Goal: Task Accomplishment & Management: Use online tool/utility

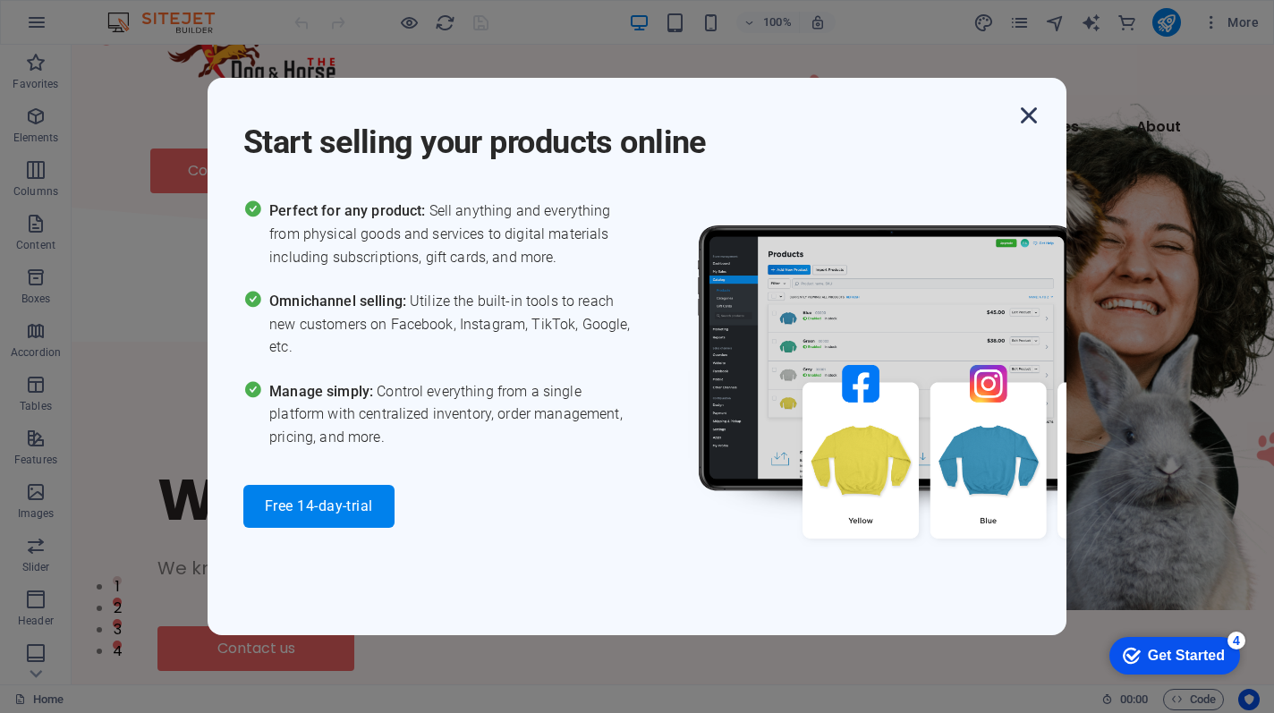
click at [0, 0] on icon "button" at bounding box center [0, 0] width 0 height 0
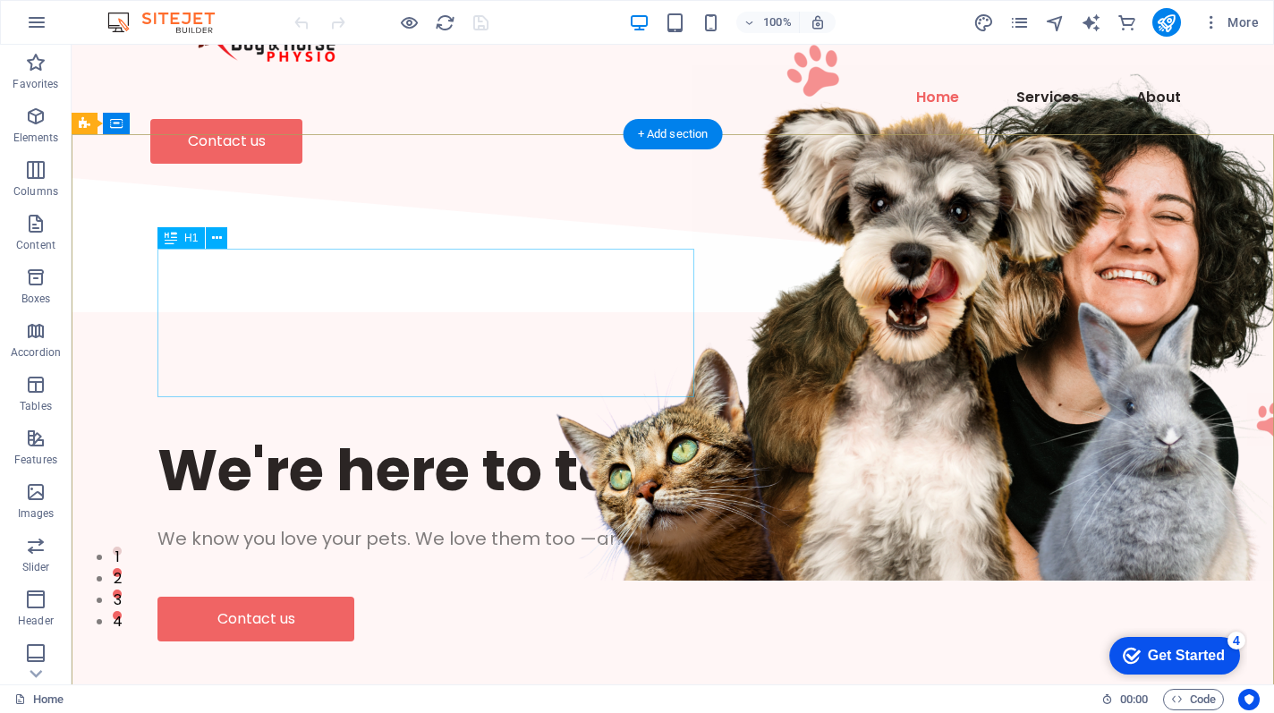
scroll to position [209, 0]
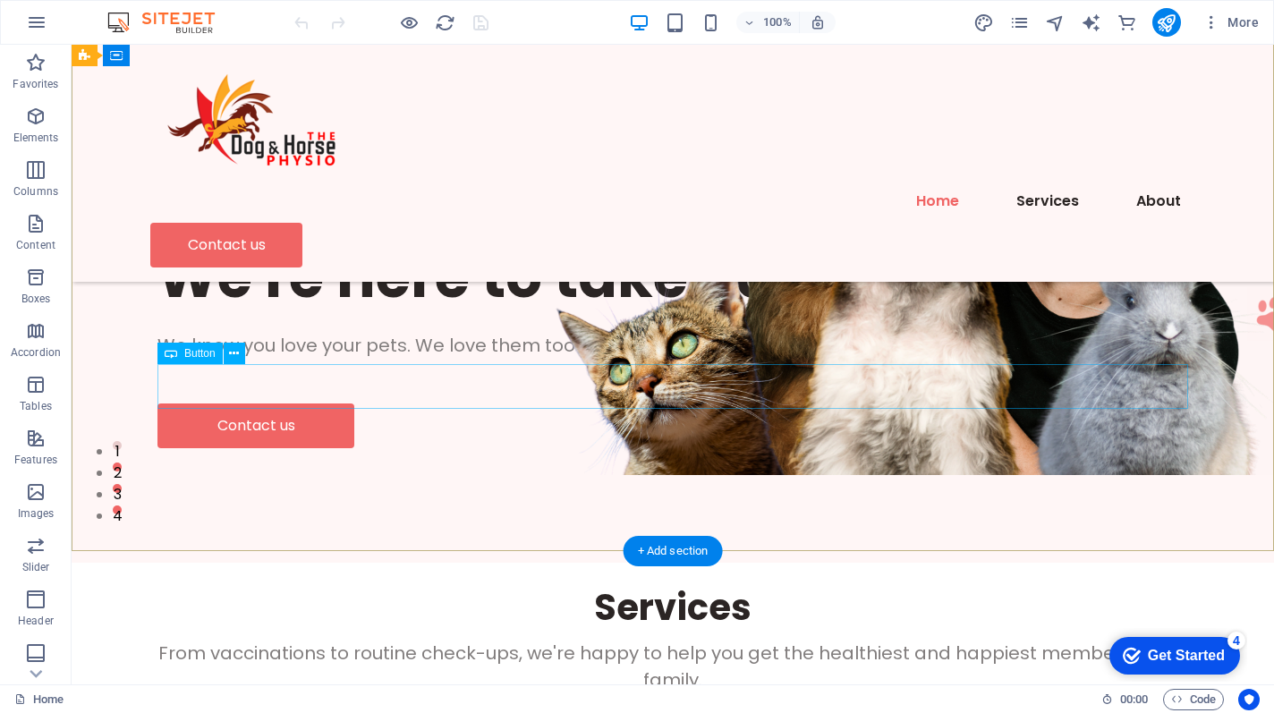
click at [267, 403] on div "Contact us" at bounding box center [672, 425] width 1031 height 45
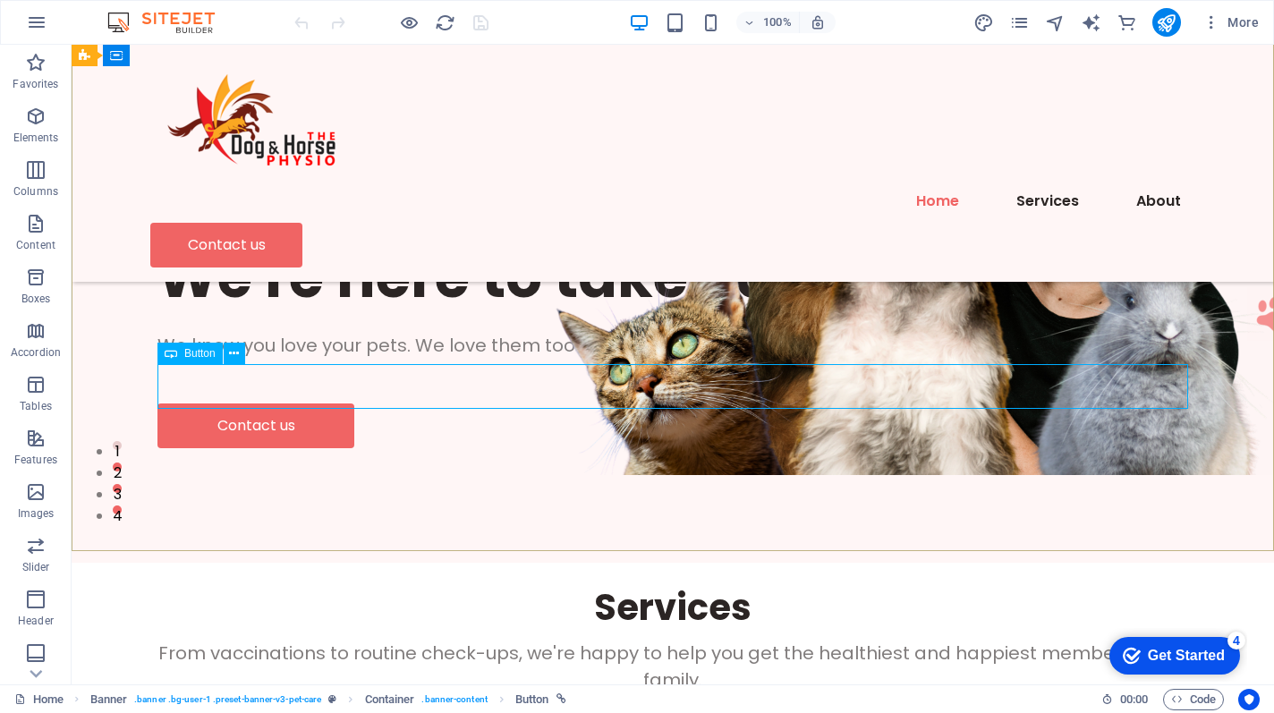
click at [245, 403] on div "Contact us" at bounding box center [672, 425] width 1031 height 45
select select "px"
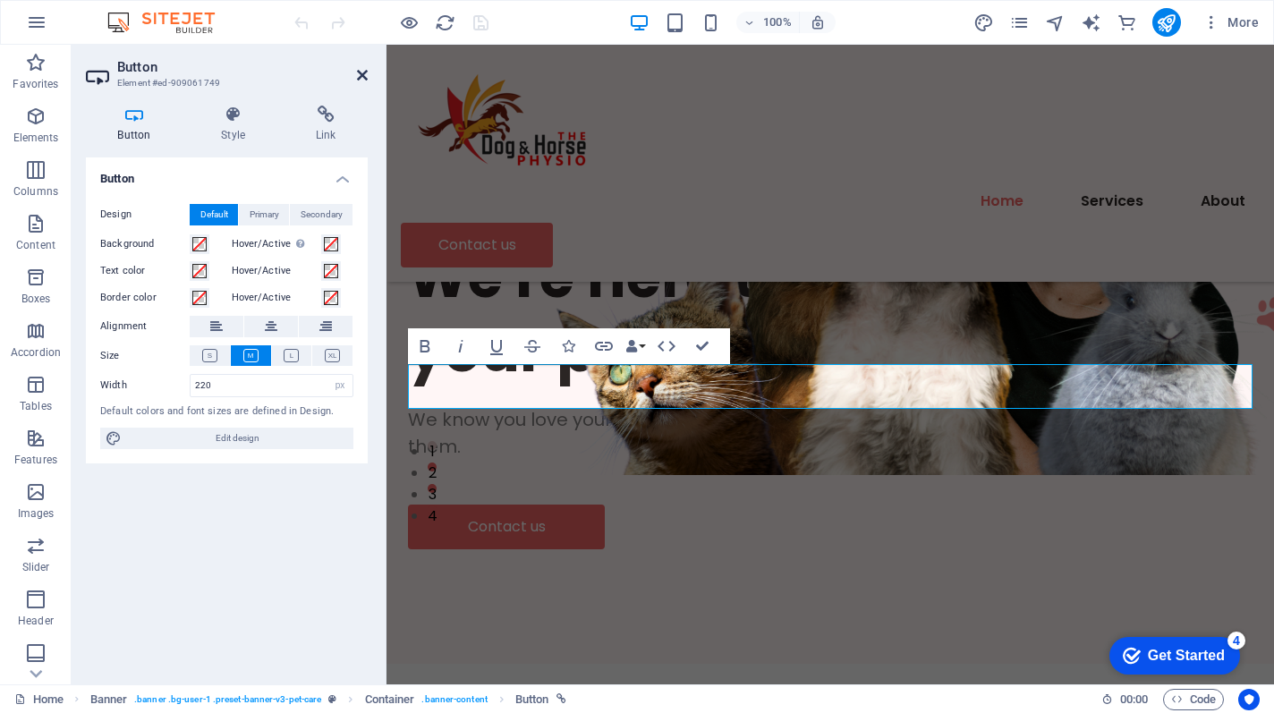
click at [360, 73] on icon at bounding box center [362, 75] width 11 height 14
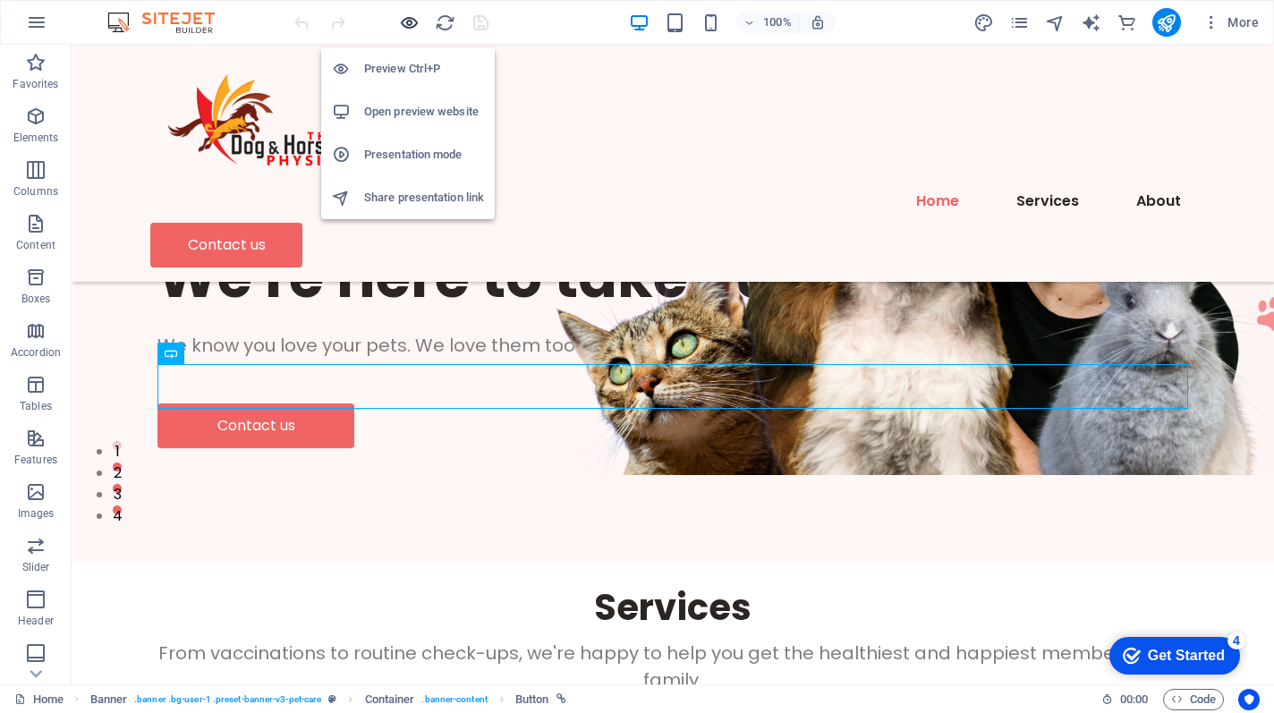
click at [410, 27] on icon "button" at bounding box center [409, 23] width 21 height 21
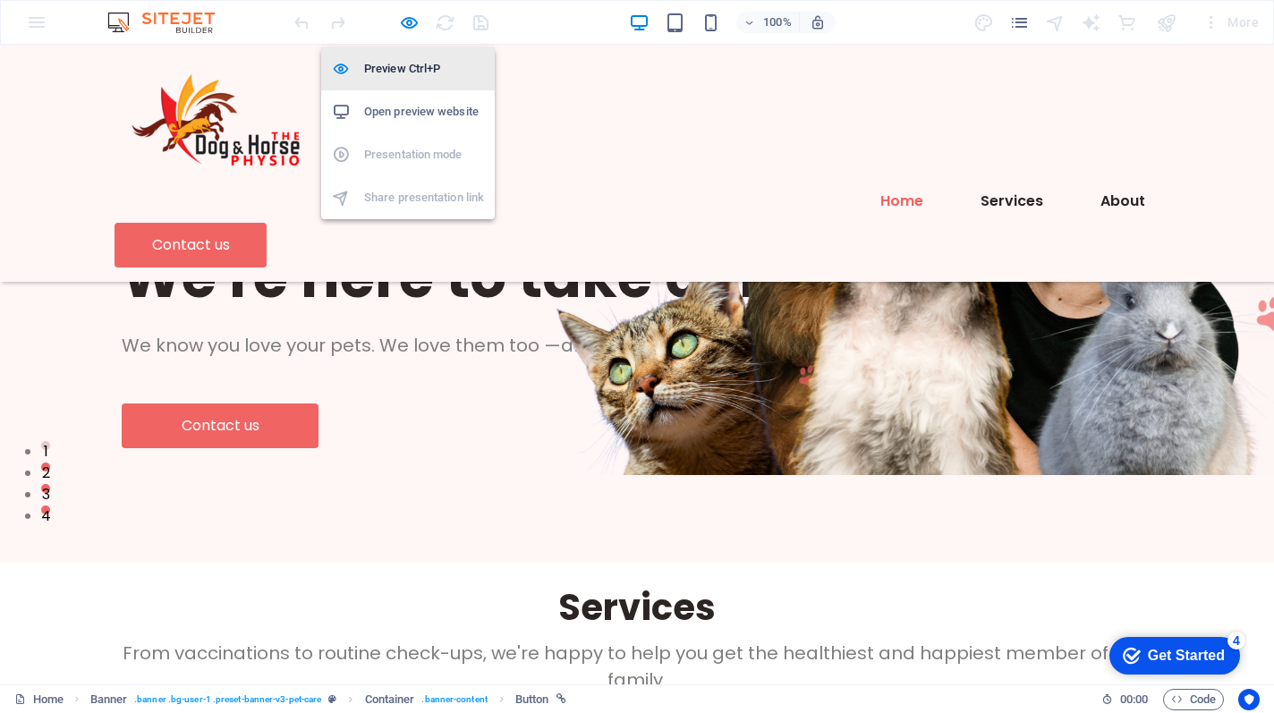
click at [402, 60] on h6 "Preview Ctrl+P" at bounding box center [424, 68] width 120 height 21
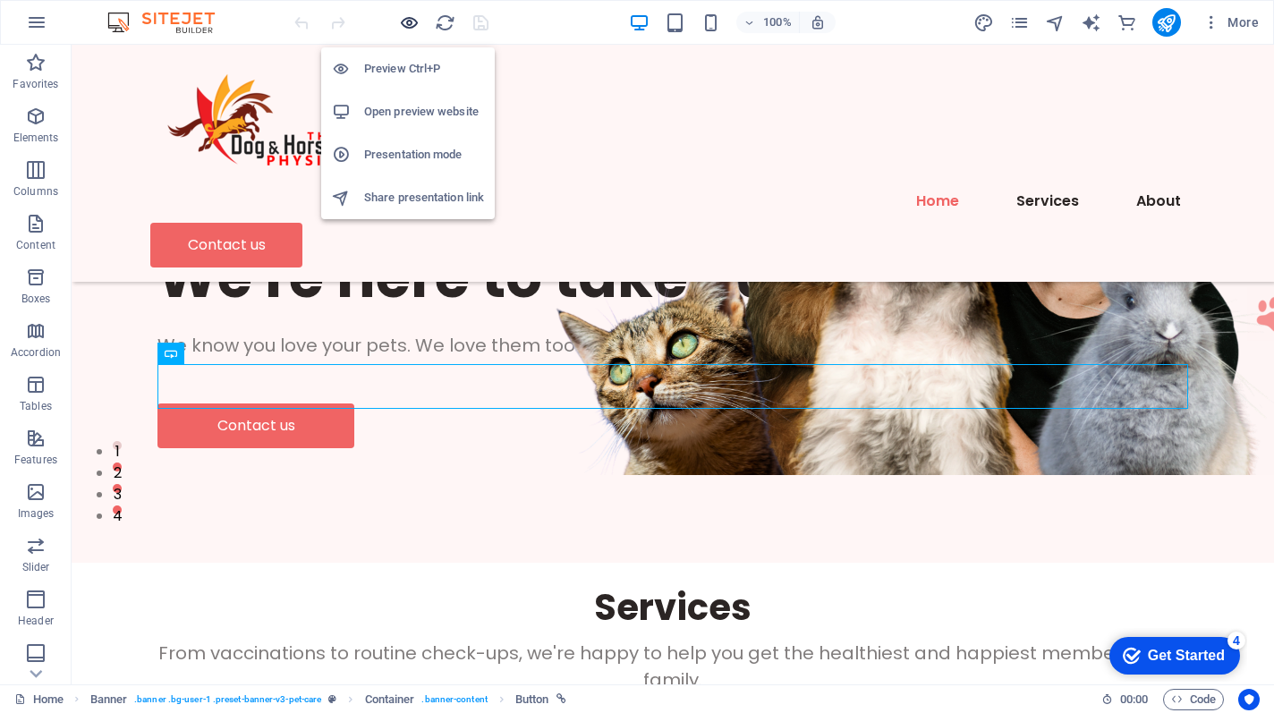
click at [412, 16] on icon "button" at bounding box center [409, 23] width 21 height 21
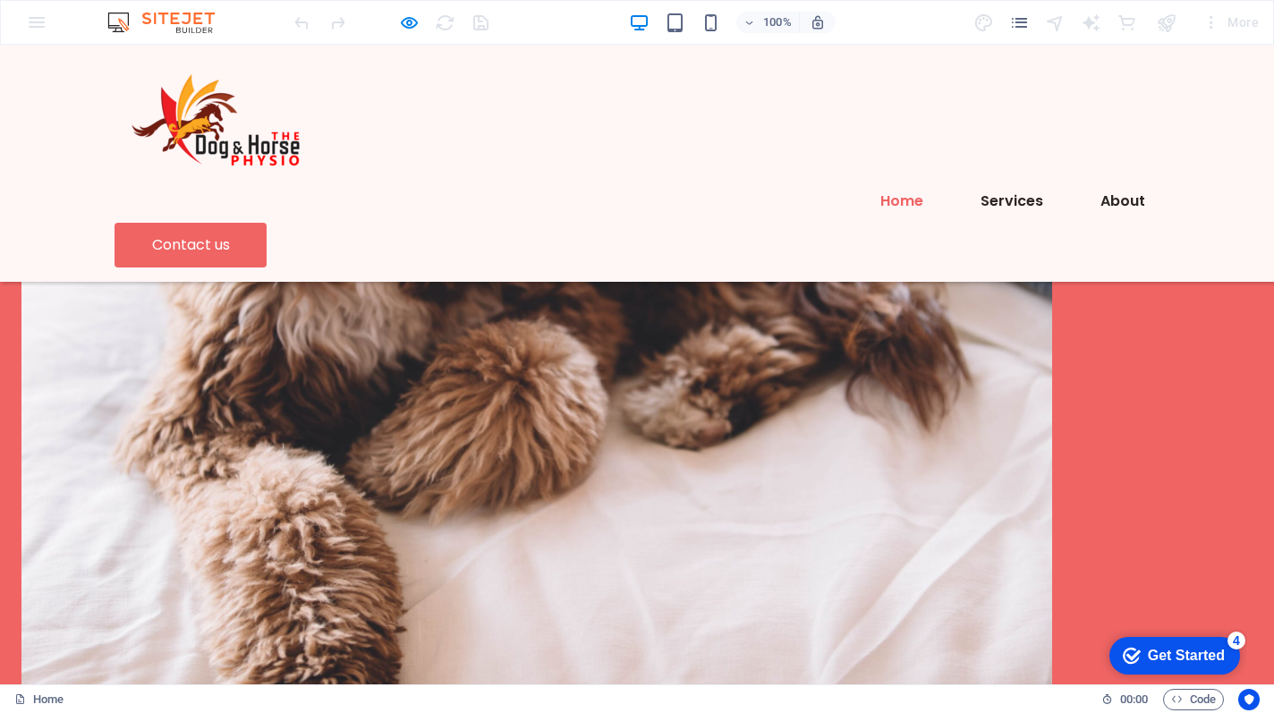
scroll to position [3552, 0]
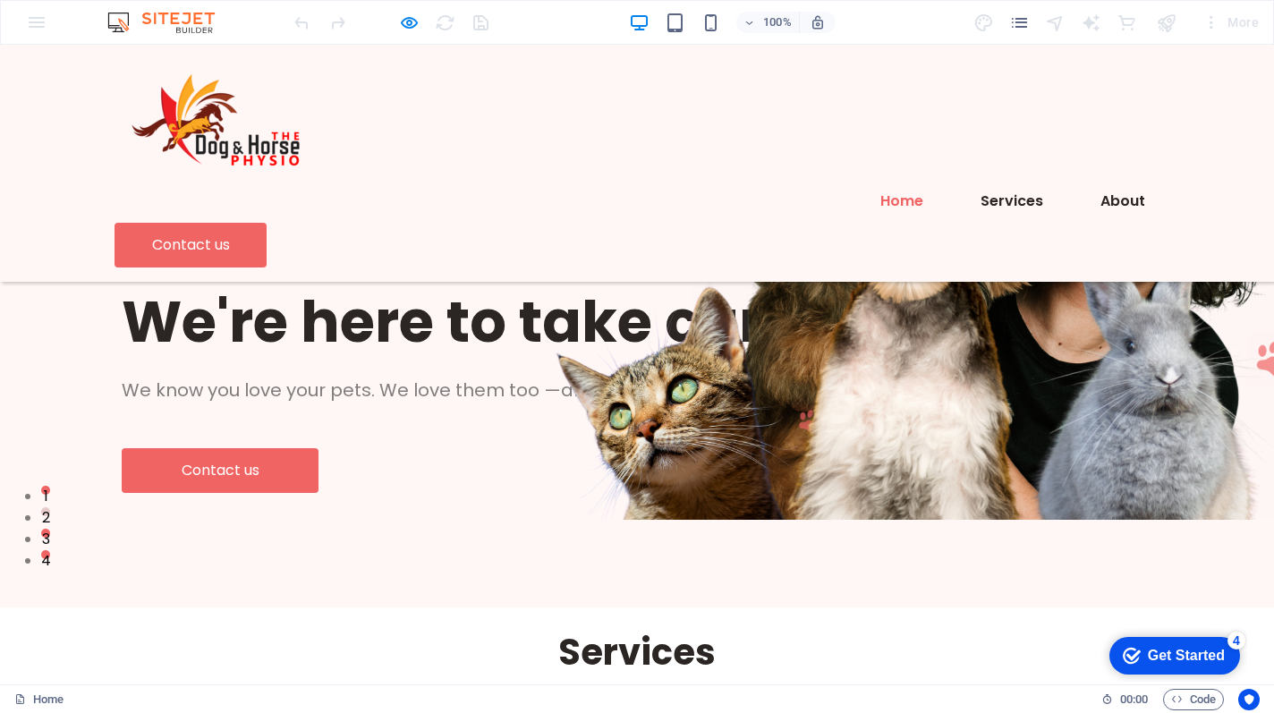
scroll to position [0, 0]
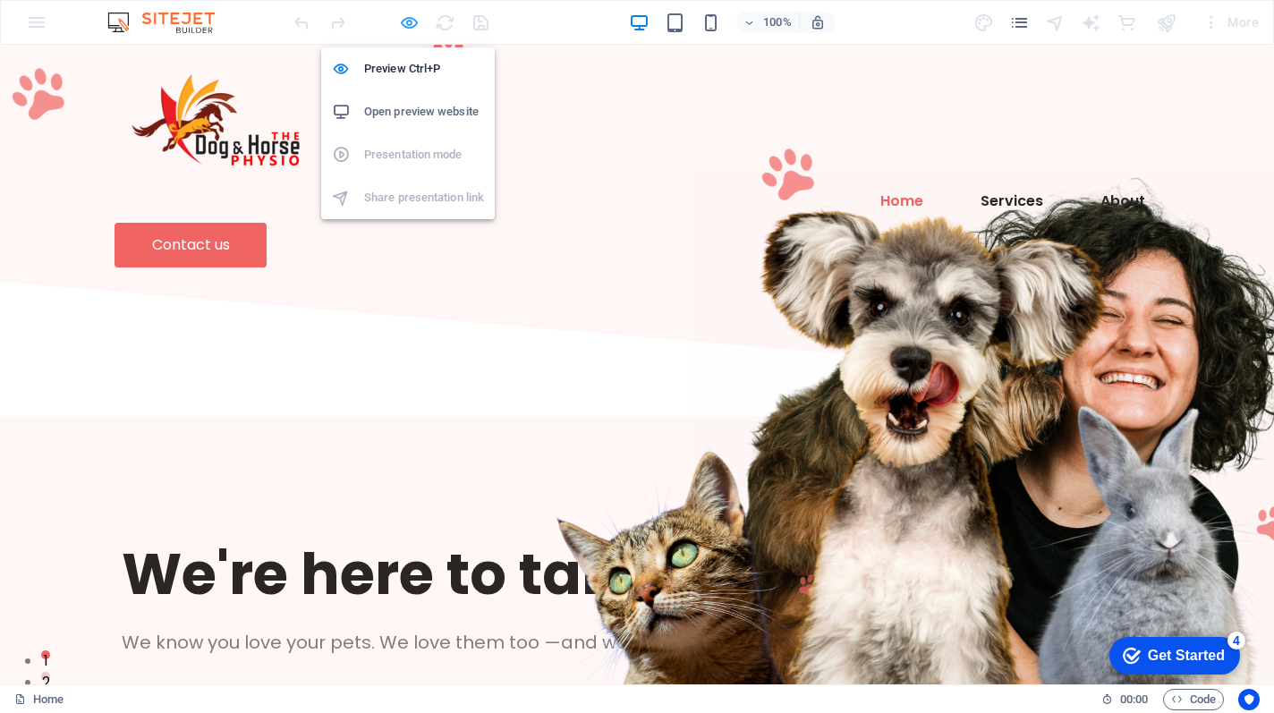
click at [407, 19] on icon "button" at bounding box center [409, 23] width 21 height 21
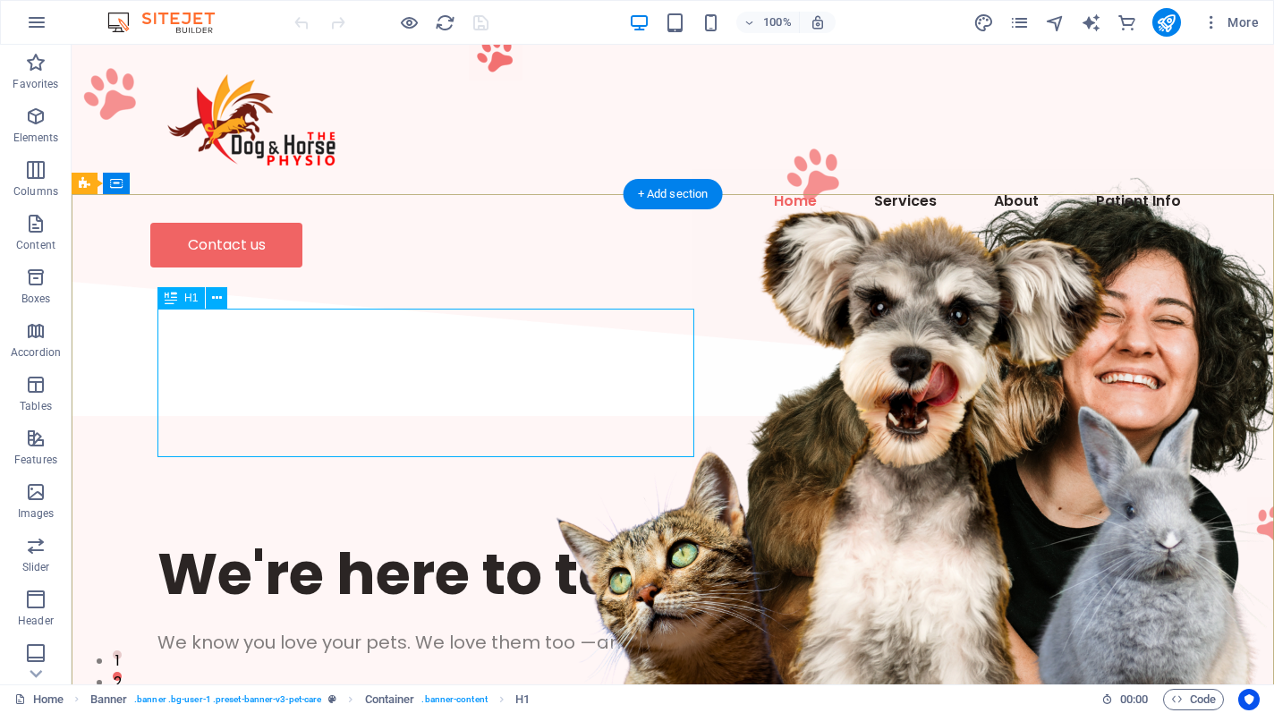
click at [556, 537] on div "We're here to take care of your pet." at bounding box center [672, 574] width 1031 height 74
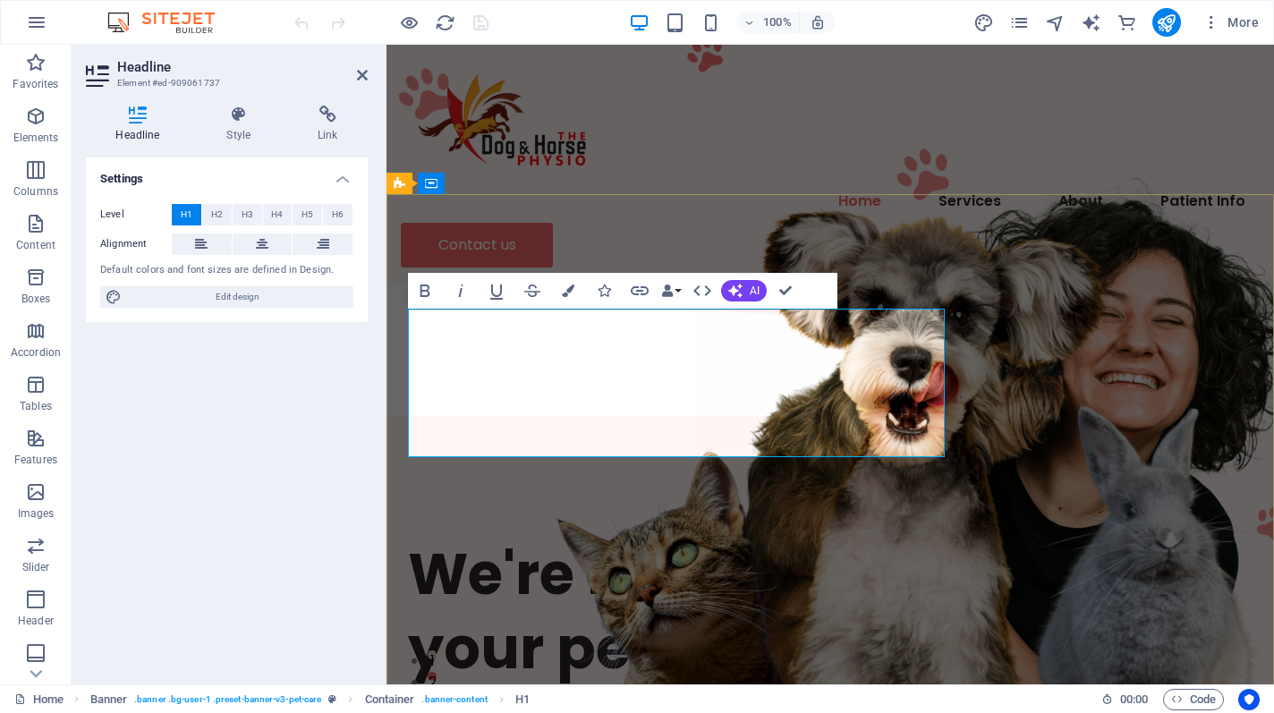
click at [556, 537] on h1 "We're here to take care of your pet." at bounding box center [830, 611] width 844 height 149
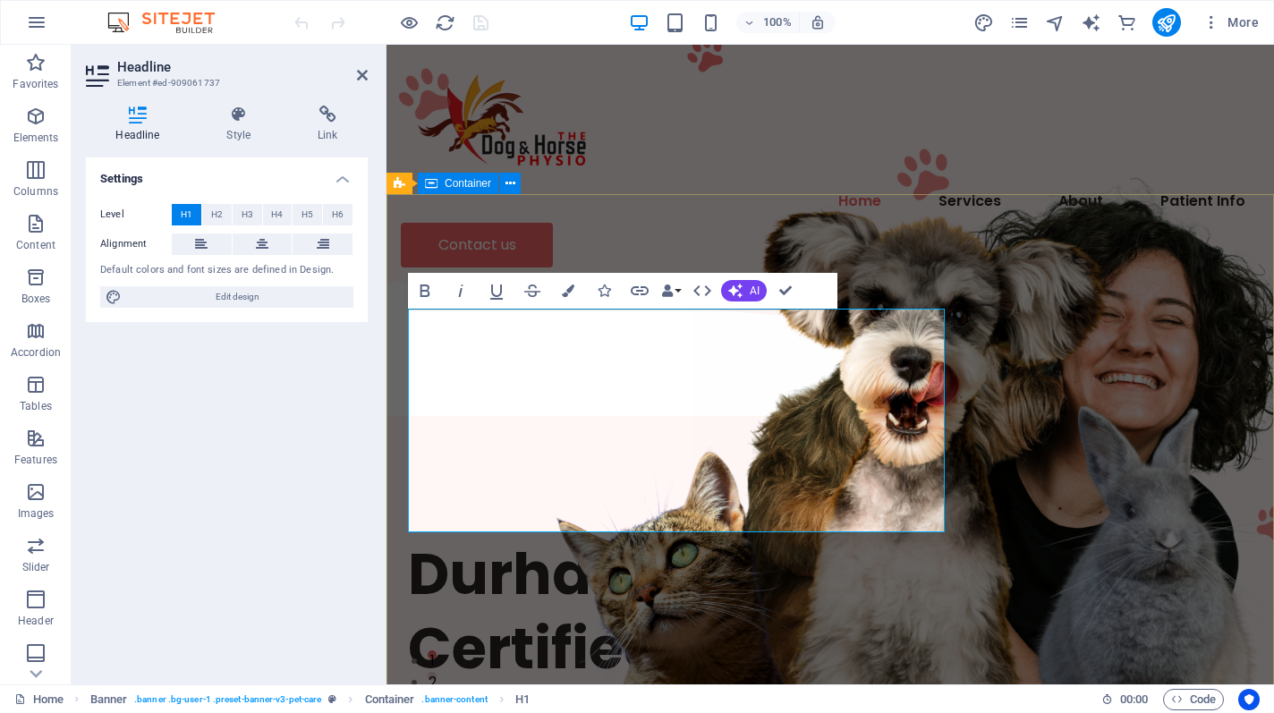
click at [898, 422] on div "Durham Region's Only Certified Canine Physio We know you love your pets. We lov…" at bounding box center [829, 691] width 887 height 539
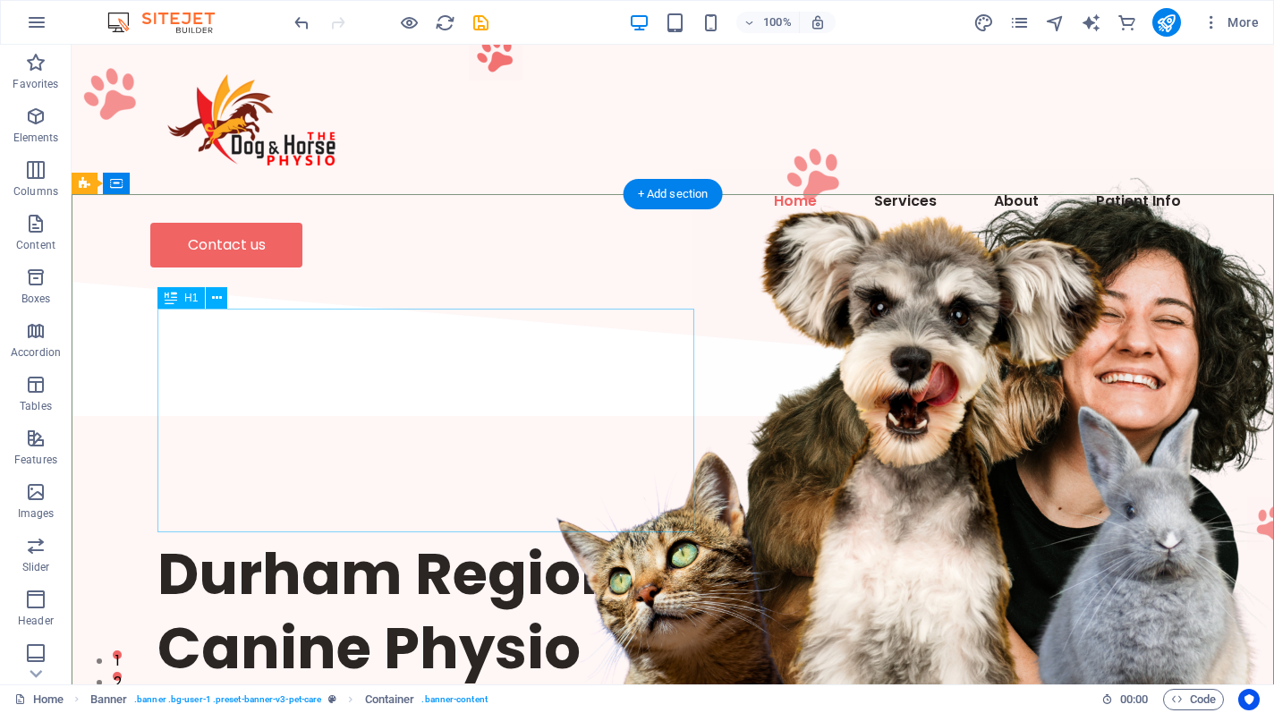
click at [378, 537] on div "Durham Region's Only Certified Canine Physio" at bounding box center [672, 611] width 1031 height 149
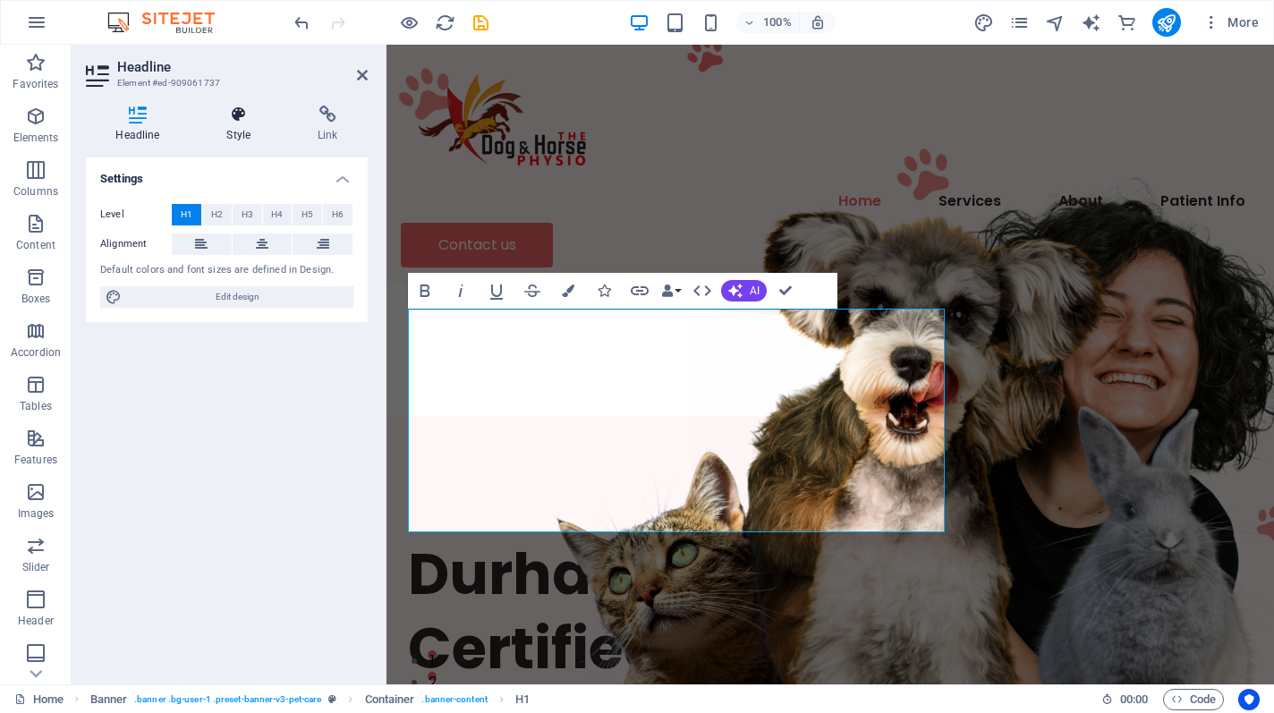
click at [243, 141] on h4 "Style" at bounding box center [242, 125] width 91 height 38
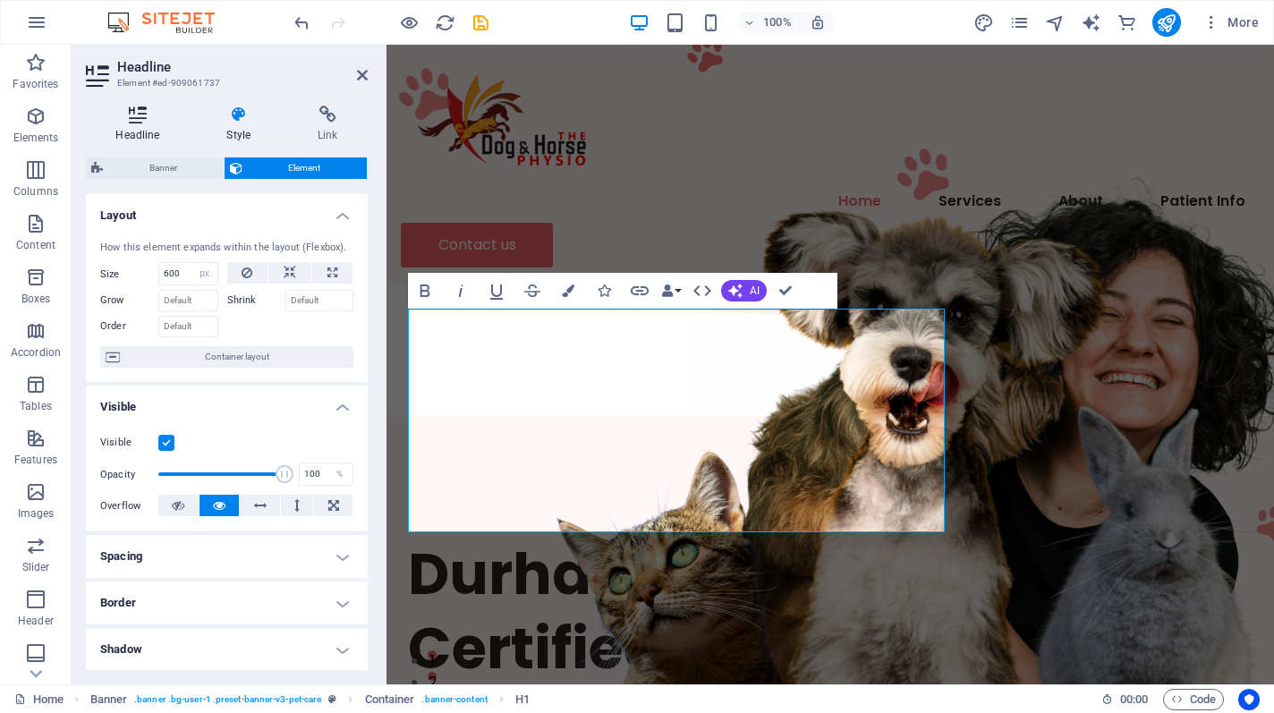
click at [133, 126] on h4 "Headline" at bounding box center [141, 125] width 111 height 38
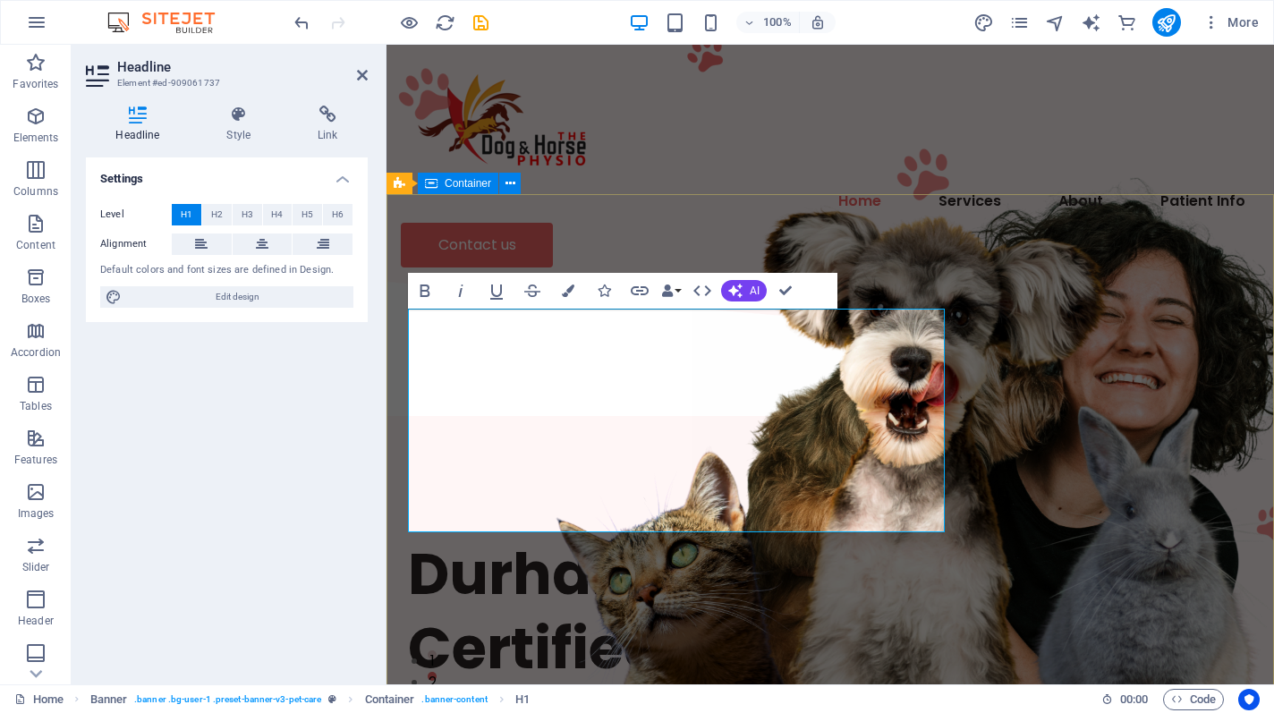
click at [483, 422] on div "Durham Region's Only Certified Canine Physio We know you love your pets. We lov…" at bounding box center [829, 691] width 887 height 539
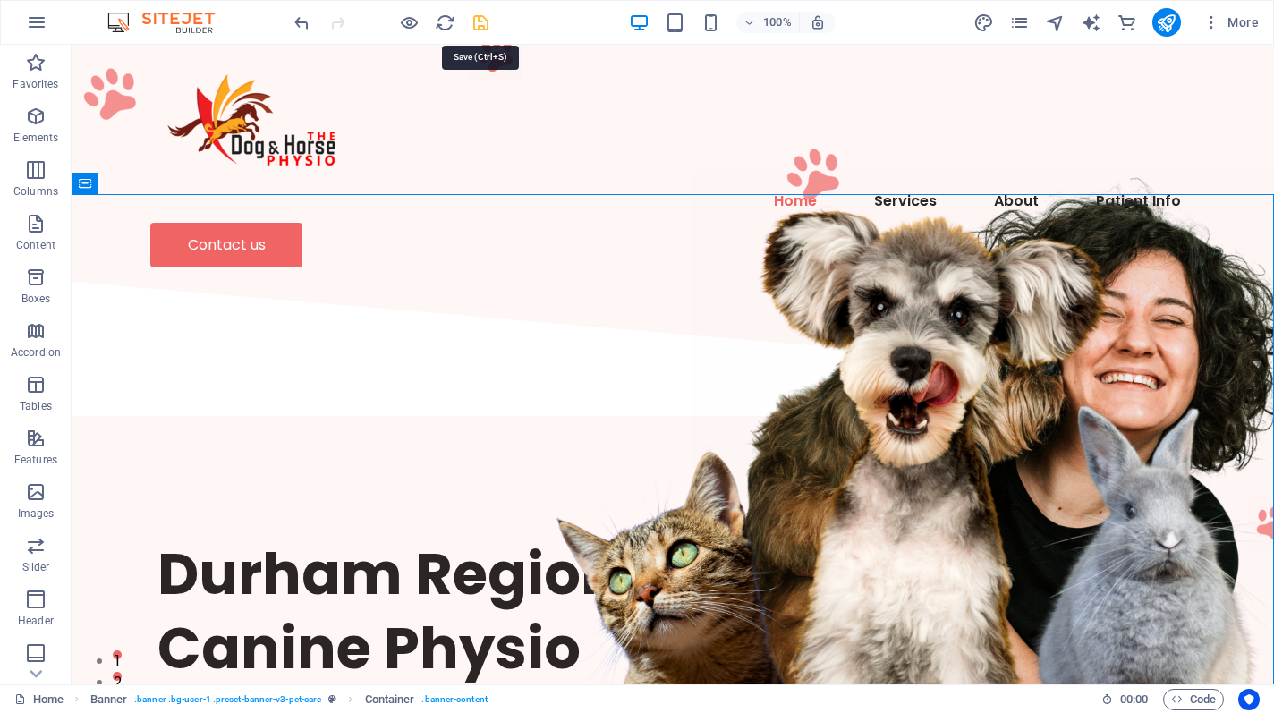
click at [484, 22] on icon "save" at bounding box center [481, 23] width 21 height 21
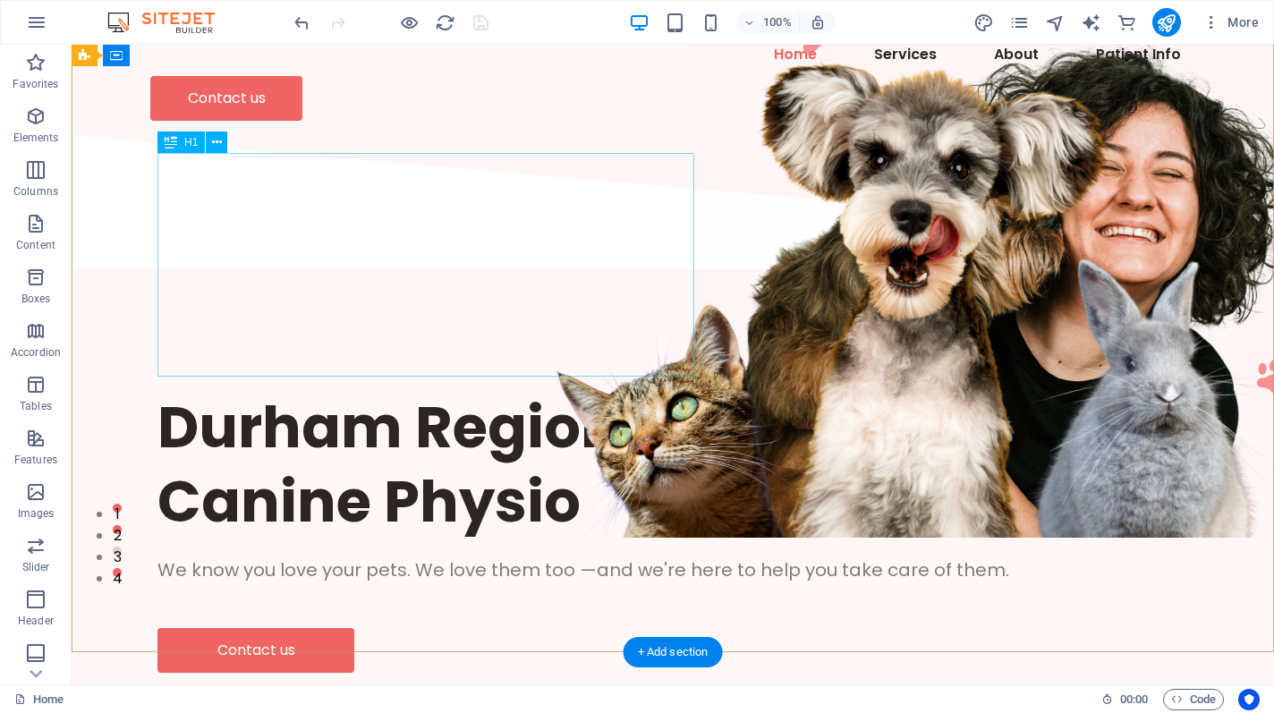
scroll to position [130, 0]
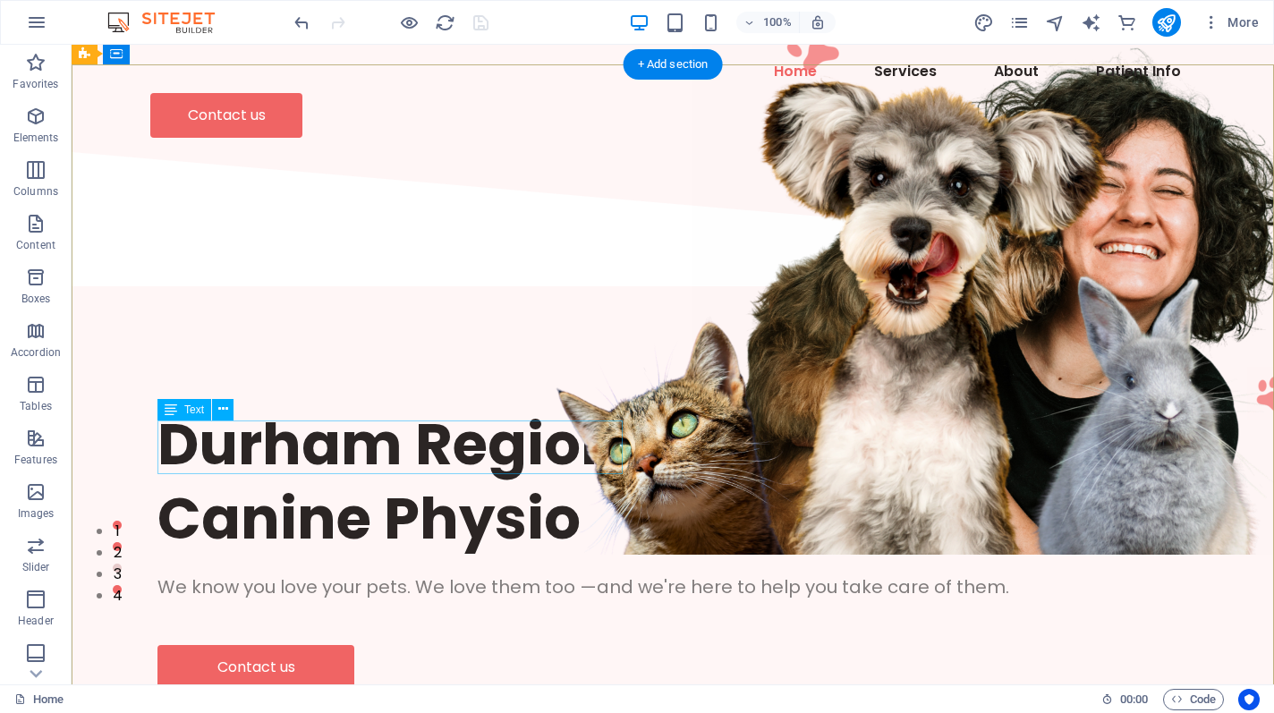
click at [444, 573] on div "We know you love your pets. We love them too —and we're here to help you take c…" at bounding box center [672, 586] width 1031 height 27
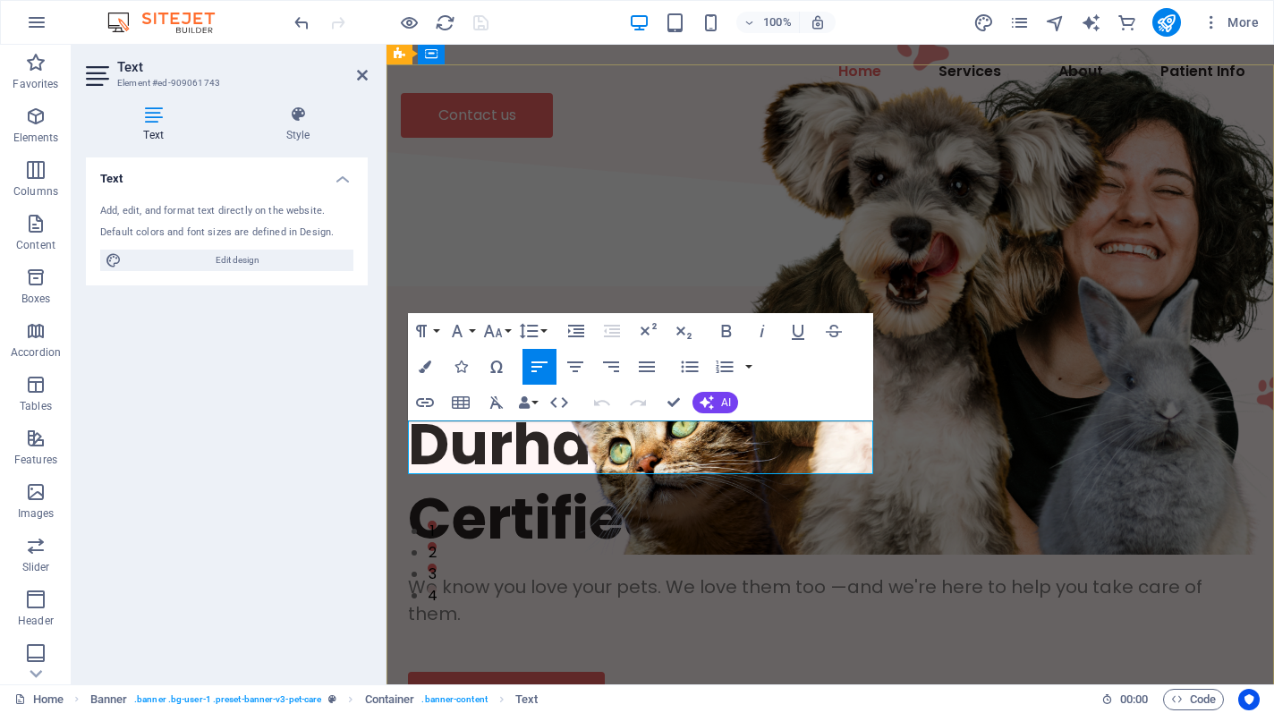
click at [632, 574] on span "We know you love your pets. We love them too —and we're here to help you take c…" at bounding box center [805, 600] width 794 height 52
click at [636, 573] on p "We know you love your pets. We love them too —and we're here to help you take c…" at bounding box center [830, 600] width 844 height 54
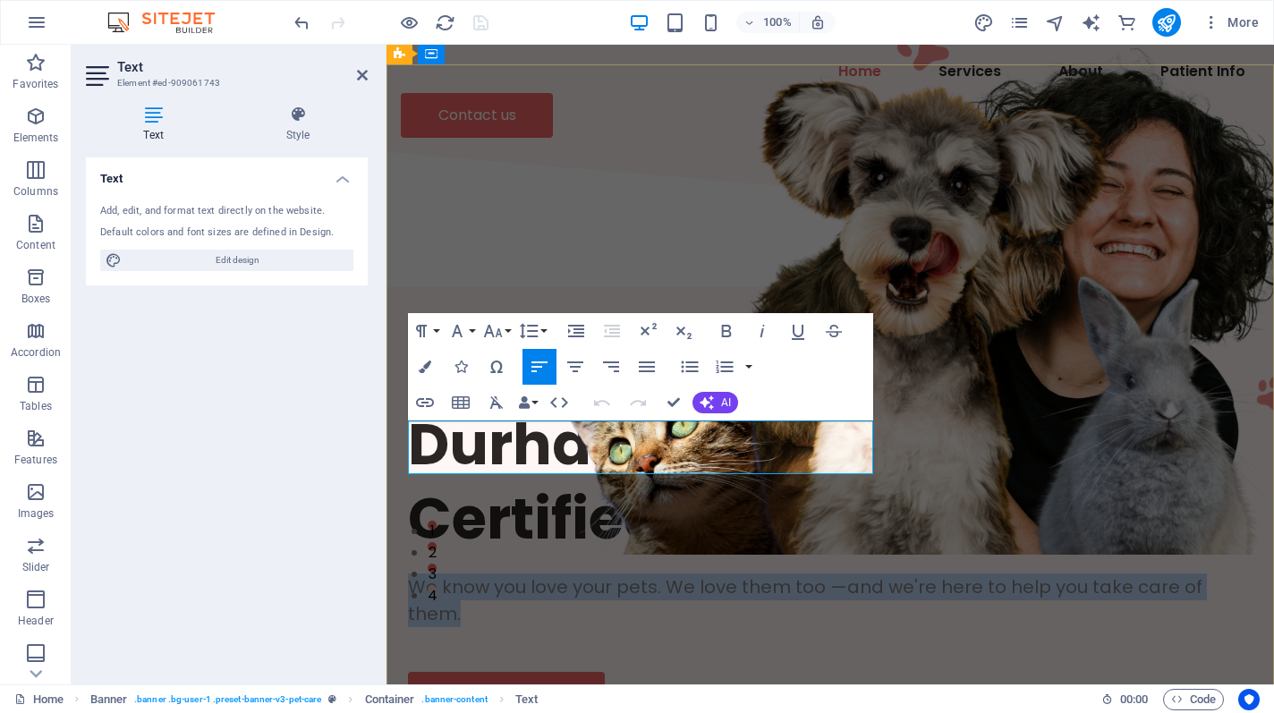
click at [636, 573] on p "We know you love your pets. We love them too —and we're here to help you take c…" at bounding box center [830, 600] width 844 height 54
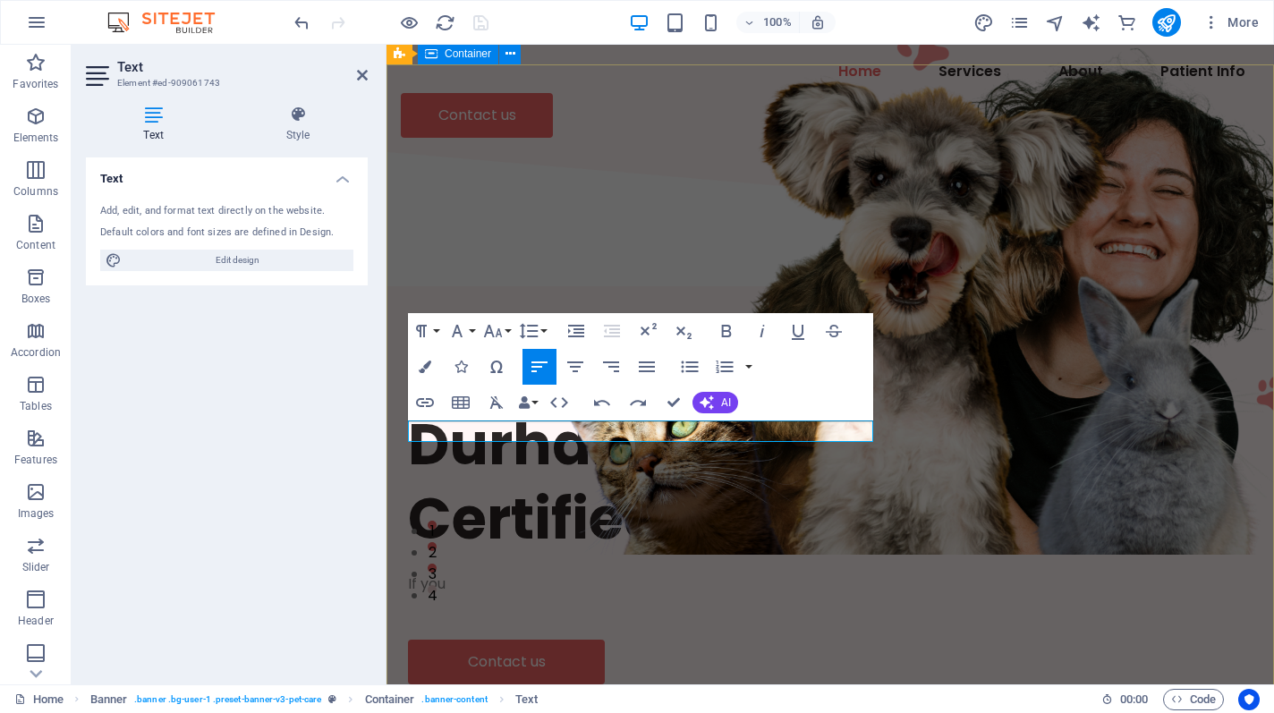
click at [576, 560] on div "Durham Region's Only Certified Canine Physio If you Contact us" at bounding box center [829, 546] width 887 height 506
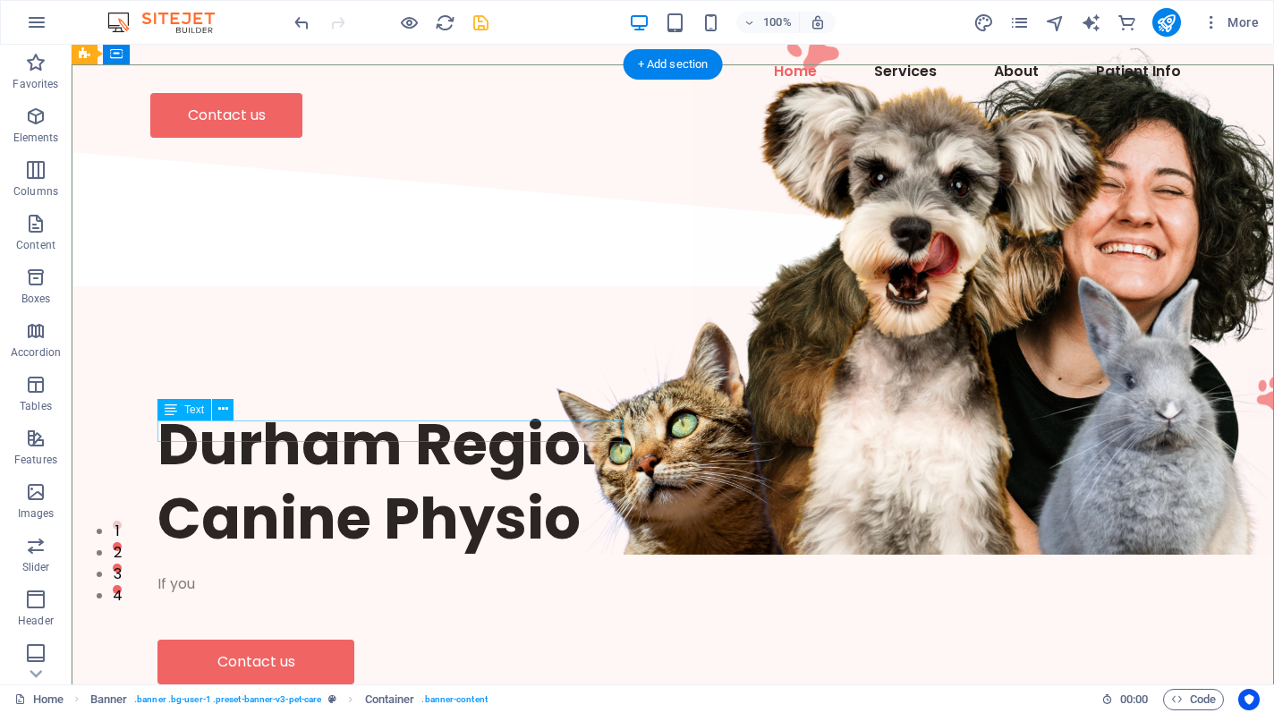
click at [280, 573] on div "If you" at bounding box center [672, 583] width 1031 height 21
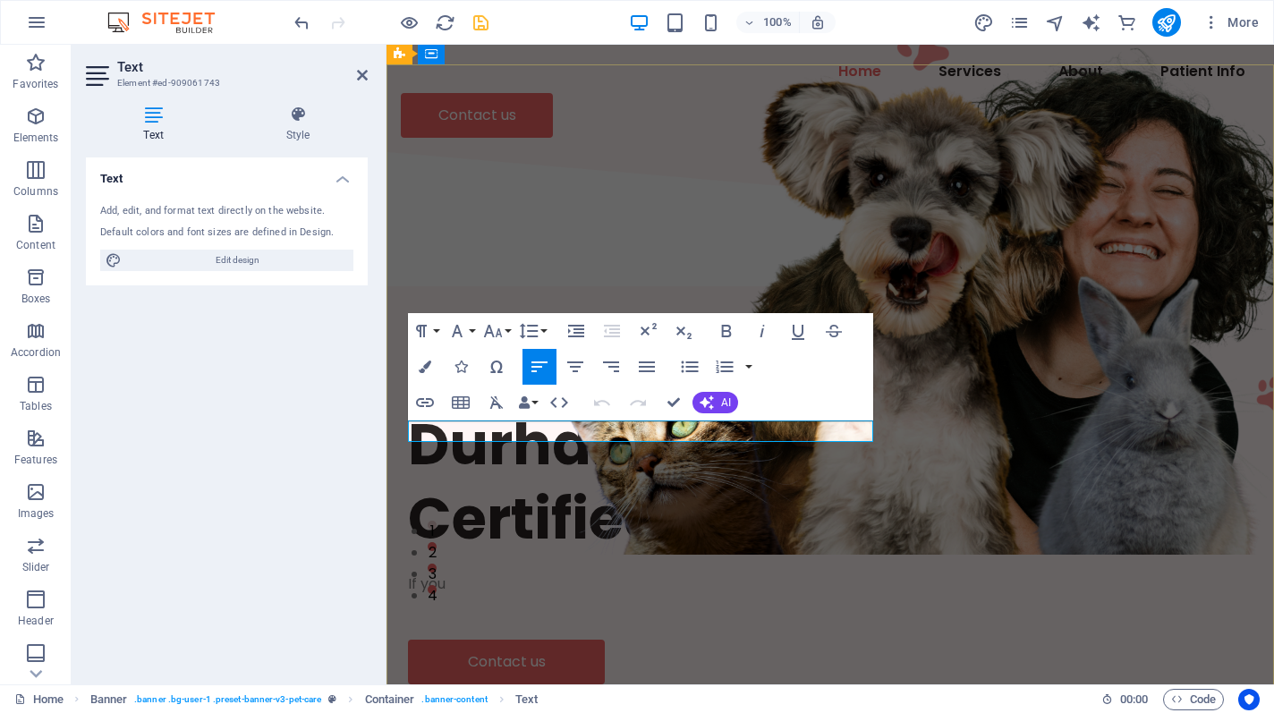
click at [481, 573] on p "If you" at bounding box center [830, 583] width 844 height 21
click at [687, 563] on div "Durham Region's Only Certified Canine Physio If your best friend is in pain, co…" at bounding box center [829, 546] width 887 height 506
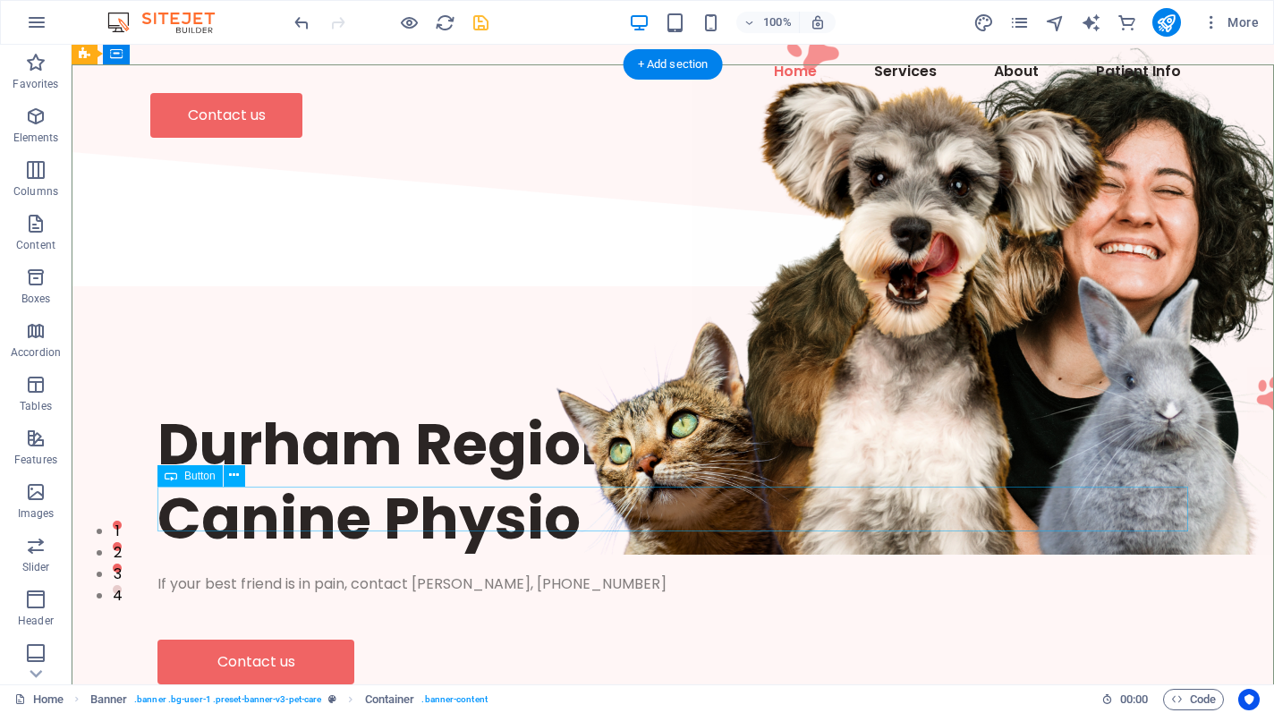
click at [267, 640] on div "Contact us" at bounding box center [672, 662] width 1031 height 45
select select "px"
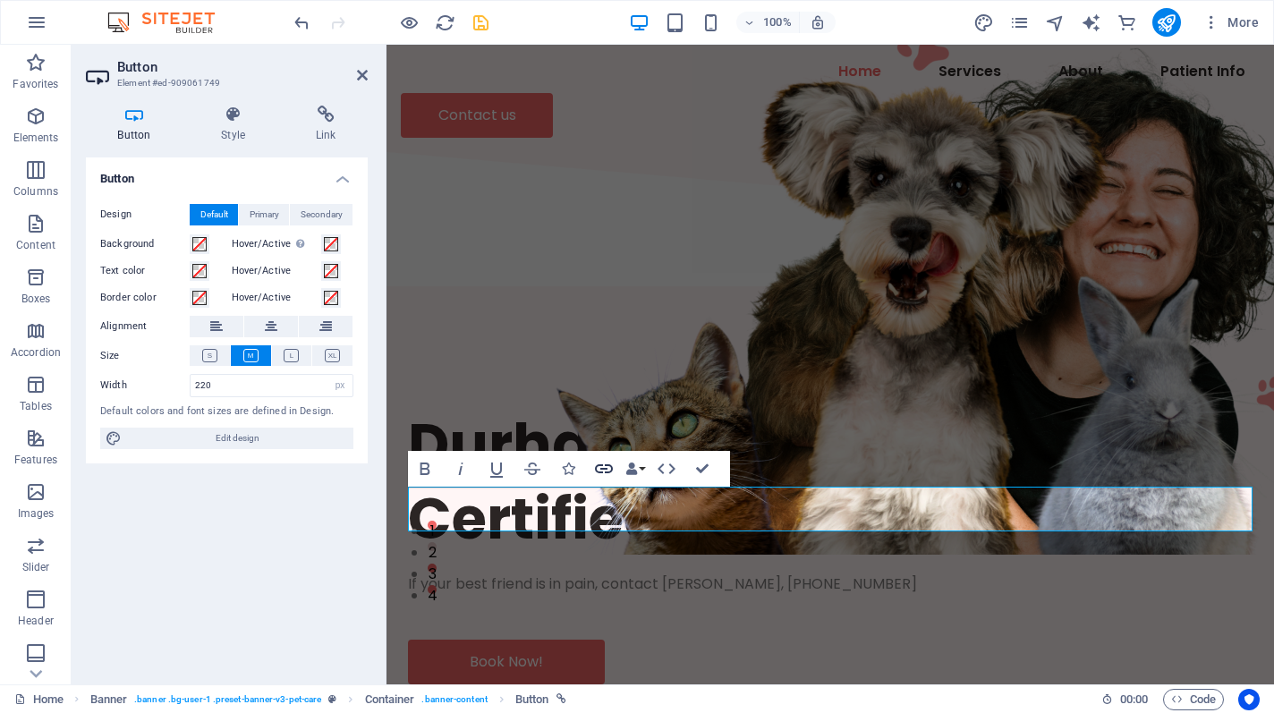
click at [610, 469] on icon "button" at bounding box center [603, 468] width 21 height 21
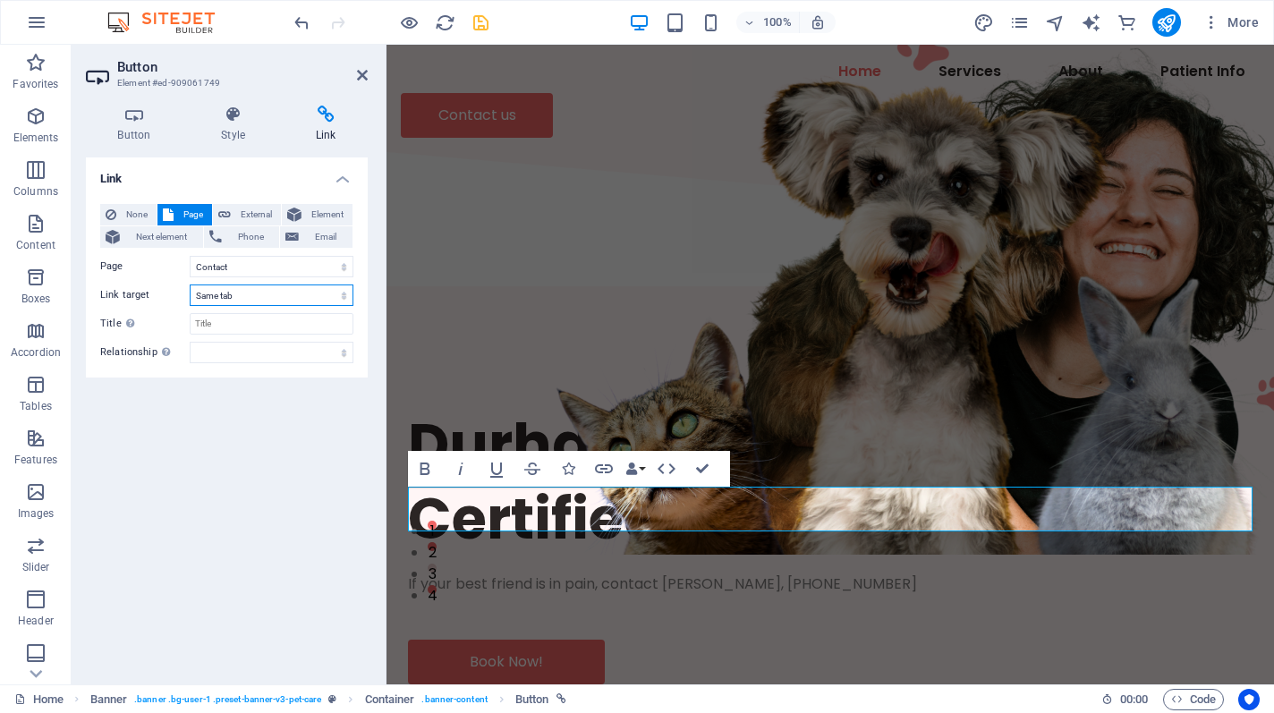
click at [284, 300] on select "New tab Same tab Overlay" at bounding box center [272, 294] width 164 height 21
select select "blank"
click at [190, 284] on select "New tab Same tab Overlay" at bounding box center [272, 294] width 164 height 21
click at [280, 296] on select "New tab Same tab Overlay" at bounding box center [272, 294] width 164 height 21
click at [190, 284] on select "New tab Same tab Overlay" at bounding box center [272, 294] width 164 height 21
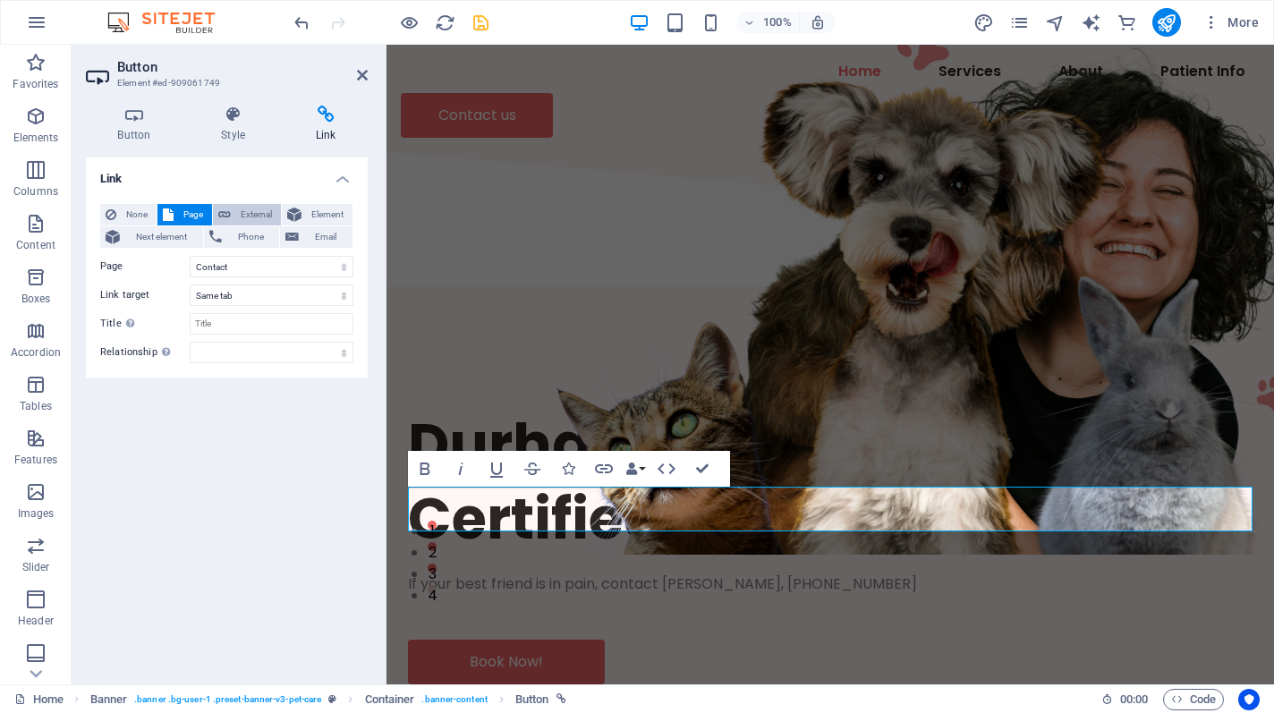
click at [255, 215] on span "External" at bounding box center [255, 214] width 39 height 21
select select "blank"
click at [302, 243] on button "Email" at bounding box center [316, 236] width 72 height 21
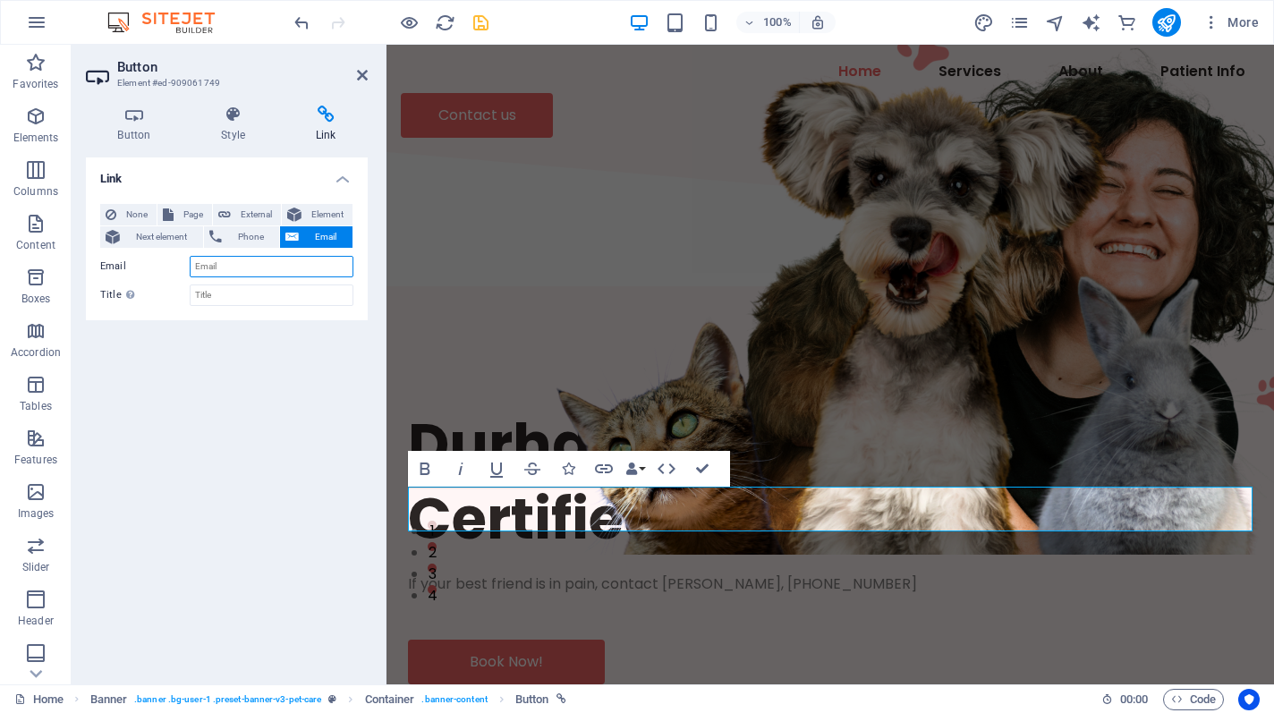
click at [215, 267] on input "Email" at bounding box center [272, 266] width 164 height 21
type input "[PERSON_NAME][EMAIL_ADDRESS][DOMAIN_NAME]"
click at [298, 340] on div "Link None Page External Element Next element Phone Email Page Home About Servic…" at bounding box center [227, 413] width 282 height 513
click at [357, 73] on icon at bounding box center [362, 75] width 11 height 14
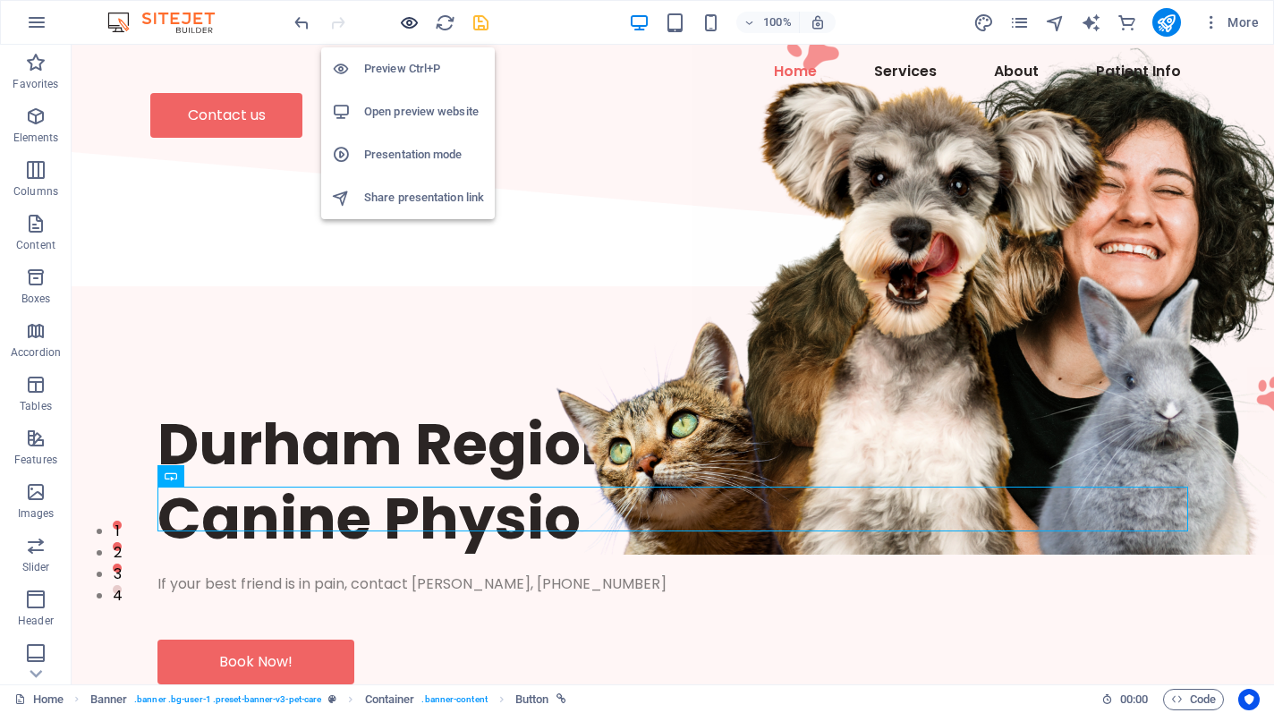
click at [451, 239] on icon "button" at bounding box center [598, 374] width 295 height 271
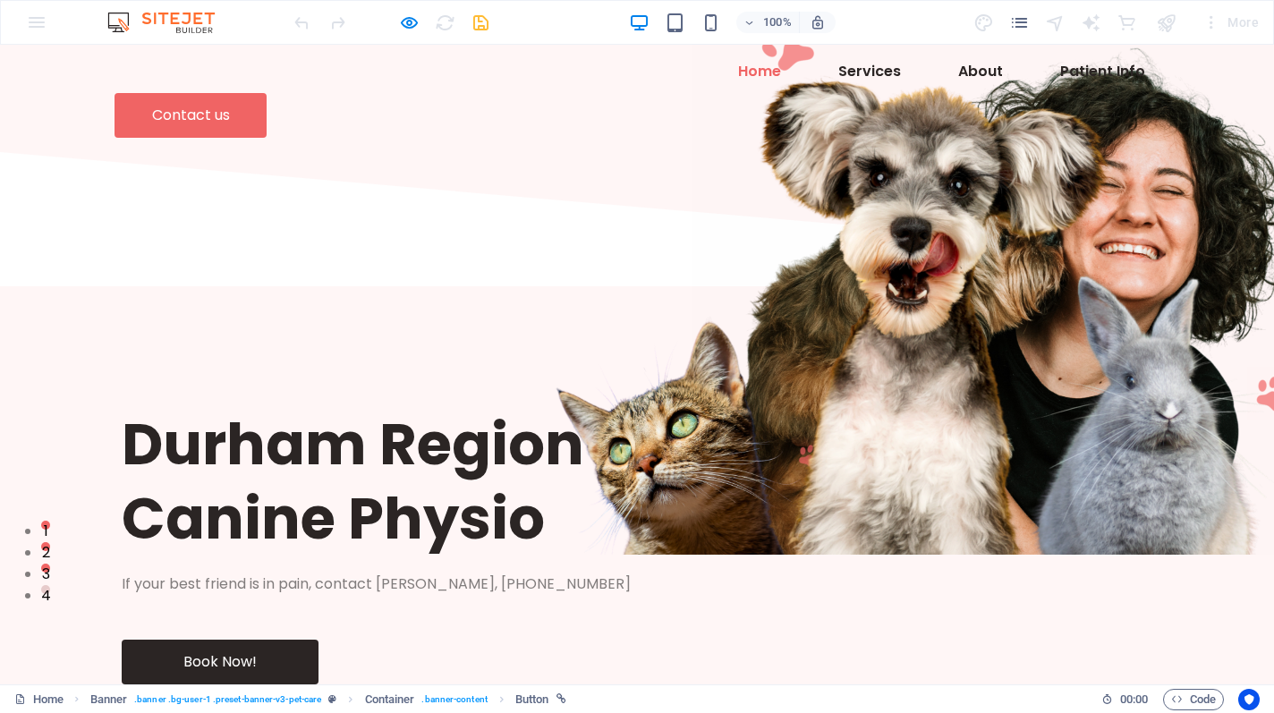
click at [226, 640] on link "Book Now!" at bounding box center [220, 662] width 197 height 45
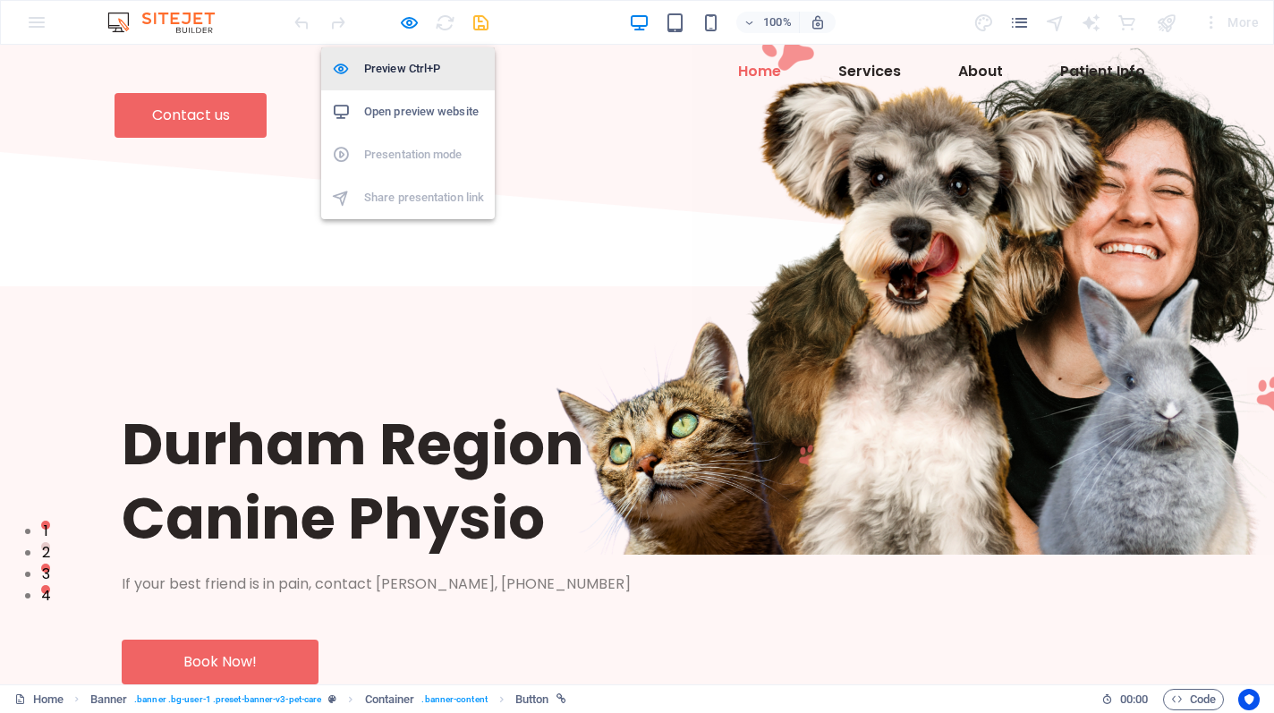
click at [413, 63] on h6 "Preview Ctrl+P" at bounding box center [424, 68] width 120 height 21
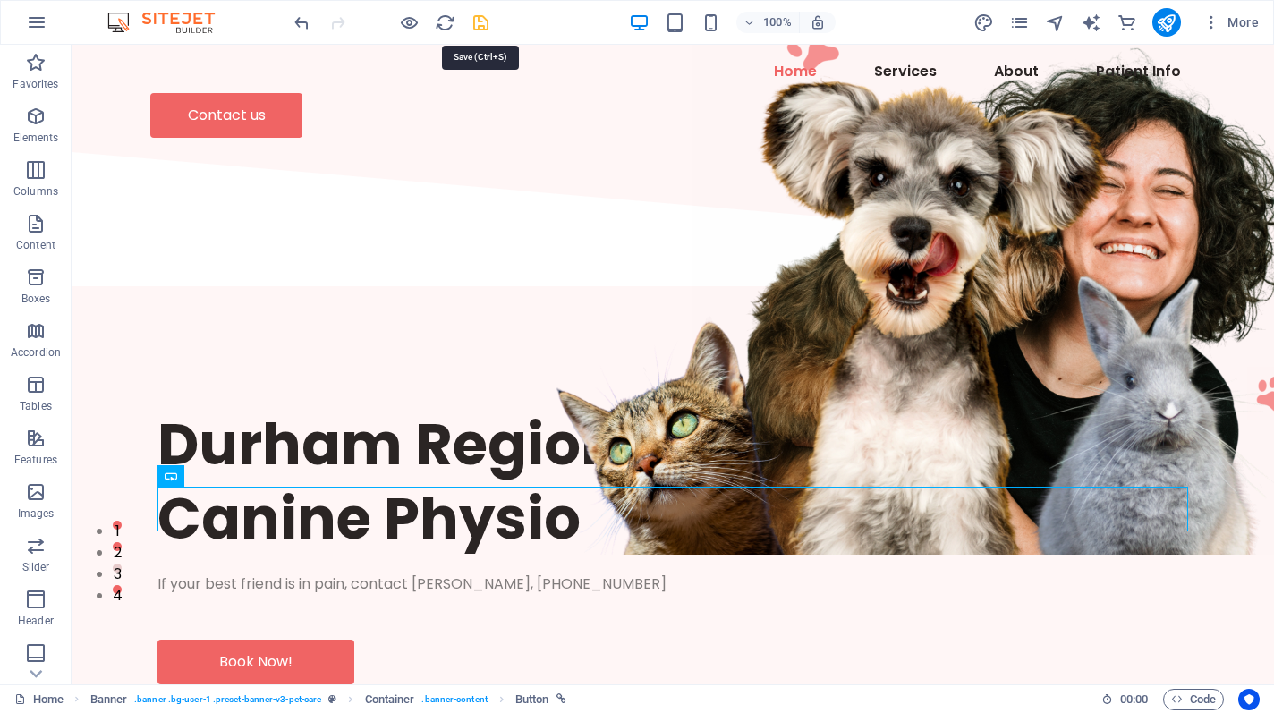
click at [480, 23] on icon "save" at bounding box center [481, 23] width 21 height 21
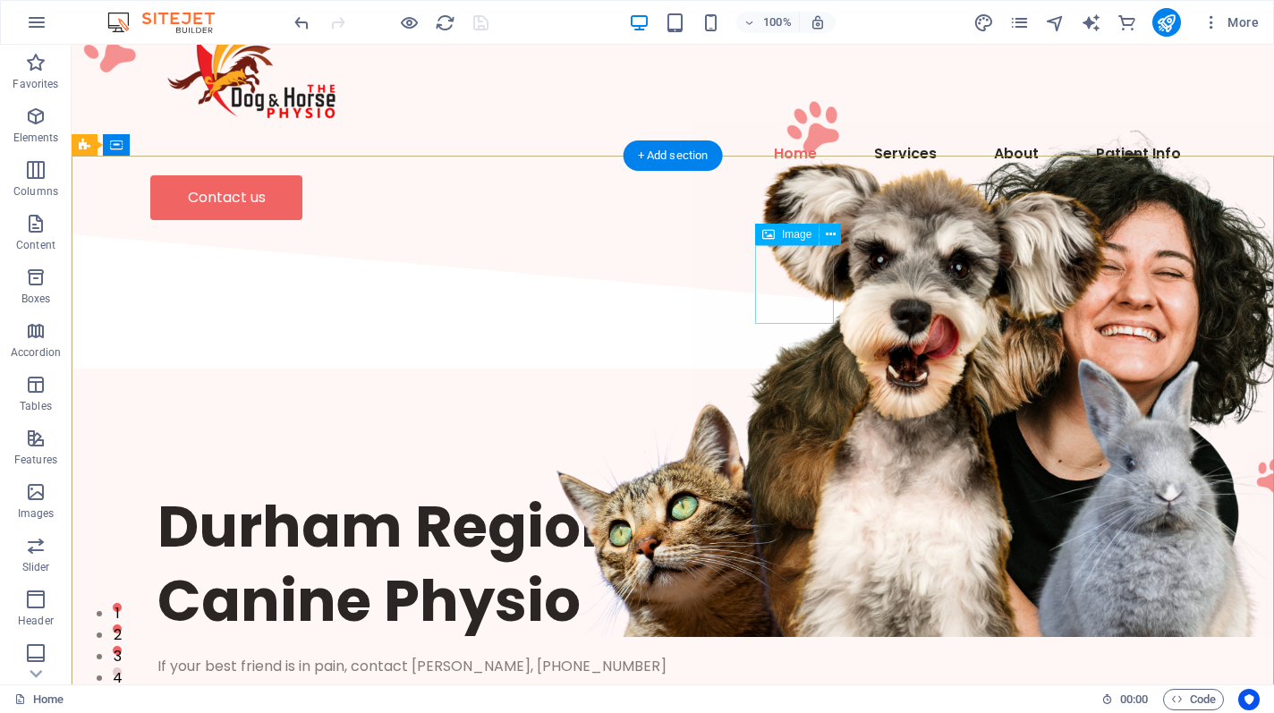
scroll to position [0, 0]
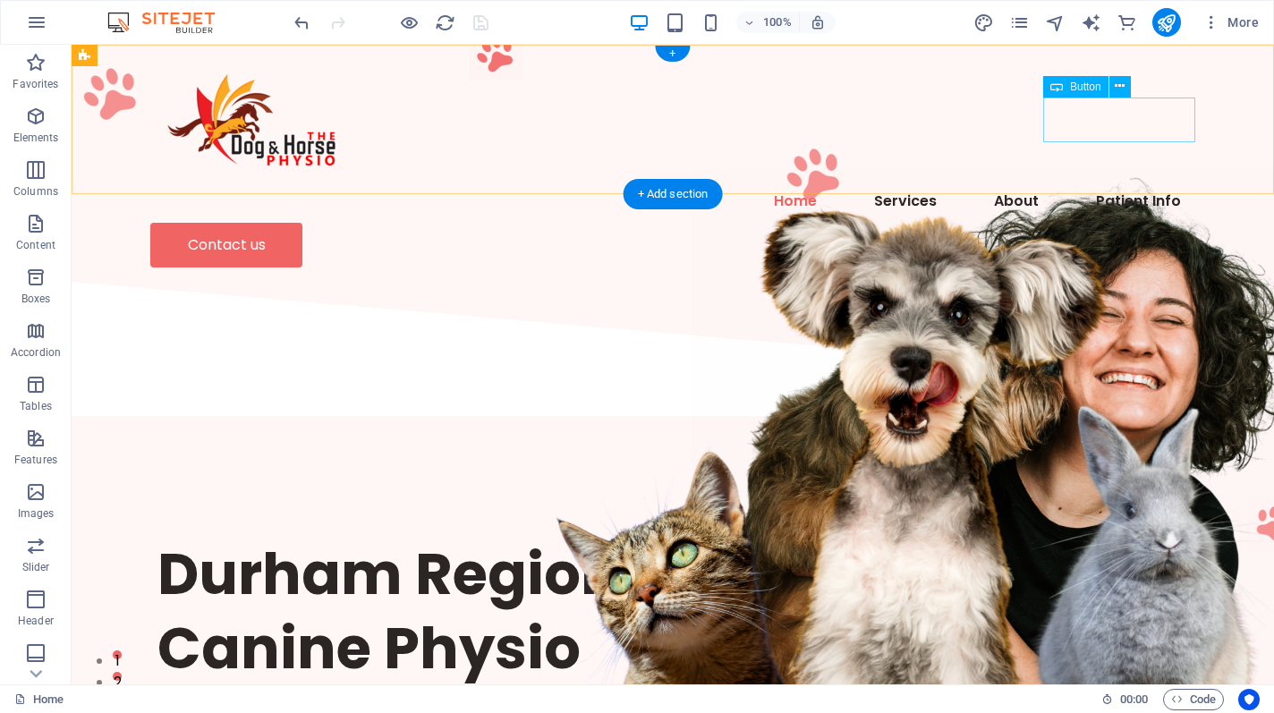
click at [1099, 223] on div "Contact us" at bounding box center [672, 245] width 1045 height 45
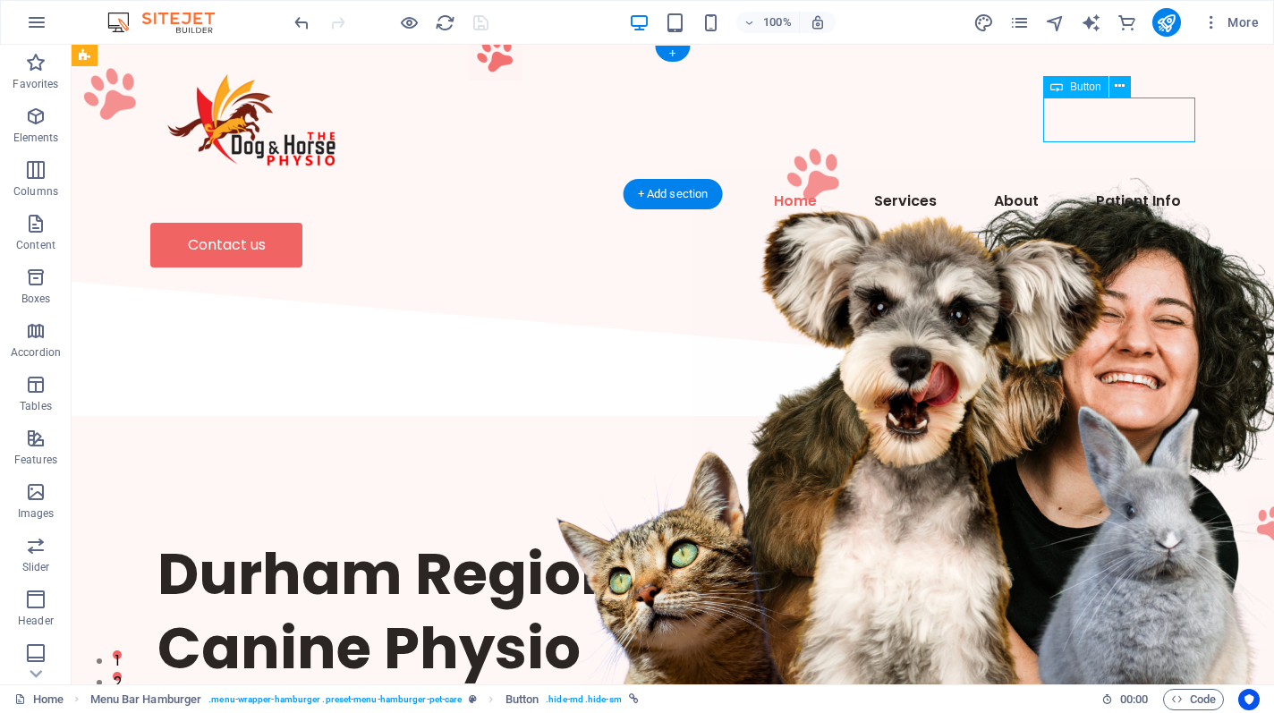
click at [1116, 223] on div "Contact us" at bounding box center [672, 245] width 1045 height 45
click at [1112, 223] on div "Contact us" at bounding box center [672, 245] width 1045 height 45
select select "px"
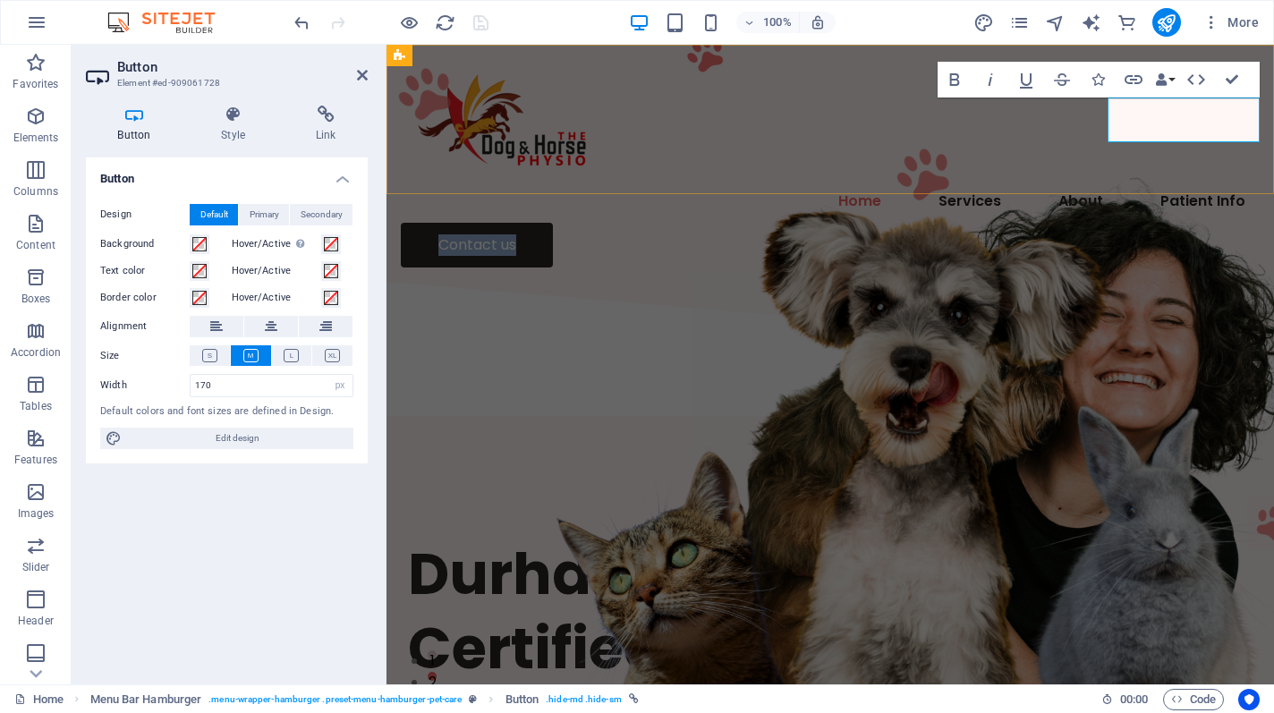
click at [553, 223] on link "Contact us" at bounding box center [477, 245] width 152 height 45
click at [315, 119] on icon at bounding box center [326, 115] width 84 height 18
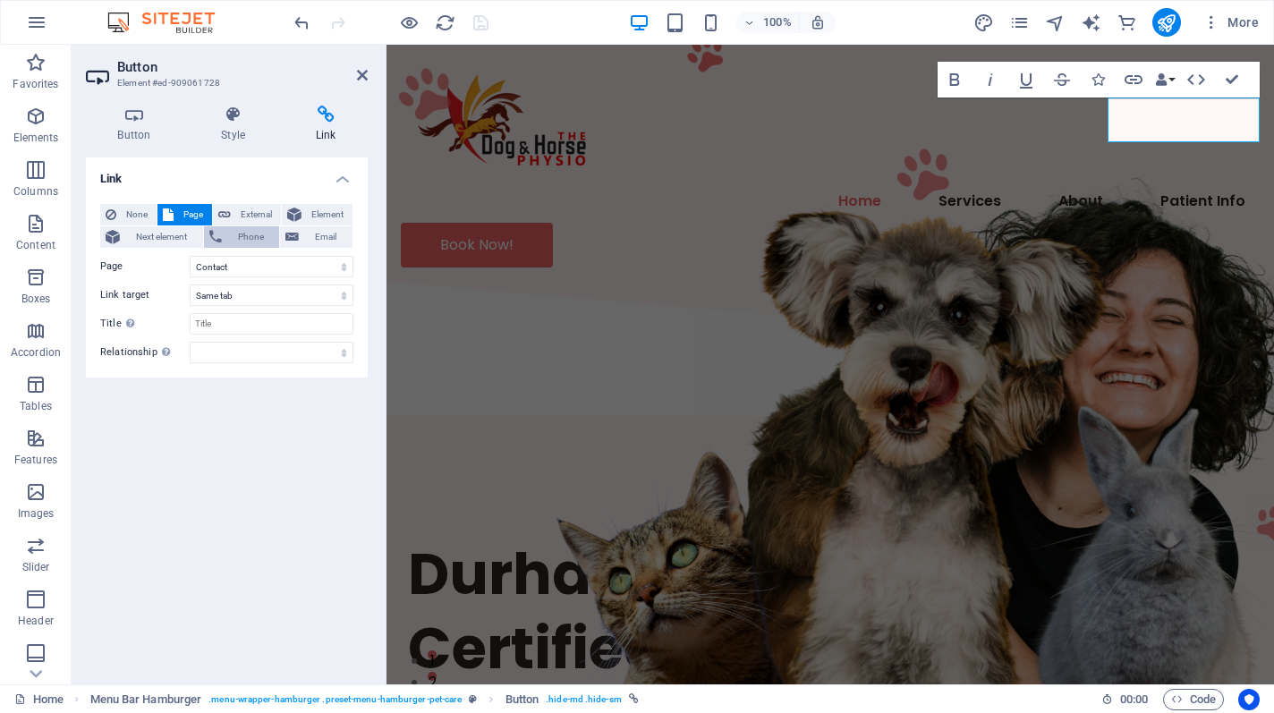
click at [245, 237] on span "Phone" at bounding box center [250, 236] width 47 height 21
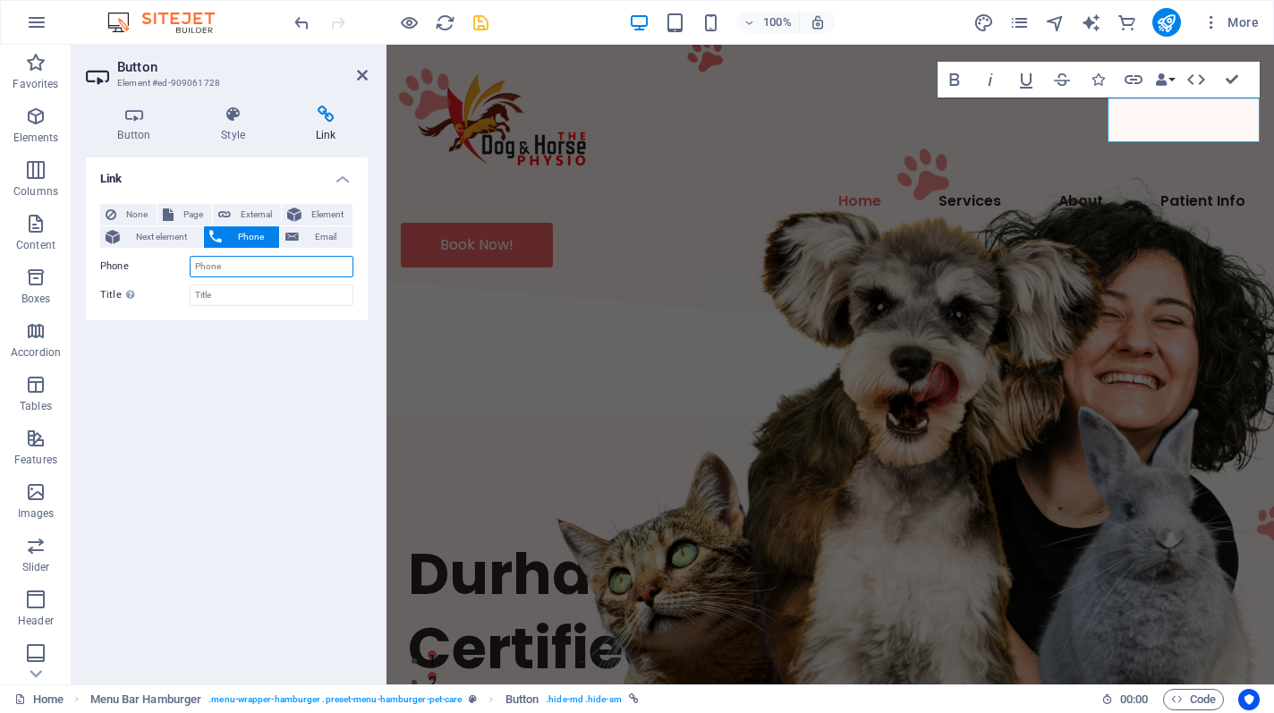
click at [222, 264] on input "Phone" at bounding box center [272, 266] width 164 height 21
click at [220, 301] on input "Title Additional link description, should not be the same as the link text. The…" at bounding box center [272, 294] width 164 height 21
click at [304, 233] on span "Email" at bounding box center [325, 236] width 43 height 21
click at [285, 272] on input "Email" at bounding box center [272, 266] width 164 height 21
type input "[PERSON_NAME][EMAIL_ADDRESS][DOMAIN_NAME]"
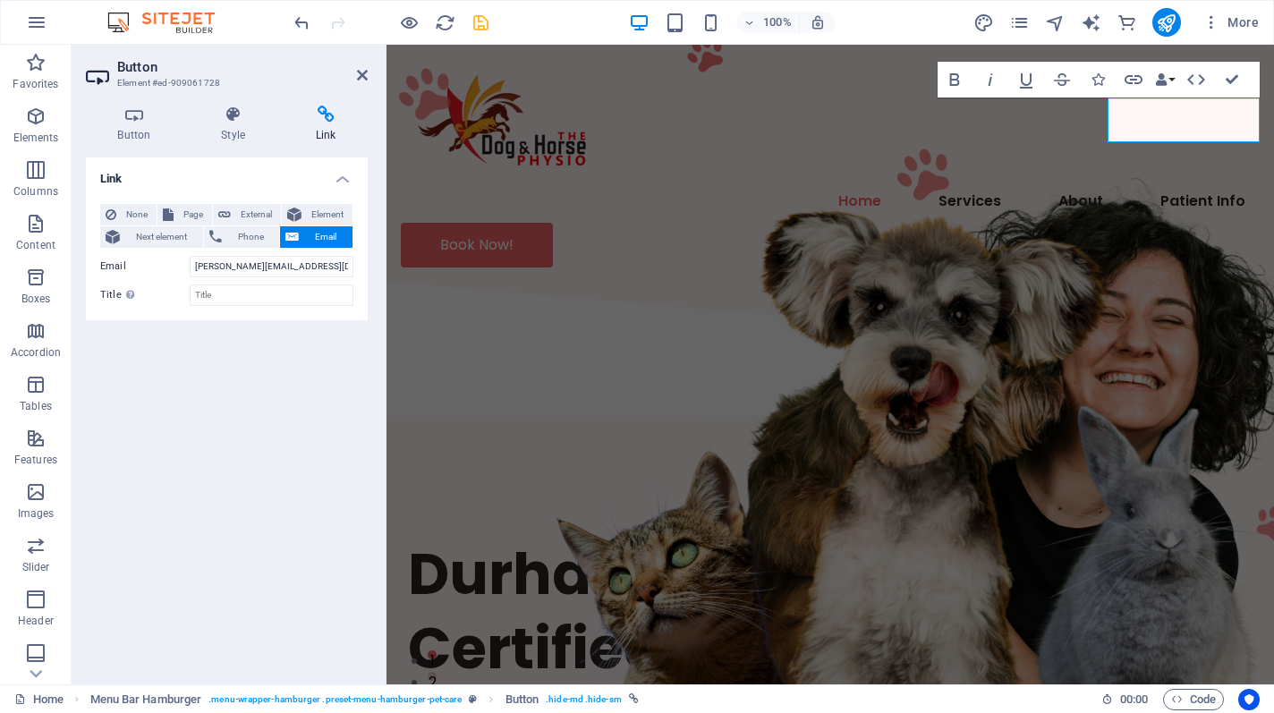
click at [285, 324] on div "Link None Page External Element Next element Phone Email Page Home About Servic…" at bounding box center [227, 413] width 282 height 513
click at [364, 65] on h2 "Button" at bounding box center [242, 67] width 250 height 16
click at [363, 80] on icon at bounding box center [362, 75] width 11 height 14
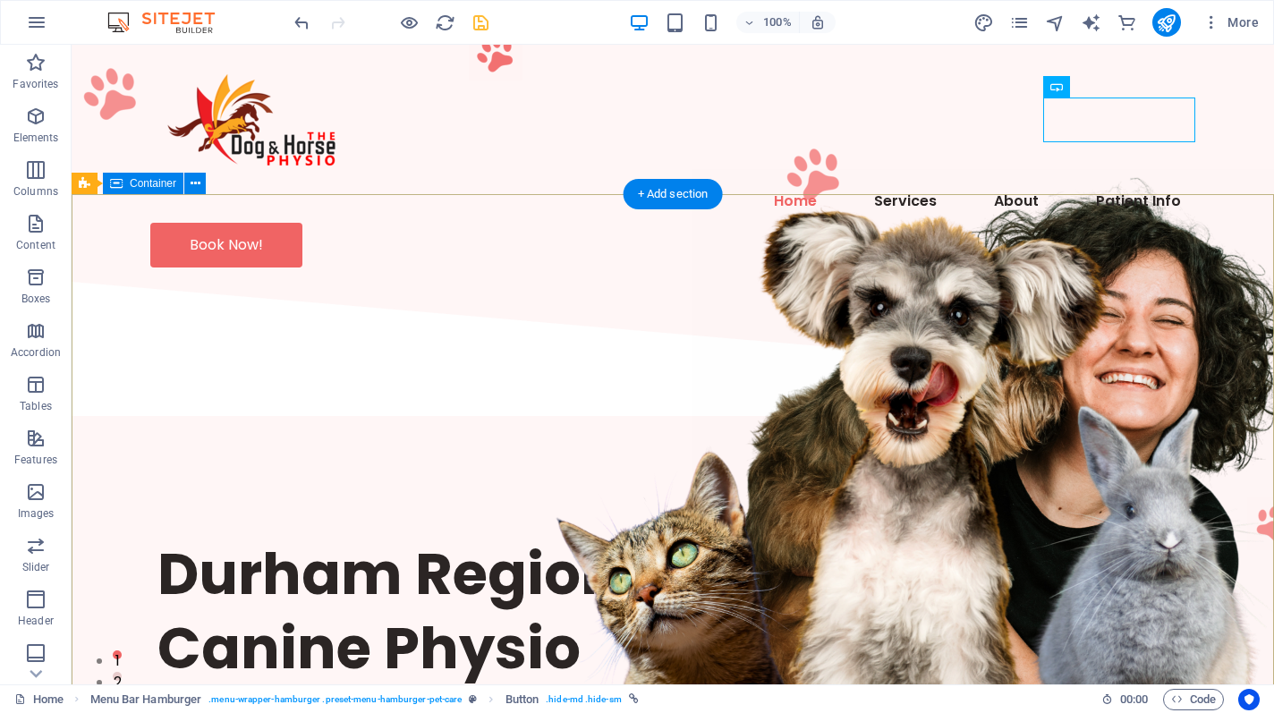
click at [464, 422] on div "Durham Region's Only Certified Canine Physio If your best friend is in pain, co…" at bounding box center [673, 675] width 1202 height 506
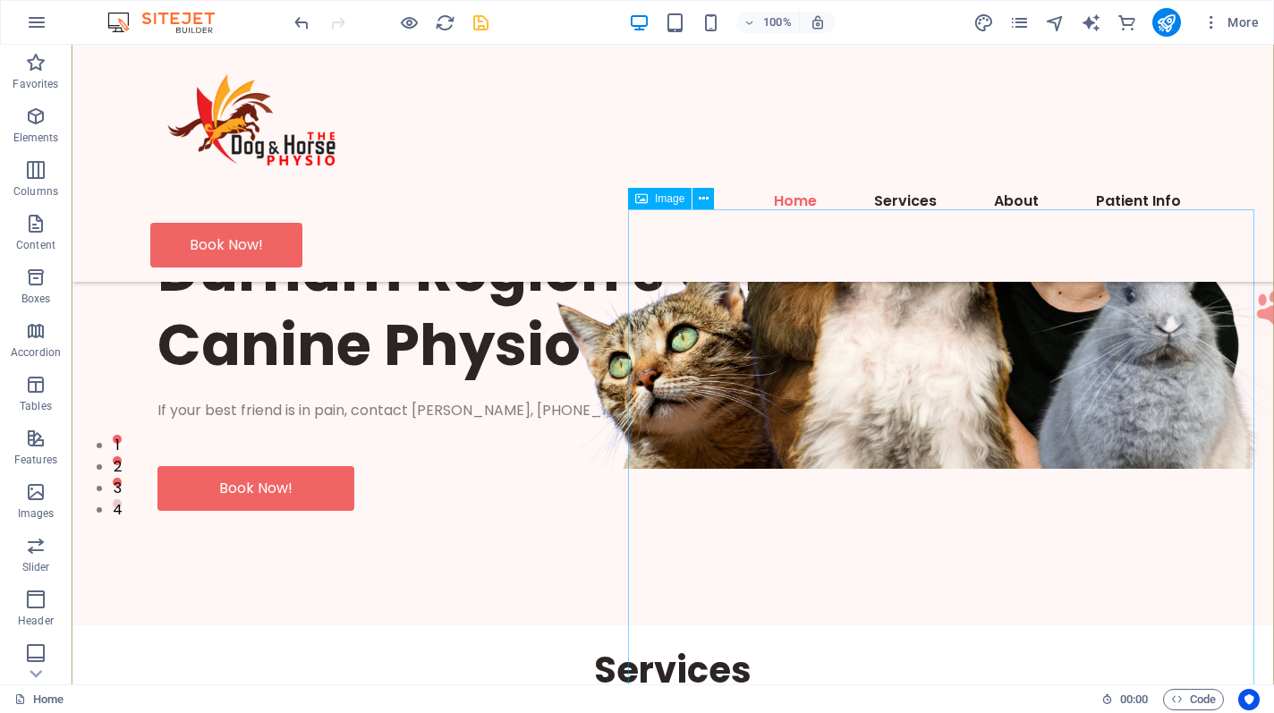
scroll to position [294, 0]
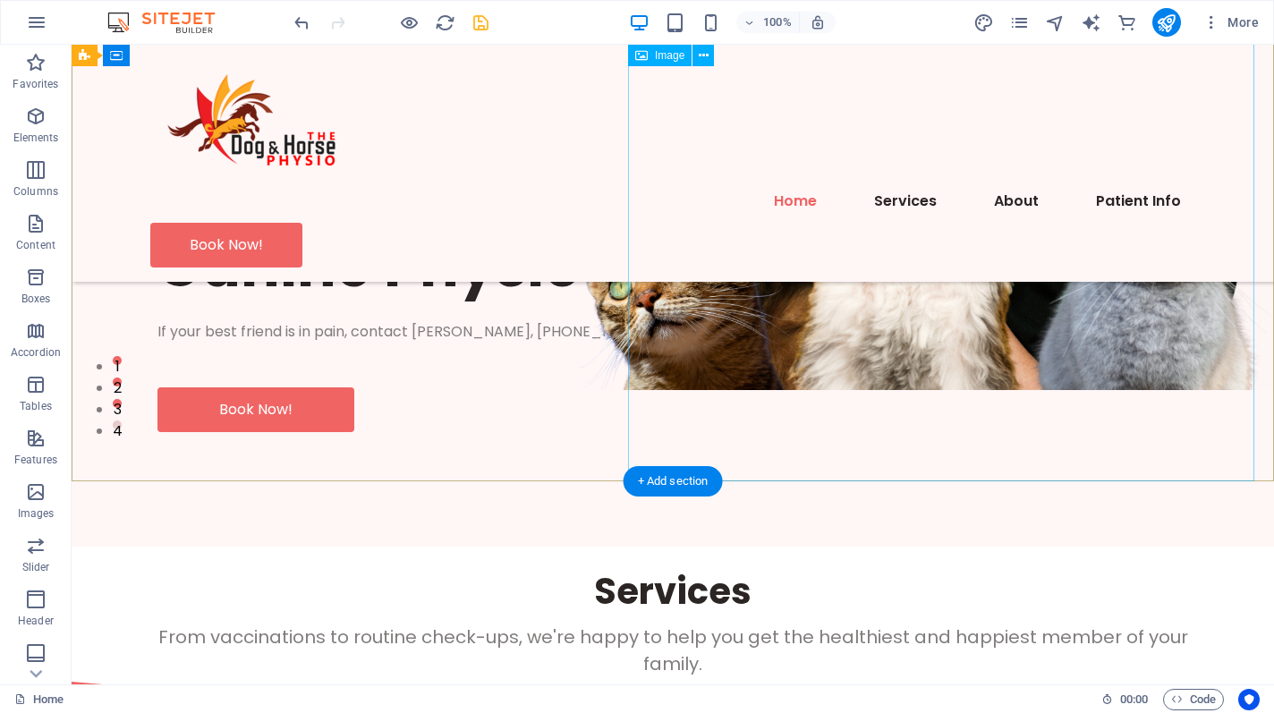
click at [860, 344] on figure at bounding box center [1005, 132] width 626 height 515
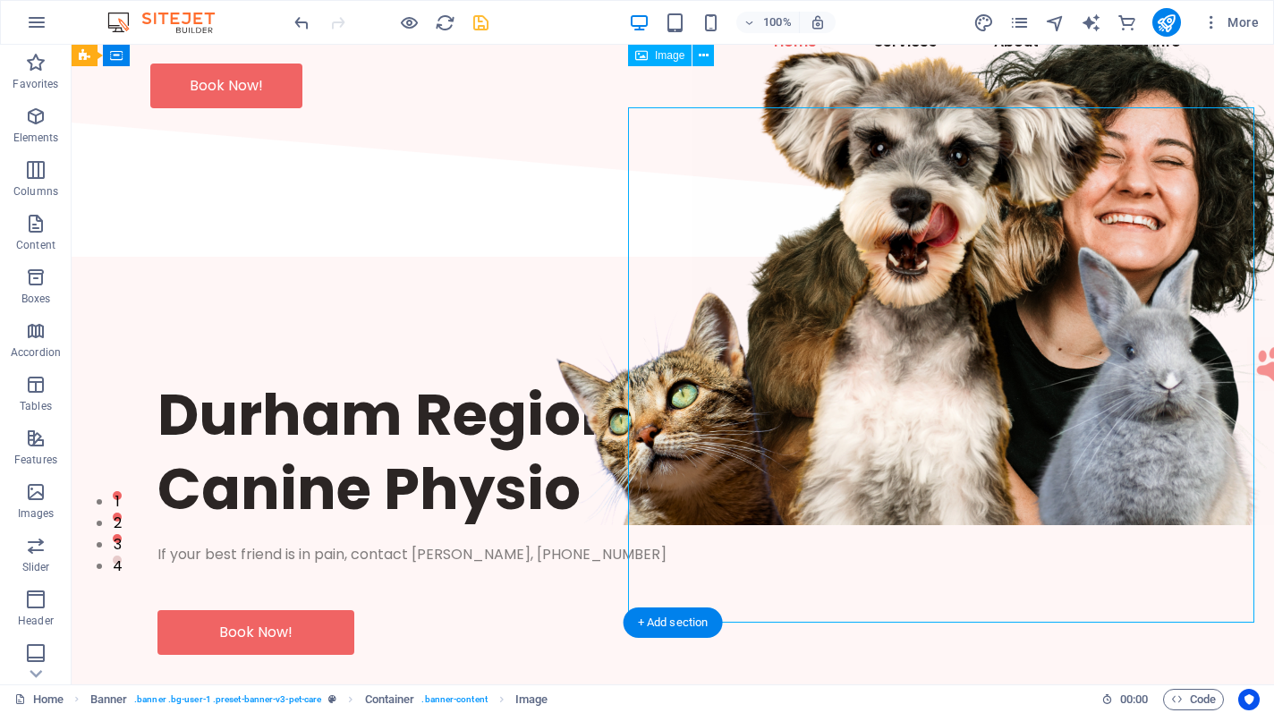
scroll to position [87, 0]
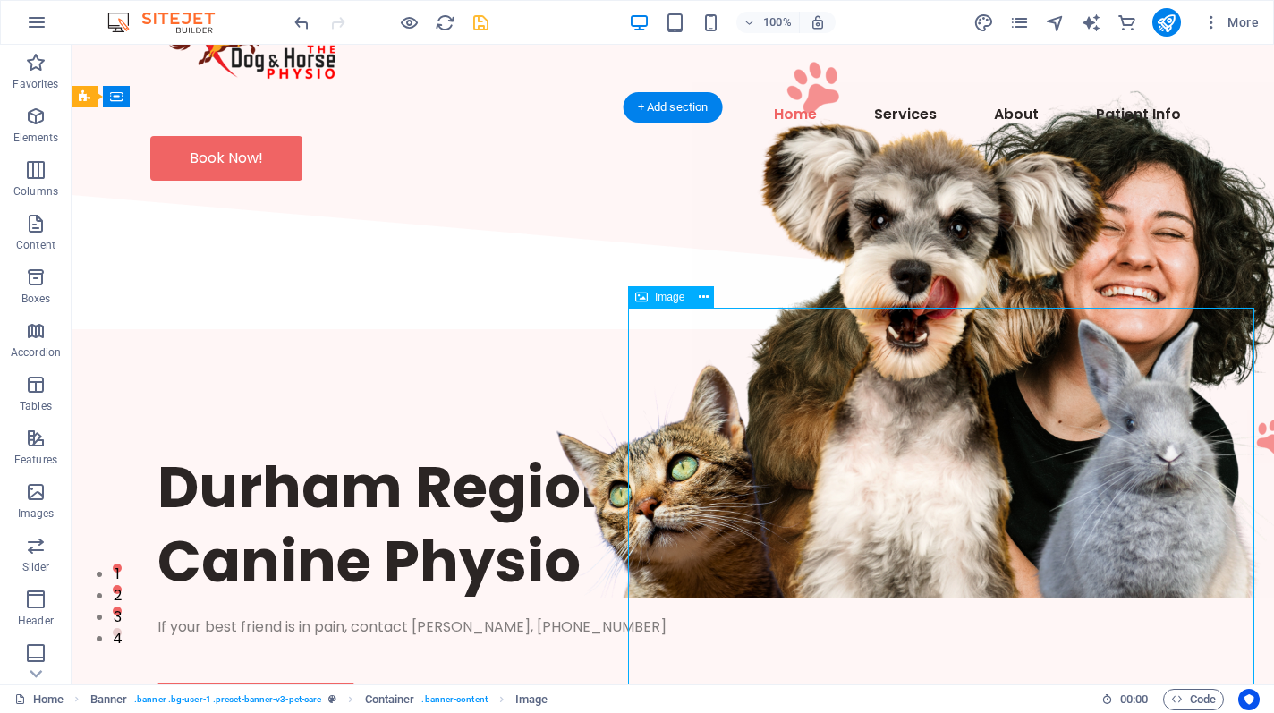
click at [886, 482] on figure at bounding box center [1005, 339] width 626 height 515
select select "px"
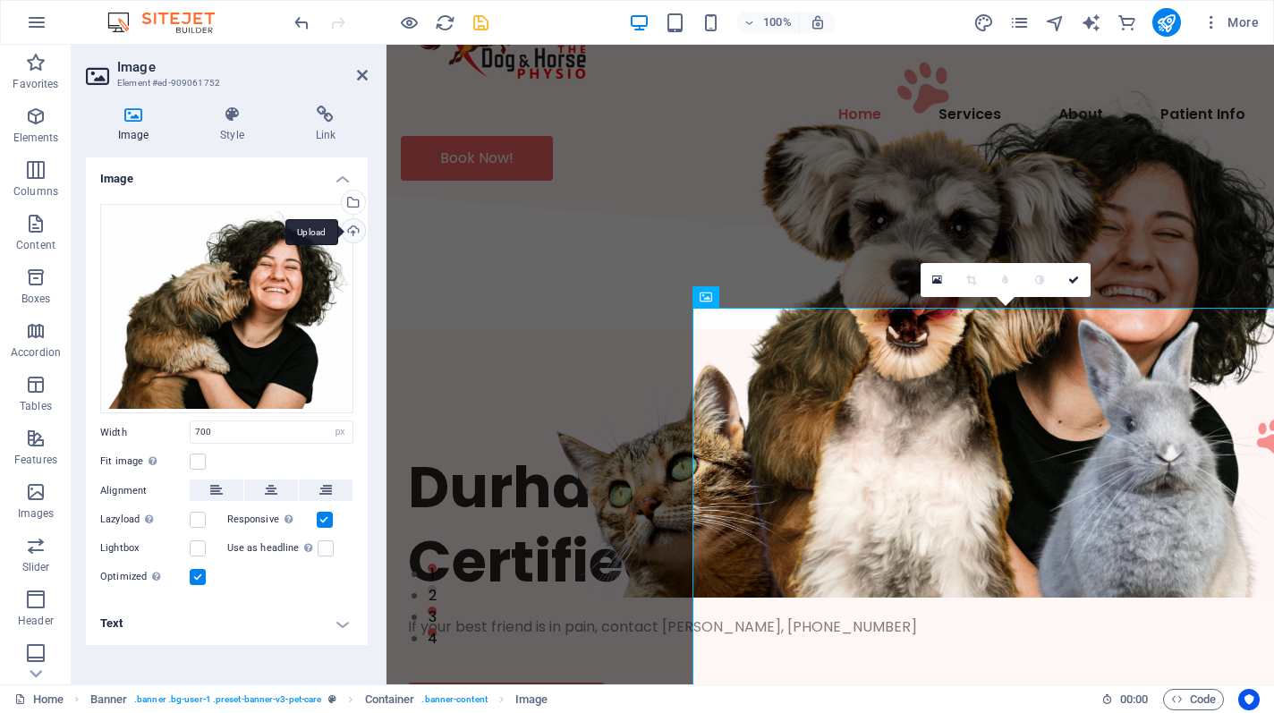
click at [347, 231] on div "Upload" at bounding box center [351, 232] width 27 height 27
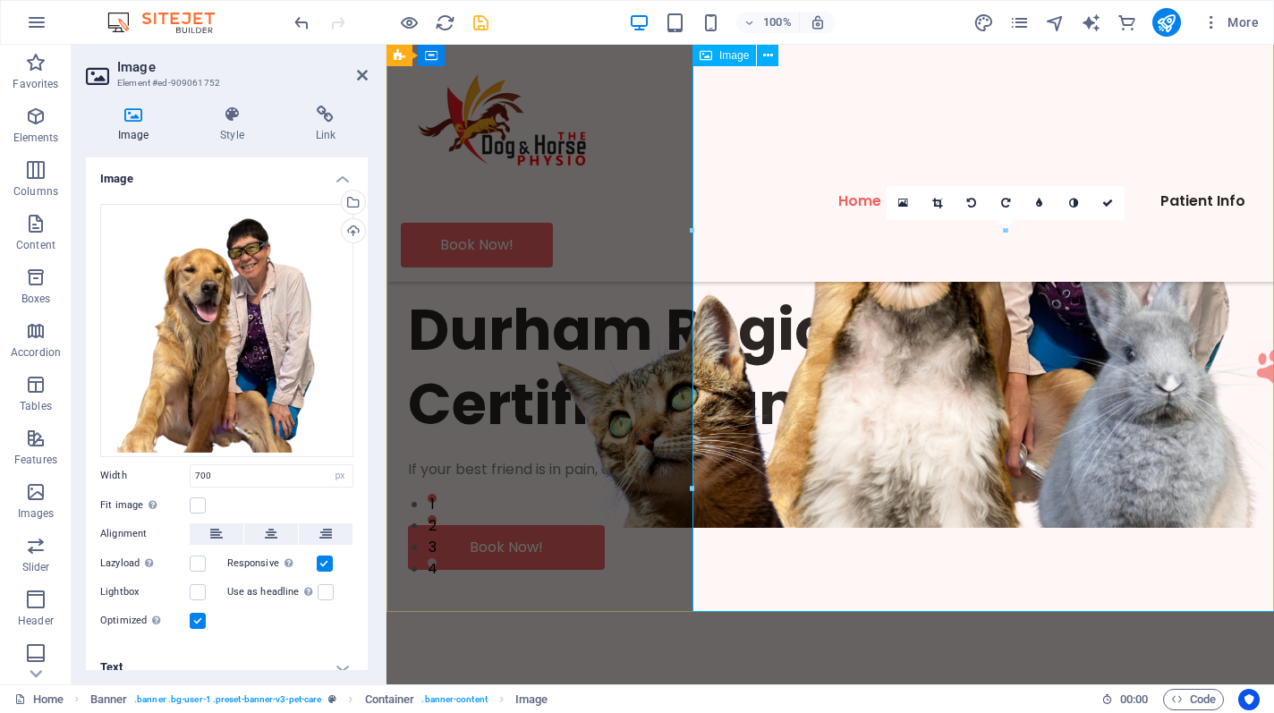
scroll to position [115, 0]
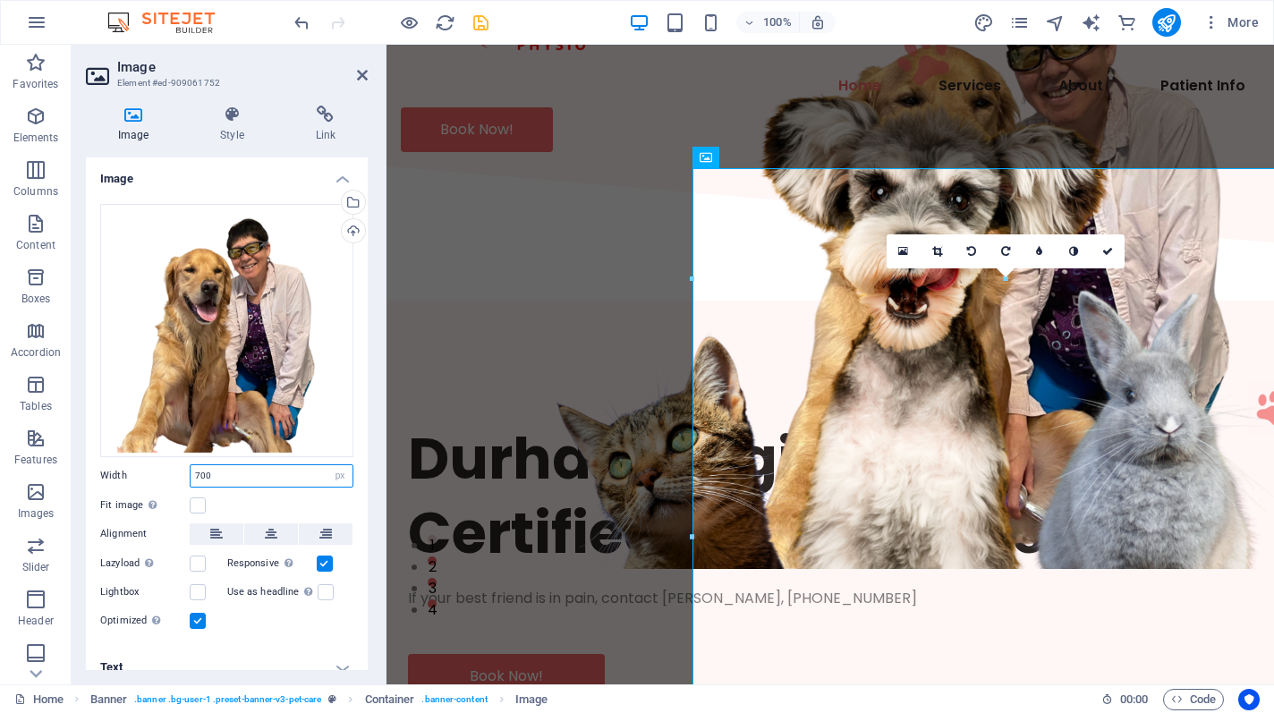
click at [279, 472] on input "700" at bounding box center [272, 475] width 162 height 21
click at [1011, 469] on figure at bounding box center [1005, 256] width 626 height 626
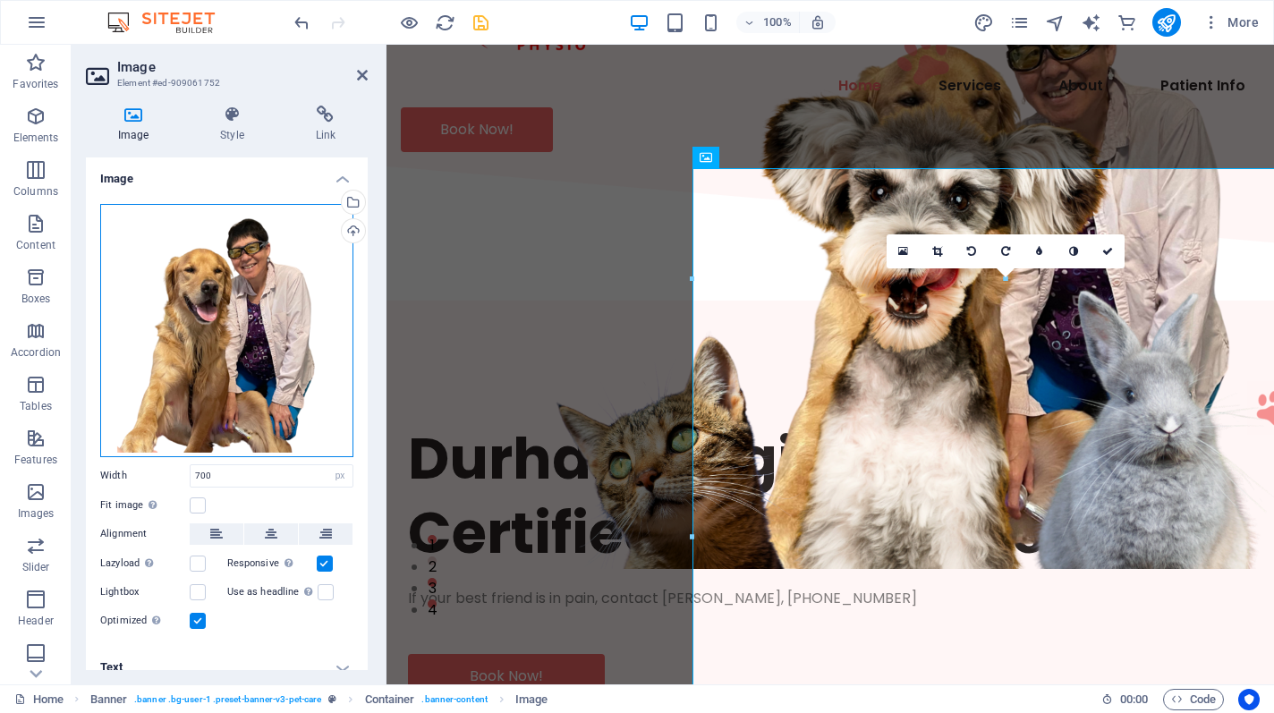
click at [276, 290] on div "Drag files here, click to choose files or select files from Files or our free s…" at bounding box center [226, 330] width 253 height 253
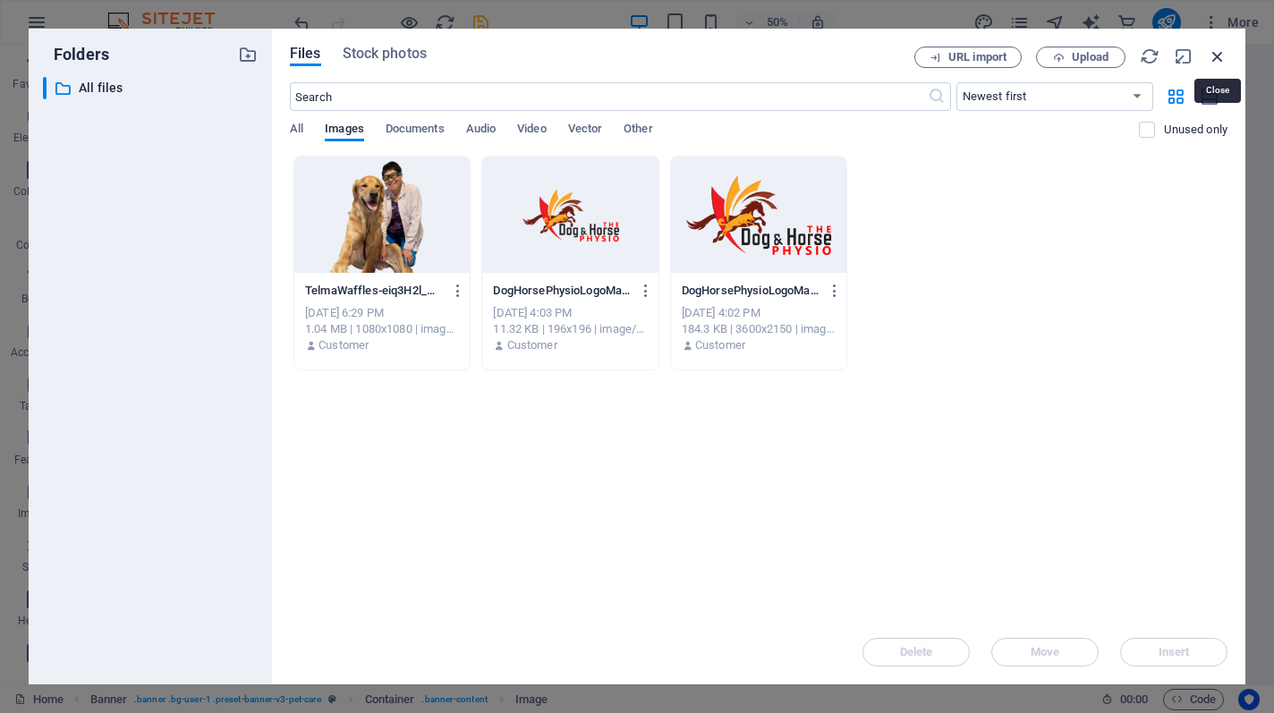
click at [1216, 57] on icon "button" at bounding box center [1218, 57] width 20 height 20
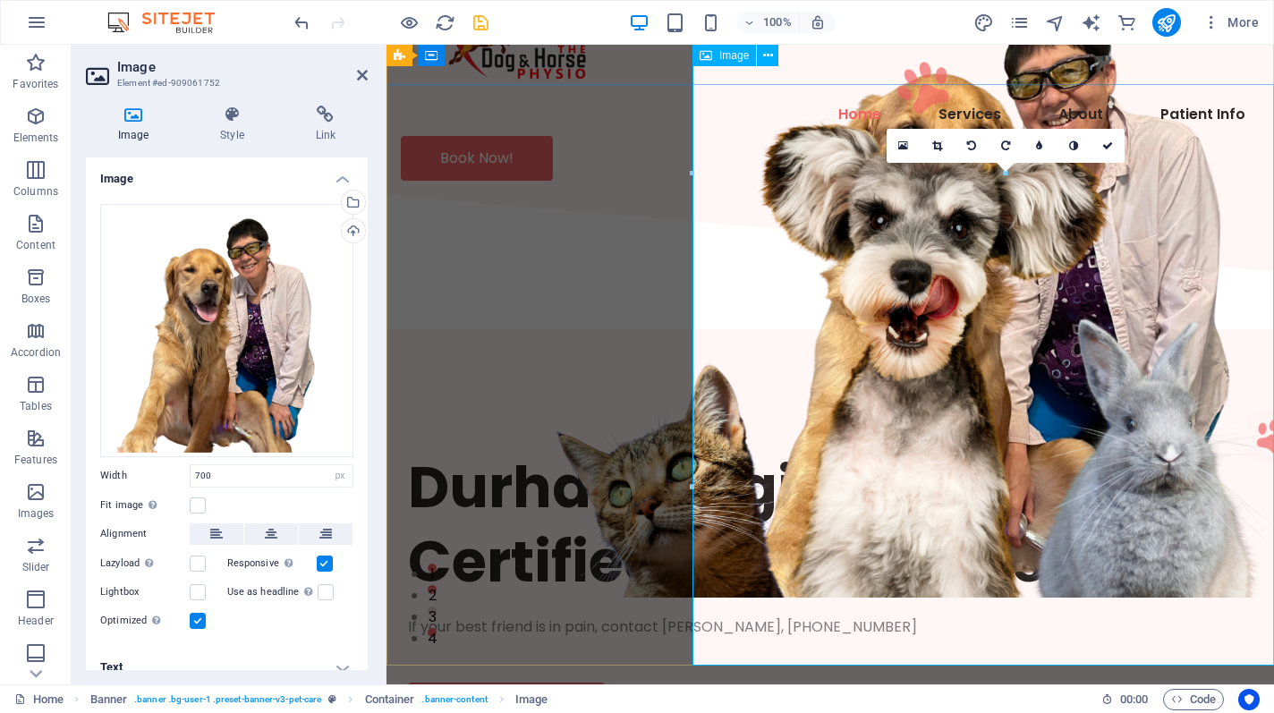
scroll to position [68, 0]
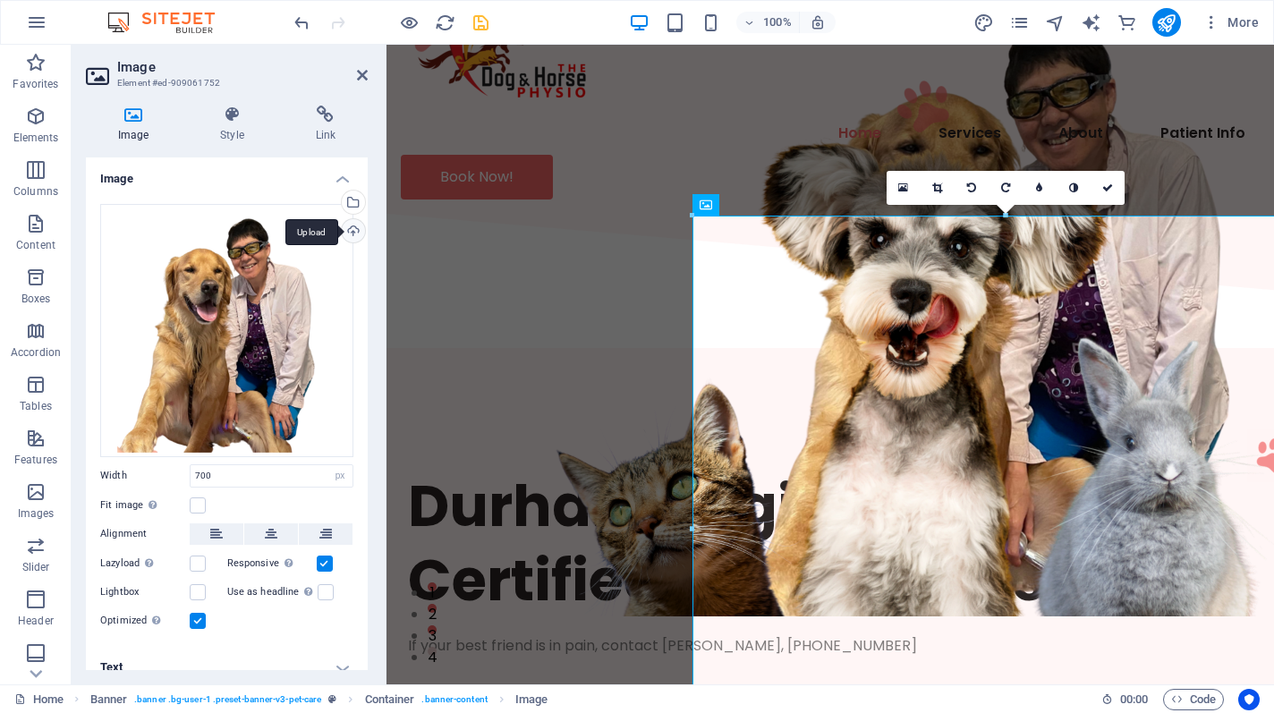
click at [352, 233] on div "Upload" at bounding box center [351, 232] width 27 height 27
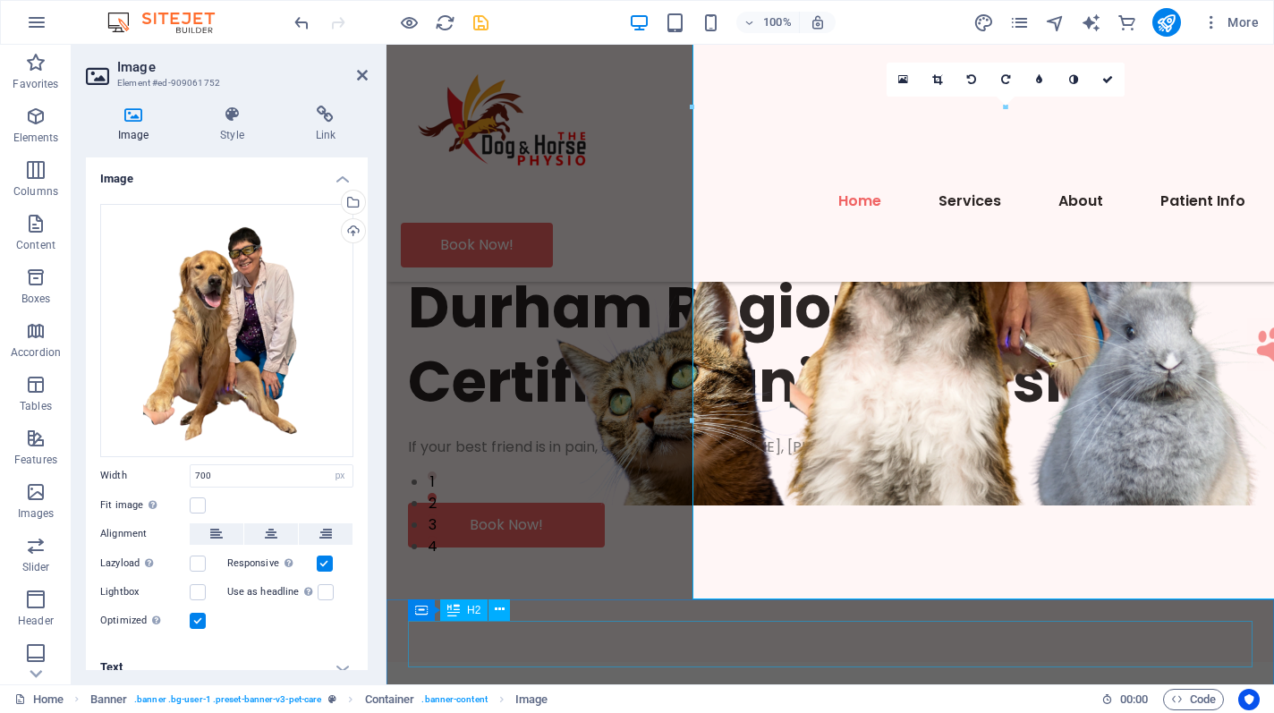
scroll to position [149, 0]
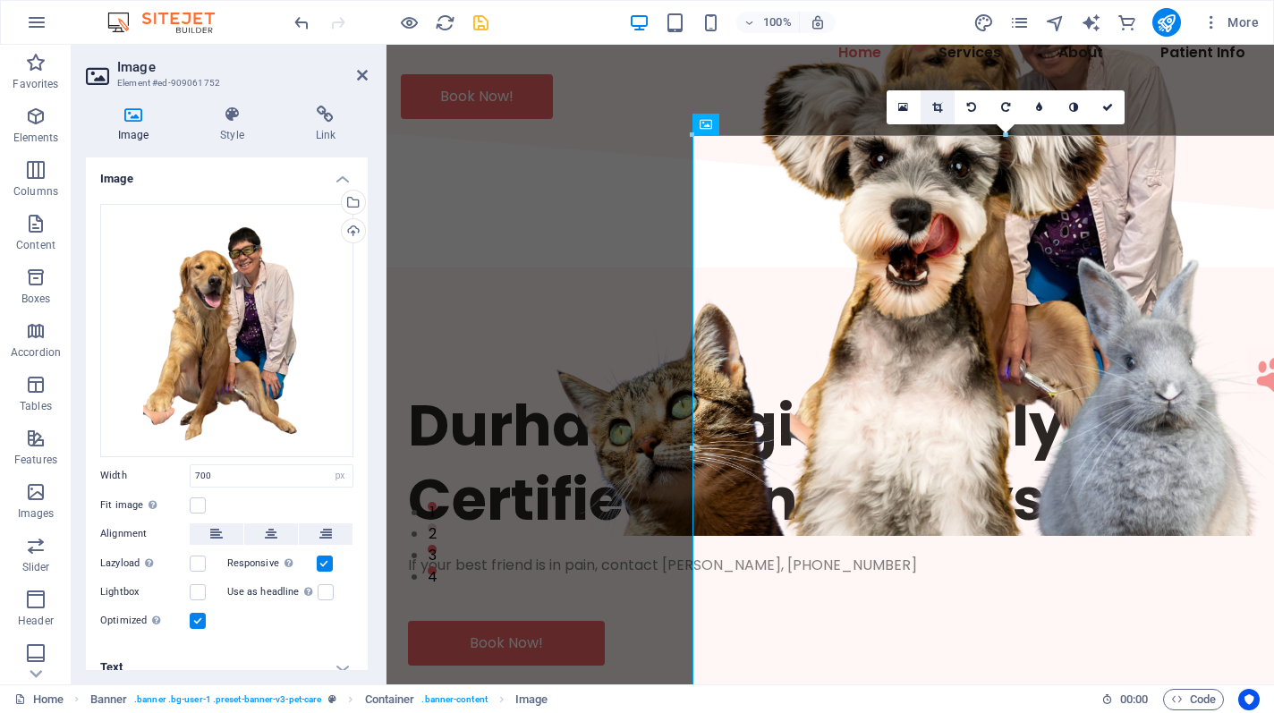
click at [932, 98] on link at bounding box center [938, 107] width 34 height 34
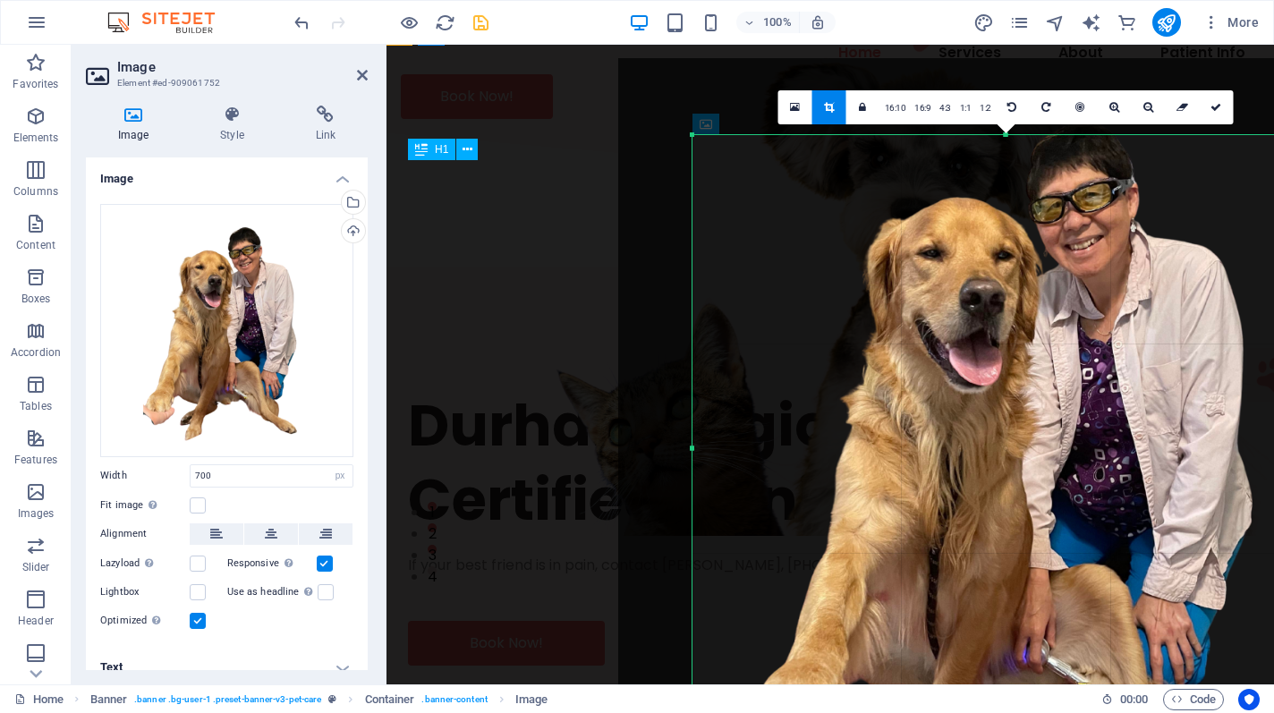
click at [524, 388] on div "Durham Region's Only Certified Canine Physio" at bounding box center [830, 462] width 844 height 149
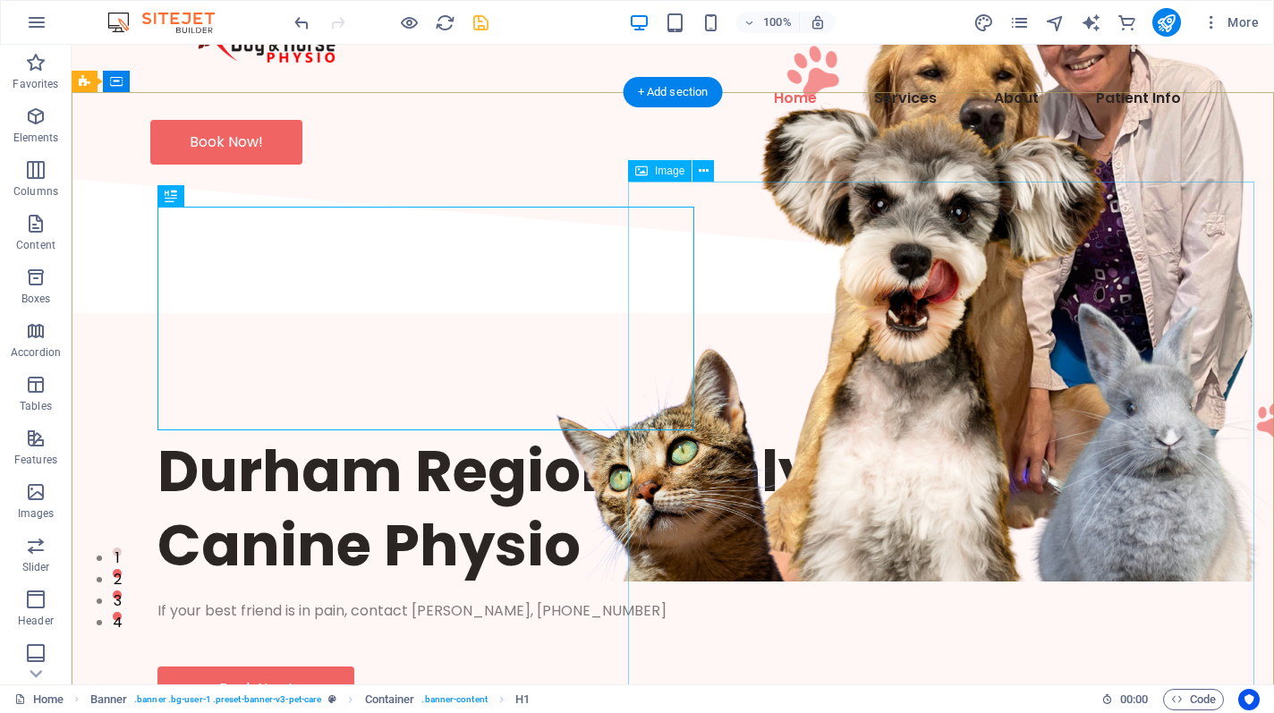
scroll to position [102, 0]
click at [868, 378] on figure at bounding box center [1005, 269] width 626 height 626
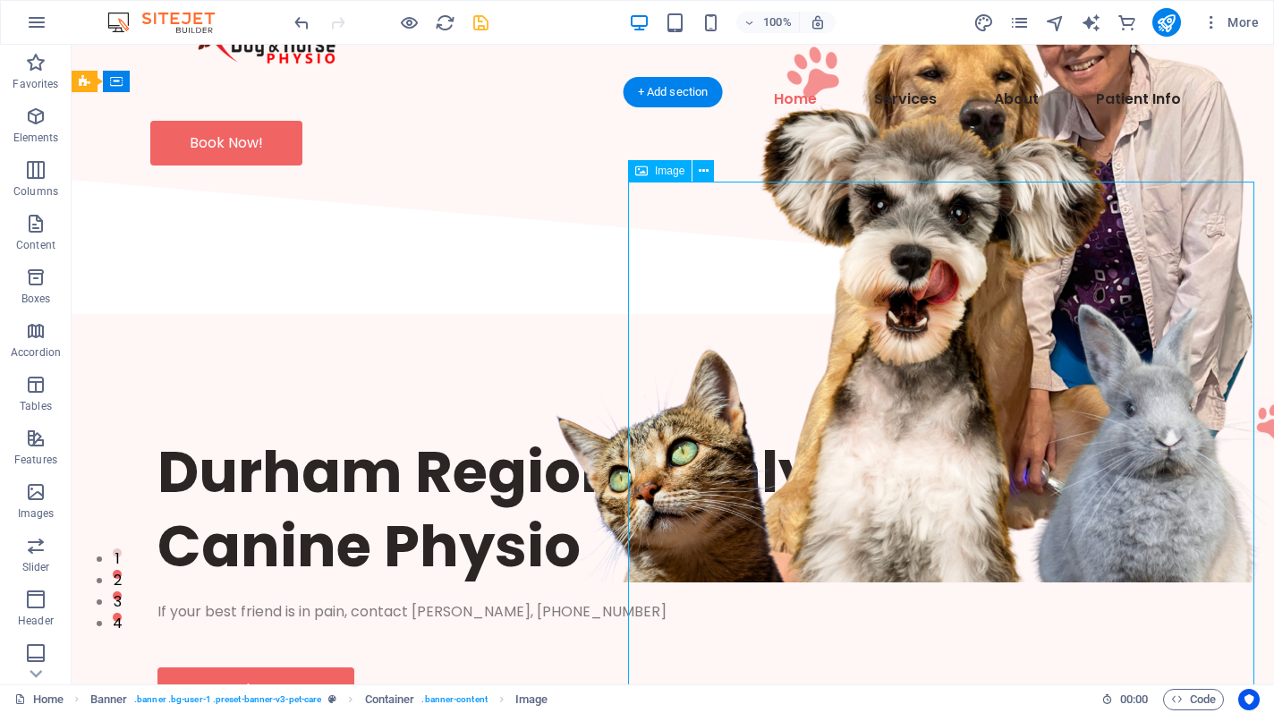
click at [868, 378] on figure at bounding box center [1005, 269] width 626 height 626
select select "px"
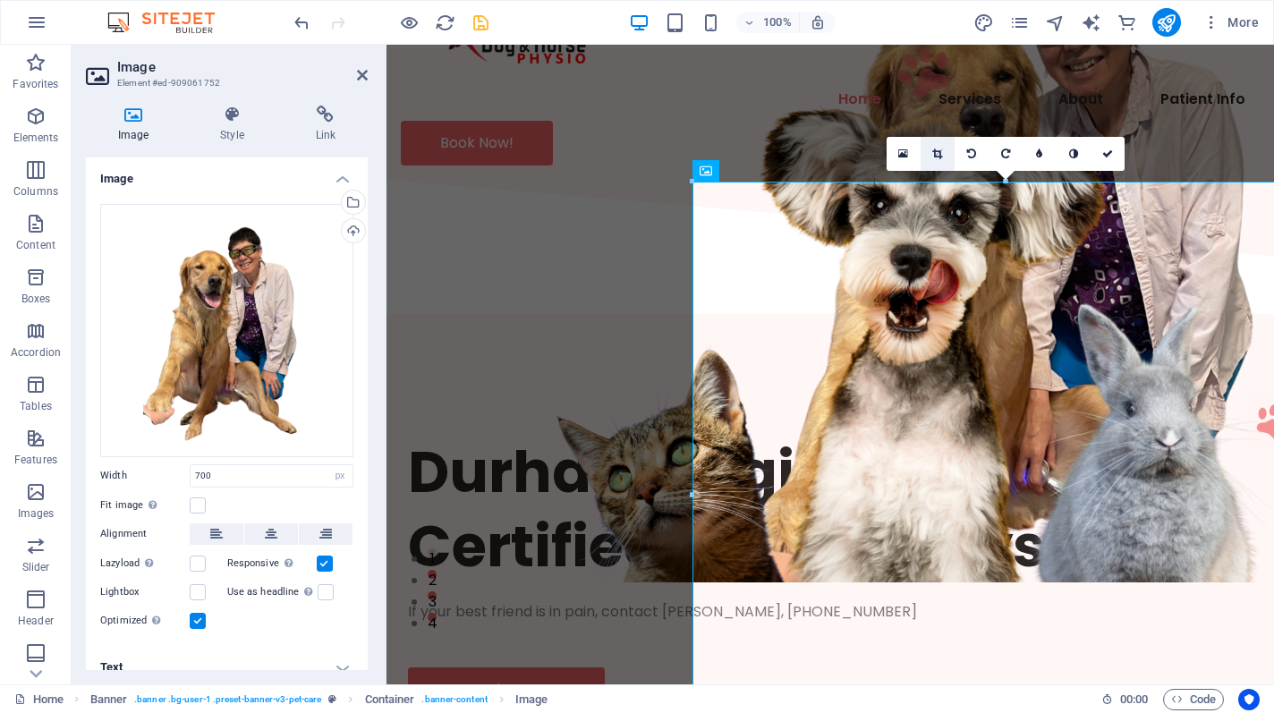
click at [938, 151] on icon at bounding box center [937, 154] width 10 height 11
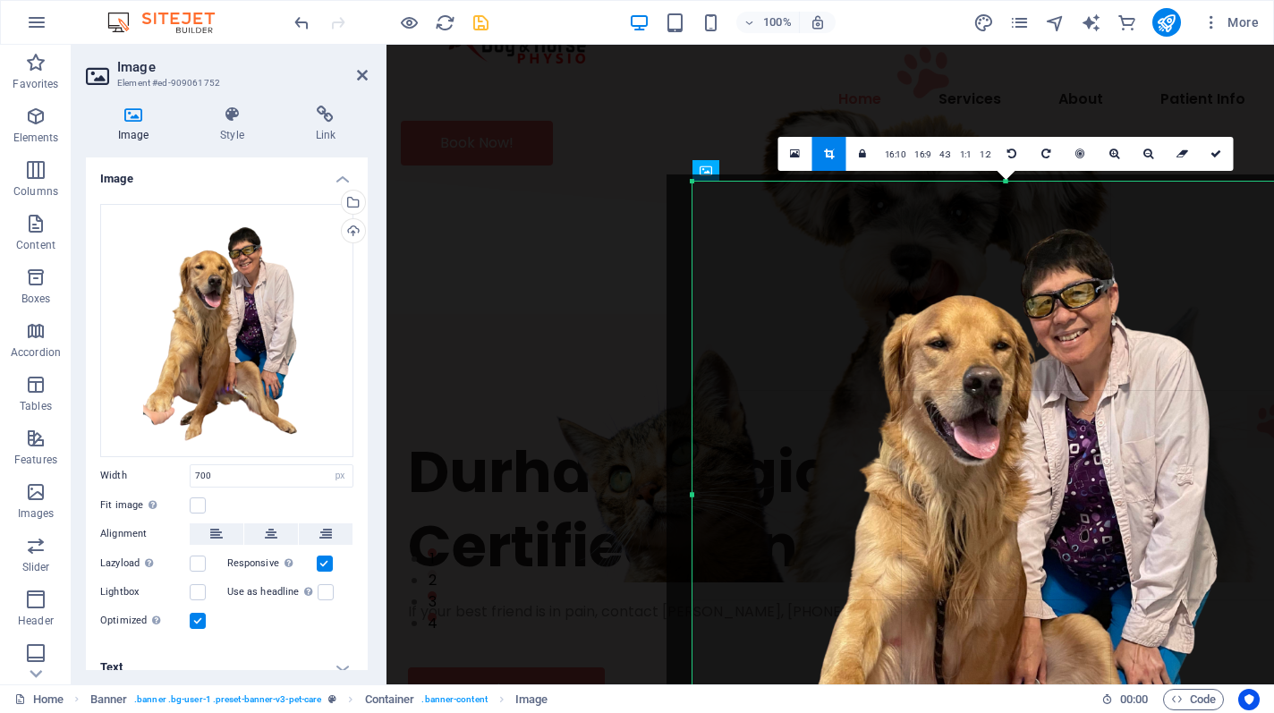
click at [658, 207] on div at bounding box center [1018, 526] width 739 height 739
click at [613, 320] on div "Durham Region's Only Certified Canine Physio If your best friend is in pain, co…" at bounding box center [829, 573] width 887 height 506
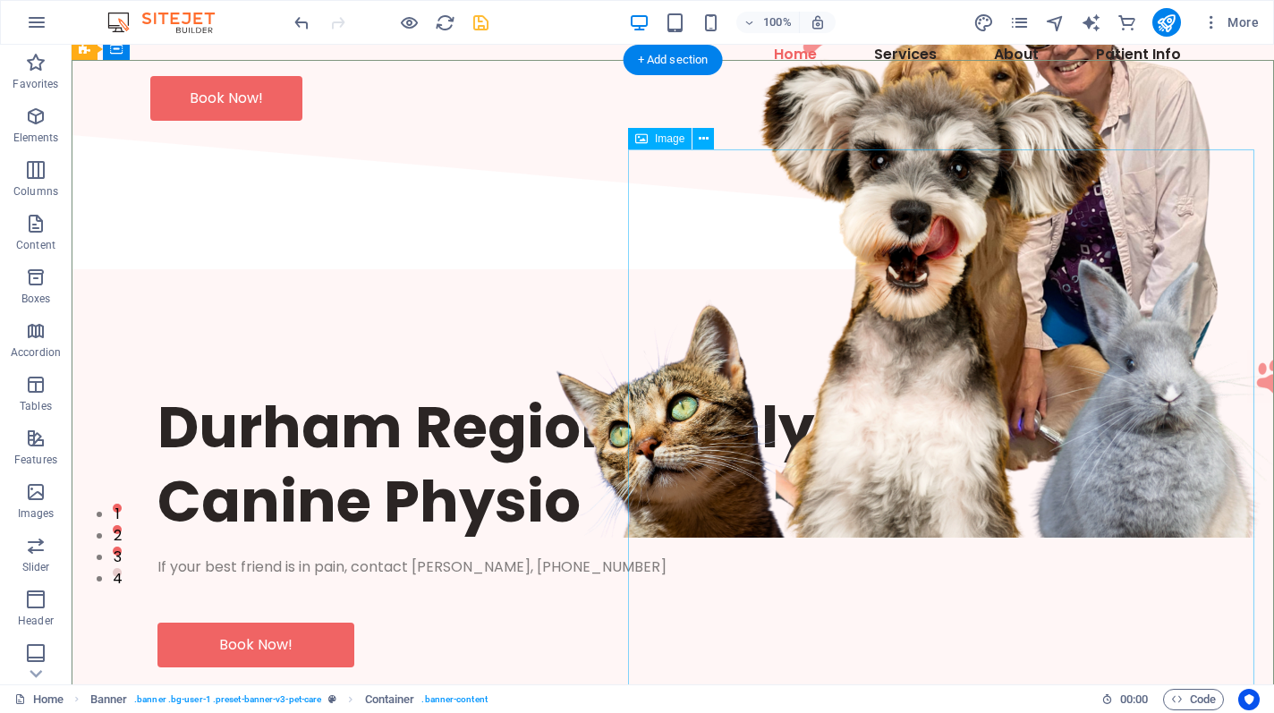
scroll to position [149, 0]
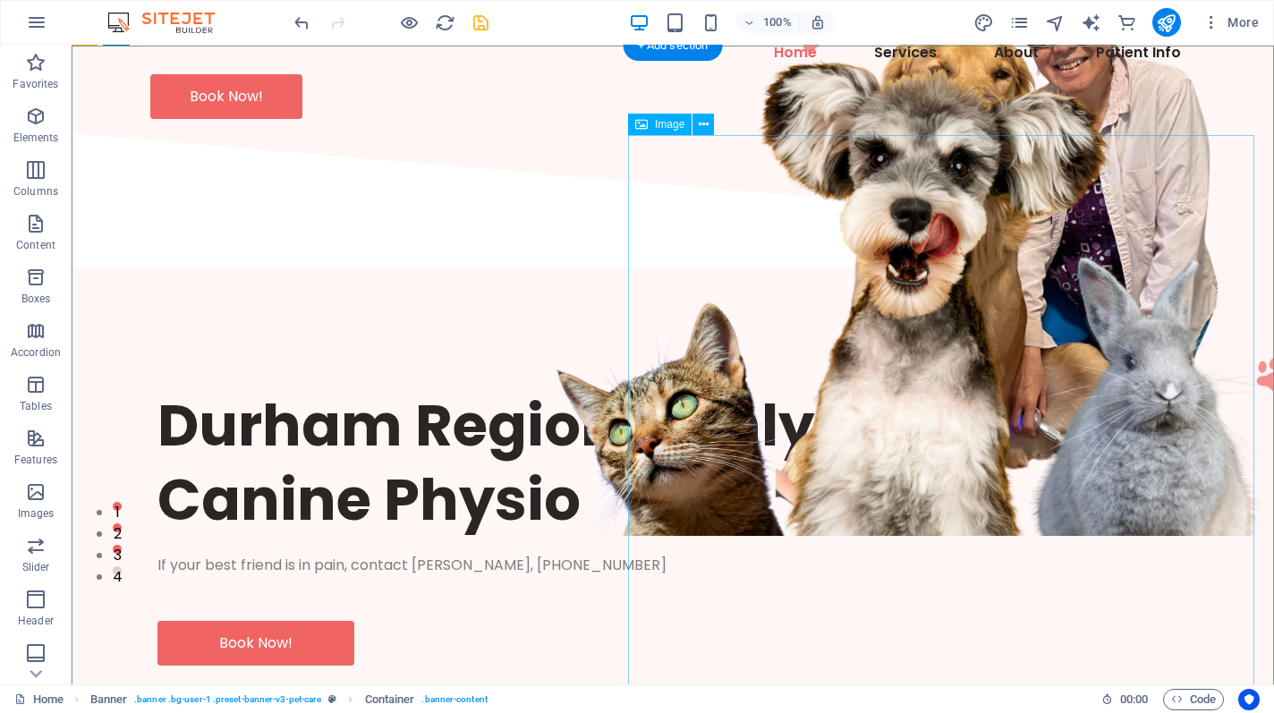
click at [903, 394] on figure at bounding box center [1005, 223] width 626 height 626
click at [920, 374] on figure at bounding box center [1005, 223] width 626 height 626
click at [920, 376] on figure at bounding box center [1005, 223] width 626 height 626
select select "px"
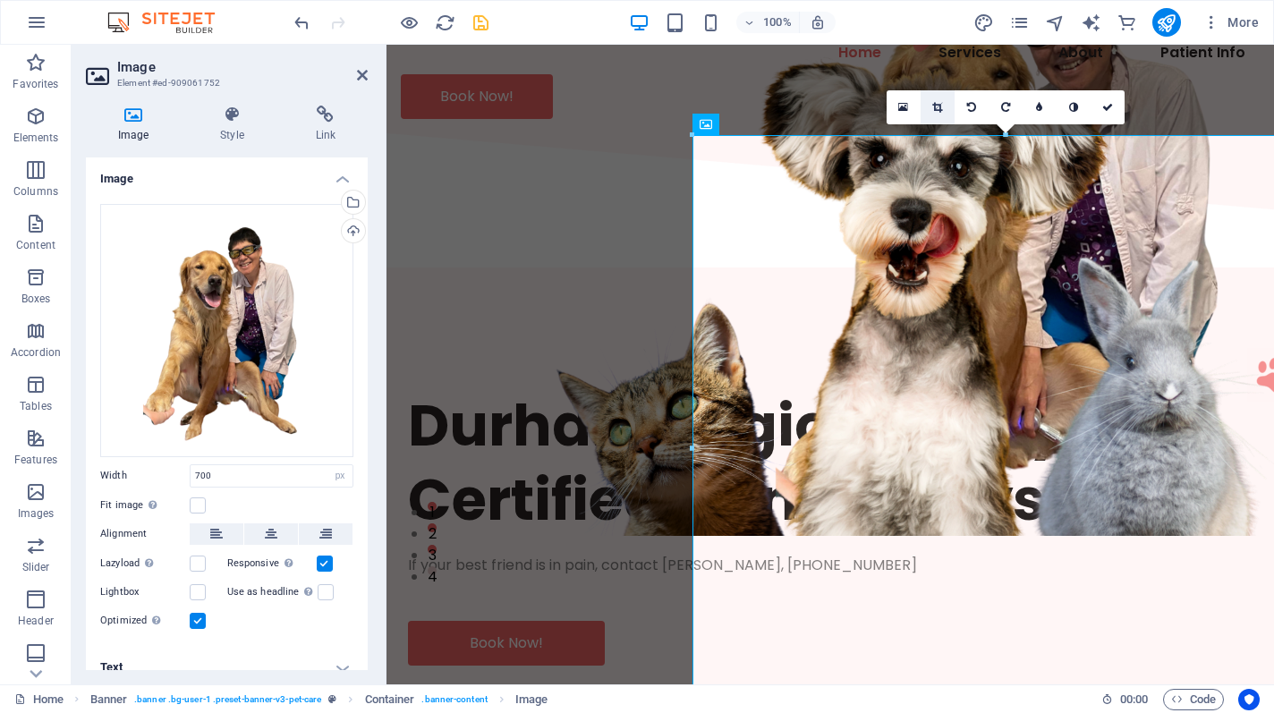
click at [941, 99] on link at bounding box center [938, 107] width 34 height 34
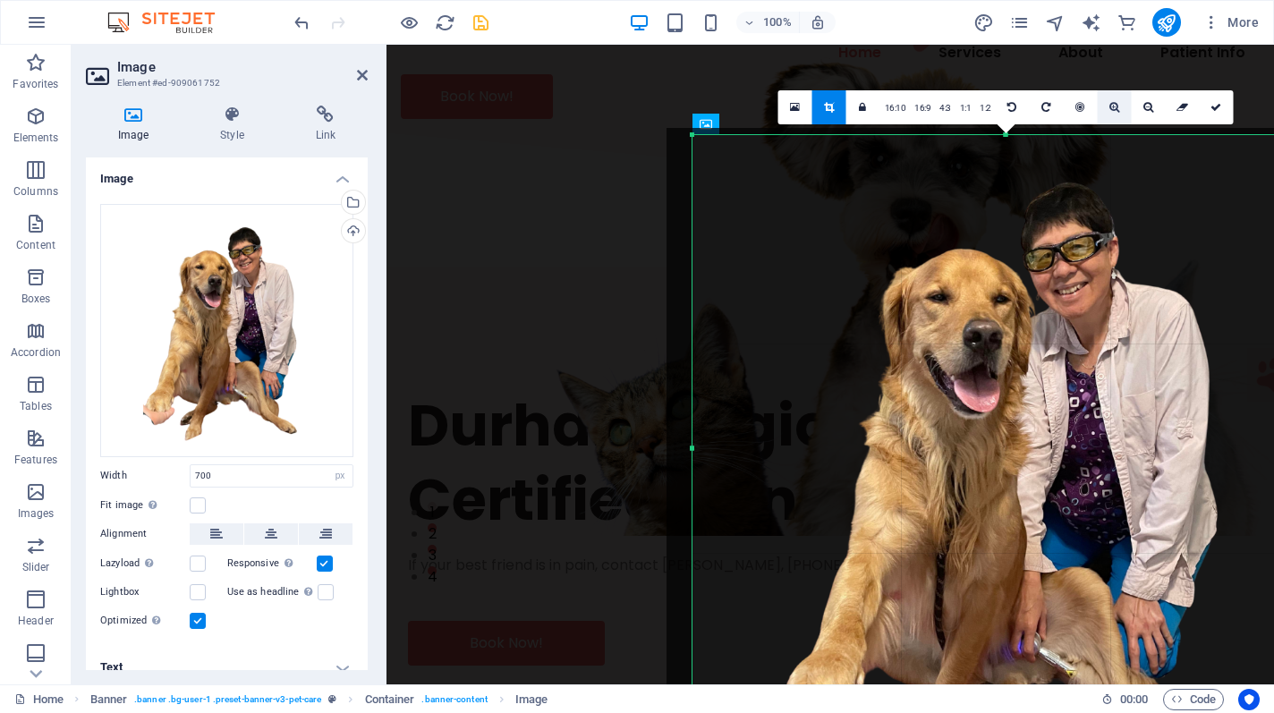
click at [1112, 108] on icon at bounding box center [1114, 107] width 10 height 11
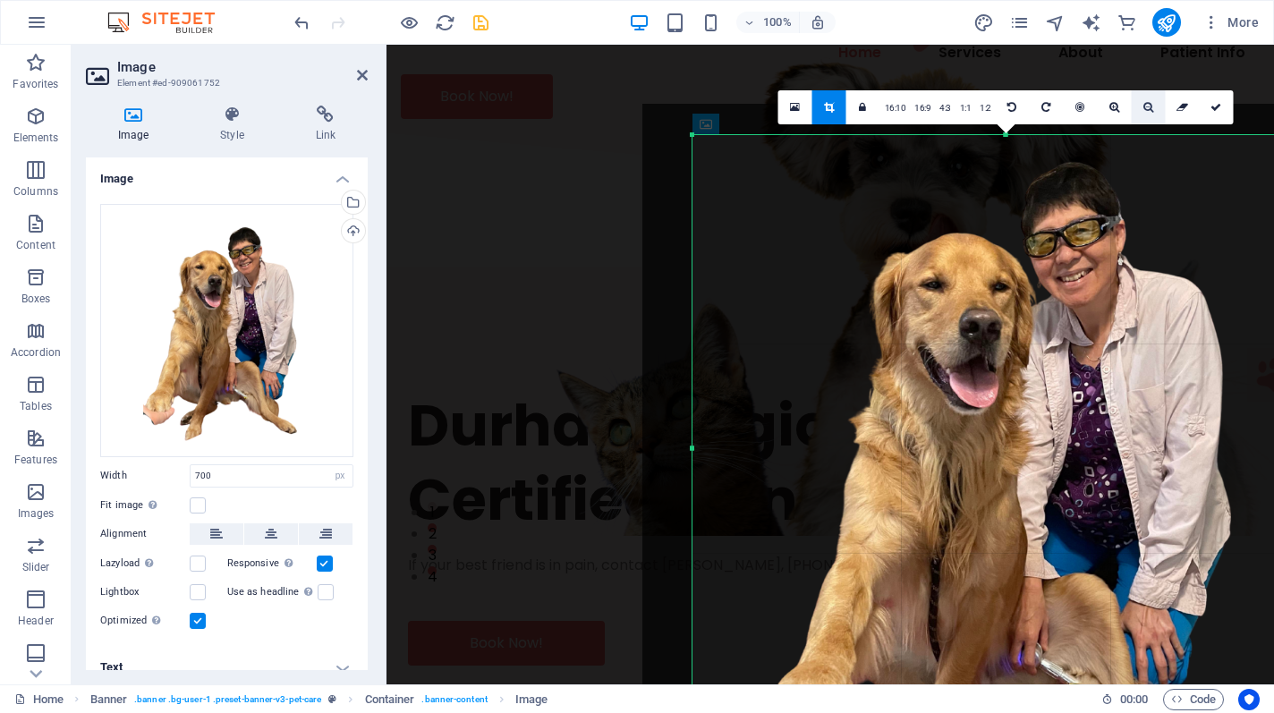
click at [1138, 110] on link at bounding box center [1149, 107] width 34 height 34
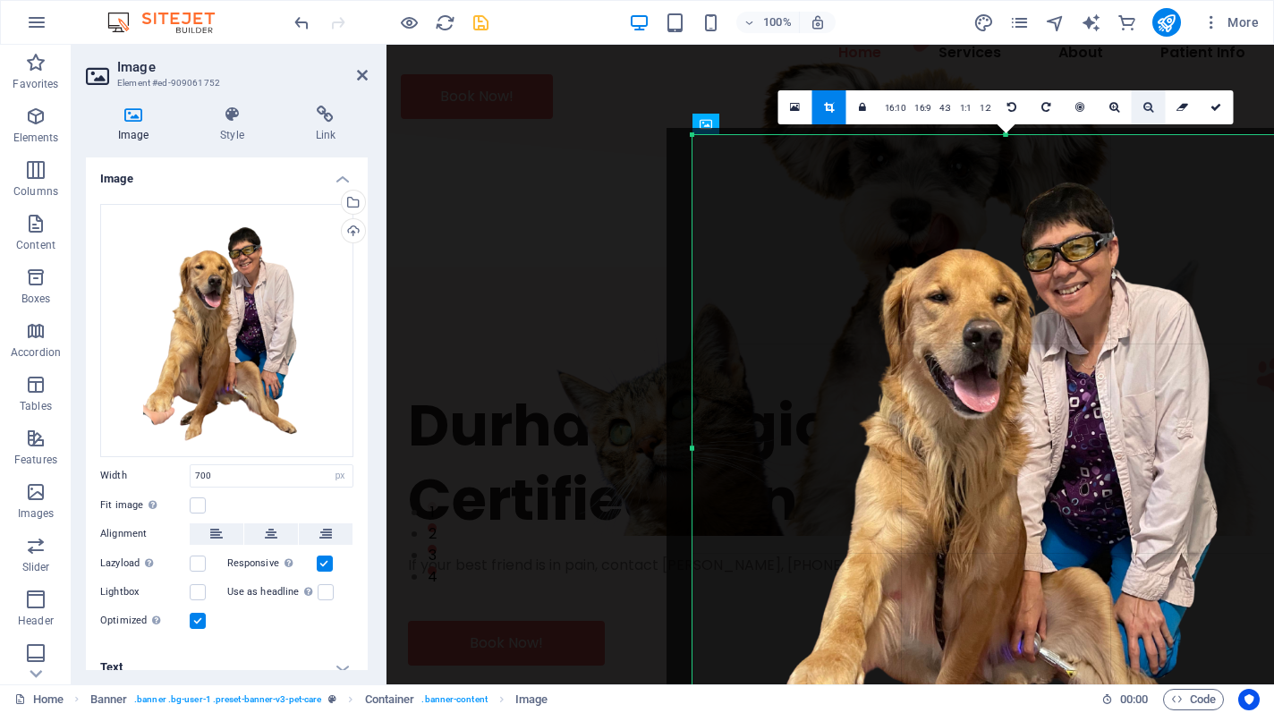
click at [1138, 110] on link at bounding box center [1149, 107] width 34 height 34
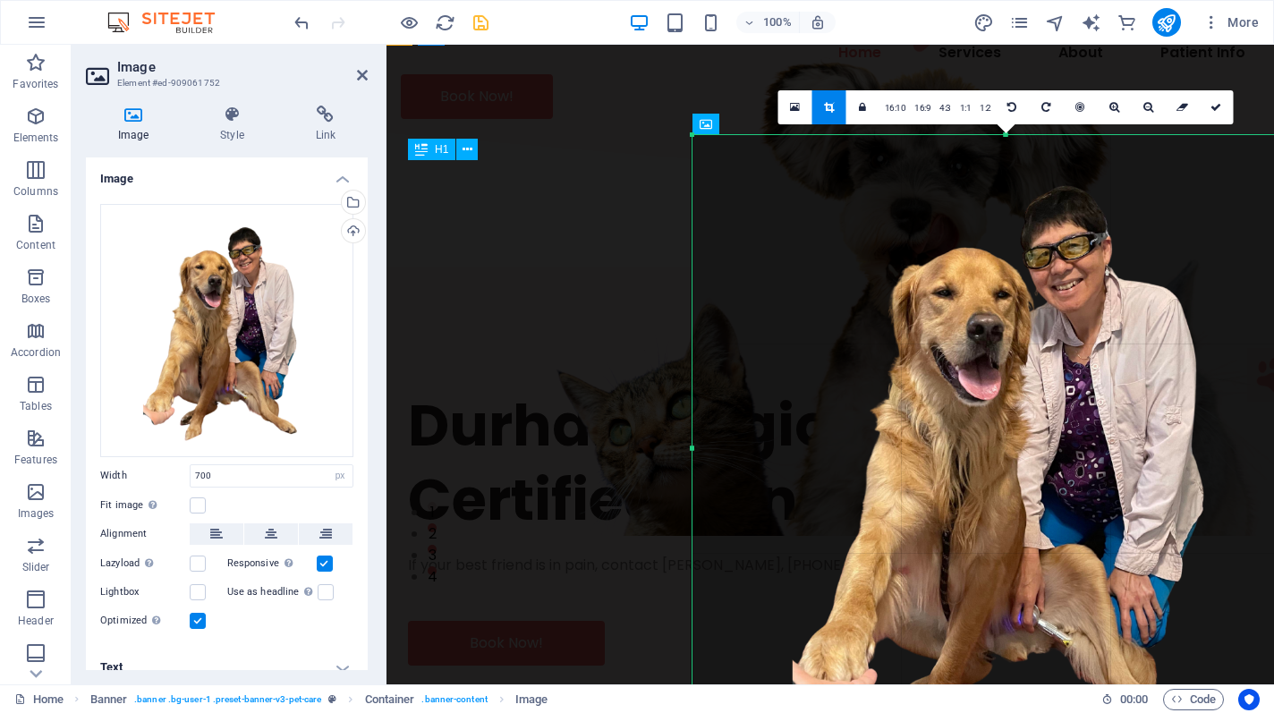
click at [622, 388] on div "Durham Region's Only Certified Canine Physio" at bounding box center [830, 462] width 844 height 149
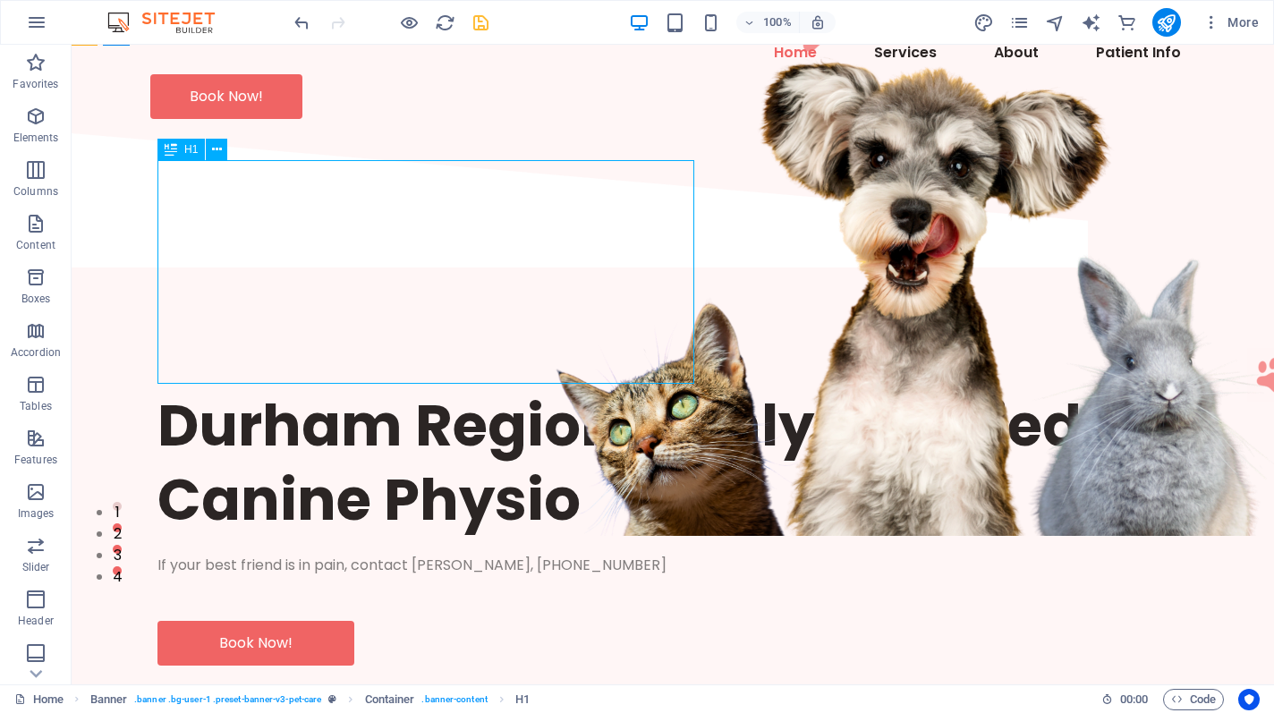
click at [622, 388] on div "Durham Region's Only Certified Canine Physio" at bounding box center [672, 462] width 1031 height 149
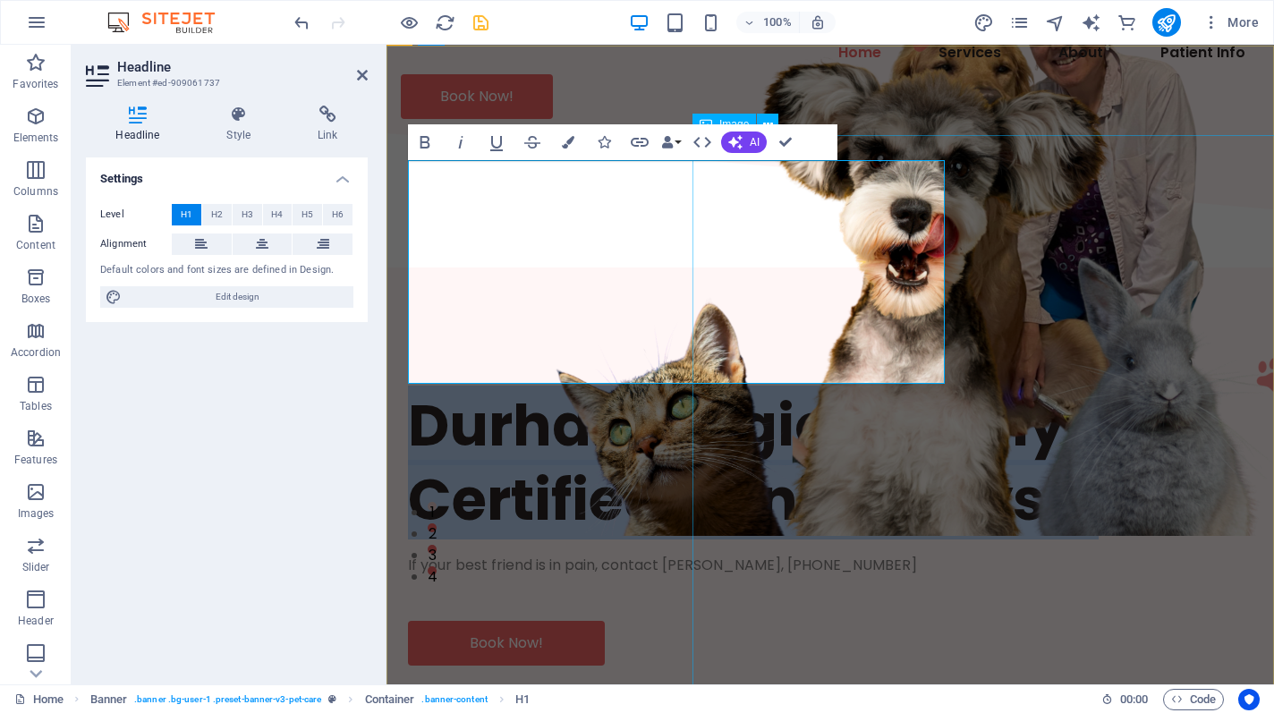
click at [730, 536] on figure at bounding box center [1005, 223] width 626 height 626
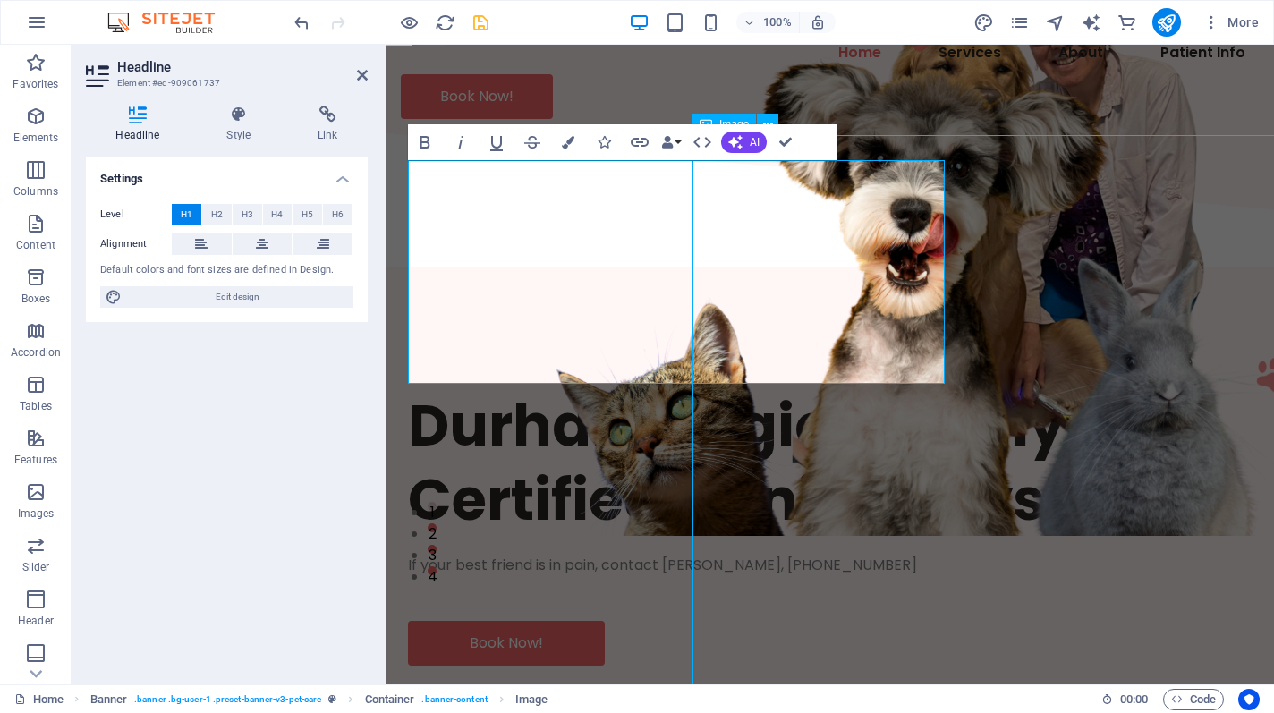
click at [1045, 536] on figure at bounding box center [1005, 223] width 626 height 626
select select "px"
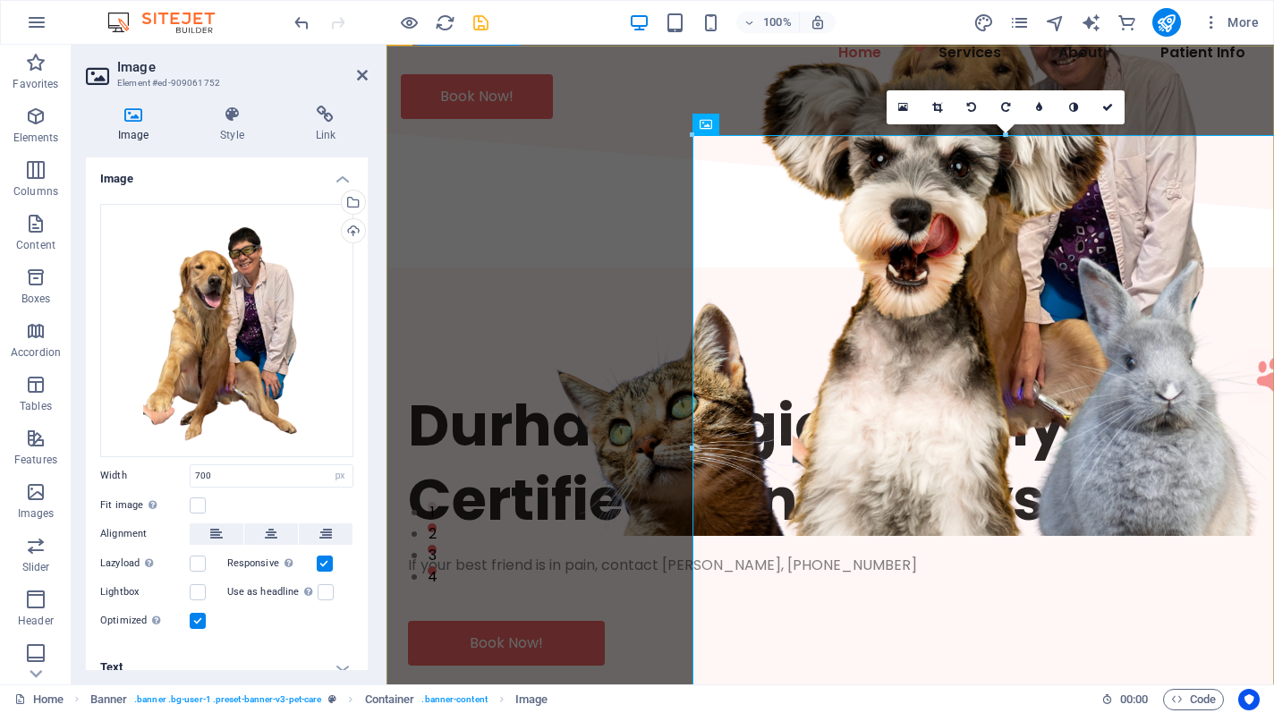
click at [567, 533] on div "Durham Region's Only Certified Canine Physio If your best friend is in pain, co…" at bounding box center [829, 527] width 887 height 506
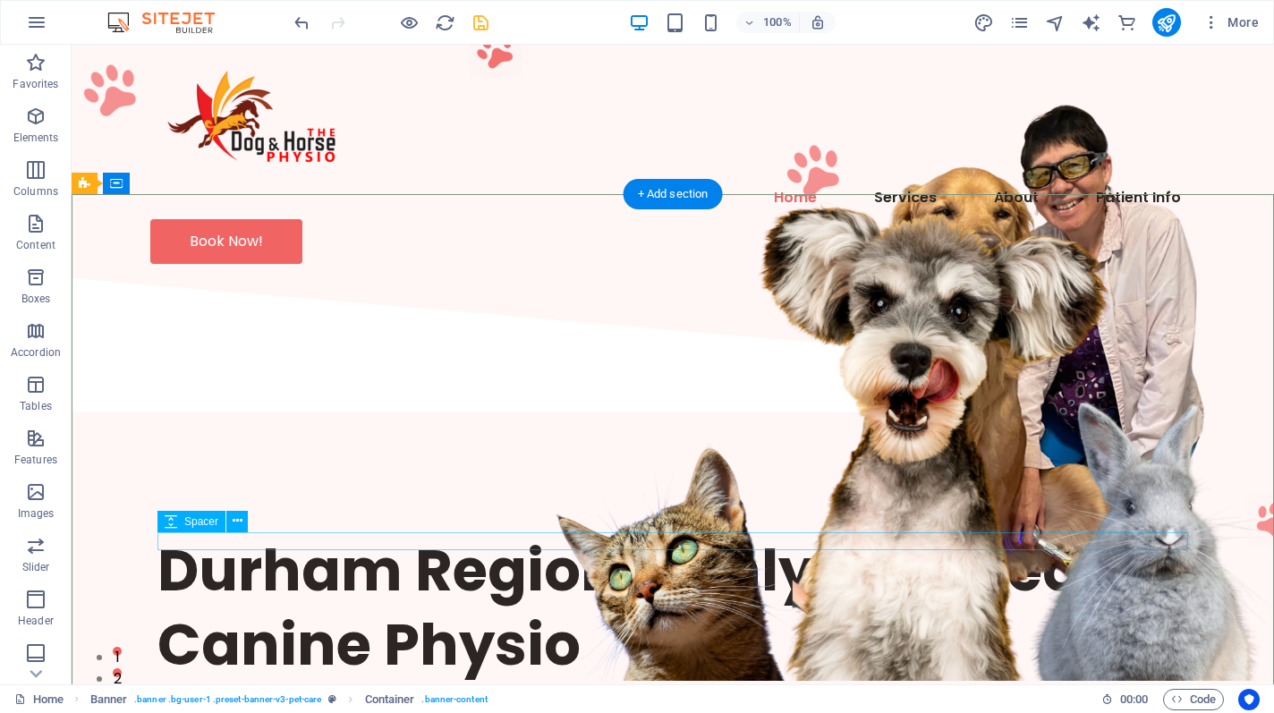
scroll to position [0, 0]
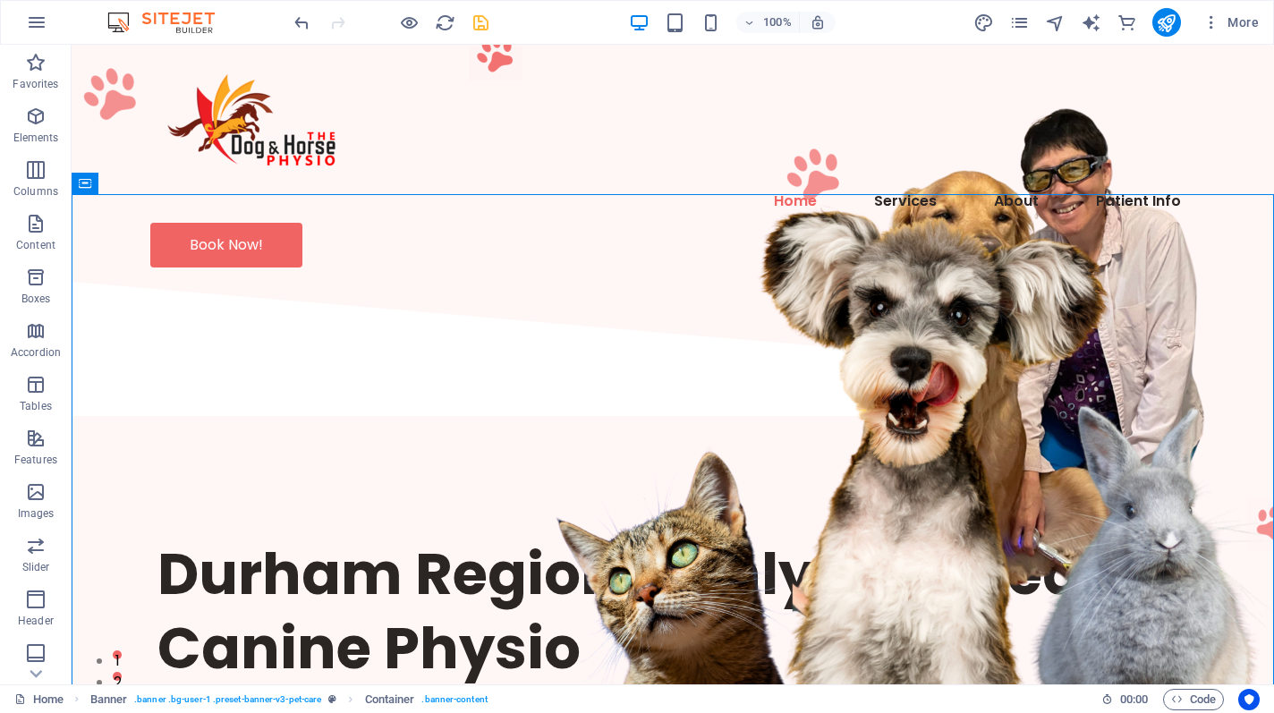
click at [472, 21] on icon "save" at bounding box center [481, 23] width 21 height 21
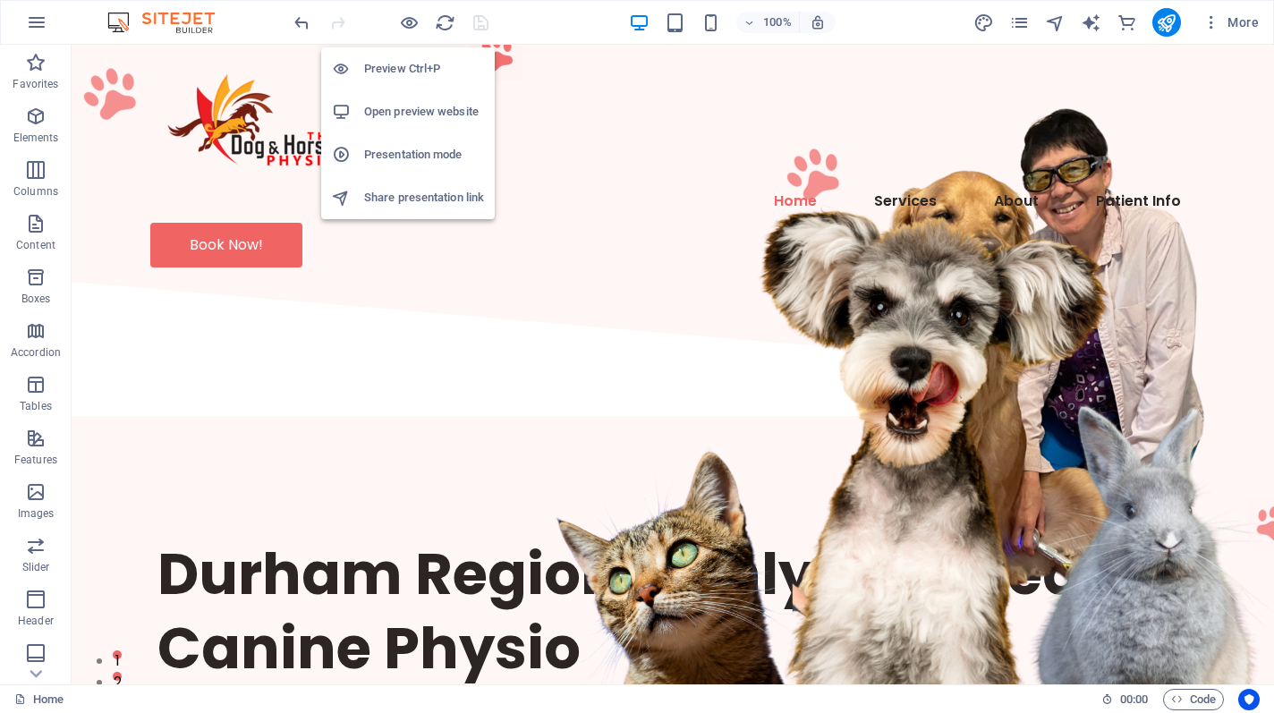
click at [403, 62] on h6 "Preview Ctrl+P" at bounding box center [424, 68] width 120 height 21
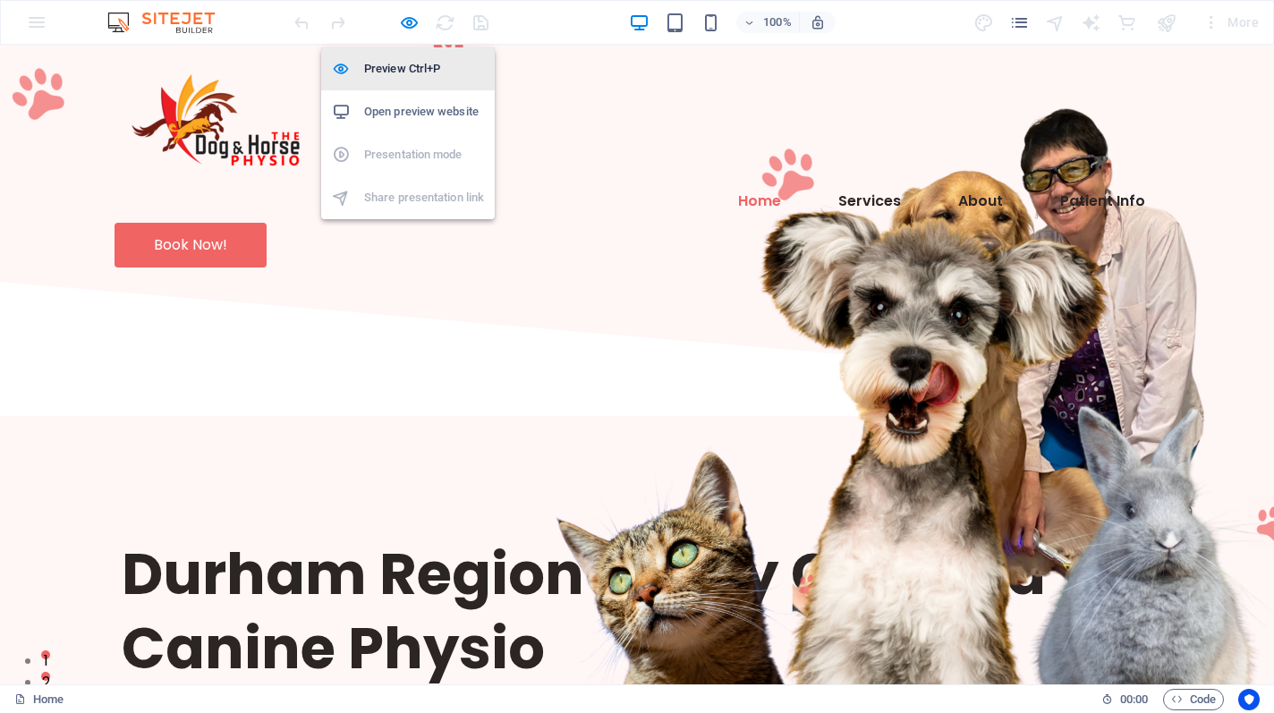
click at [396, 78] on h6 "Preview Ctrl+P" at bounding box center [424, 68] width 120 height 21
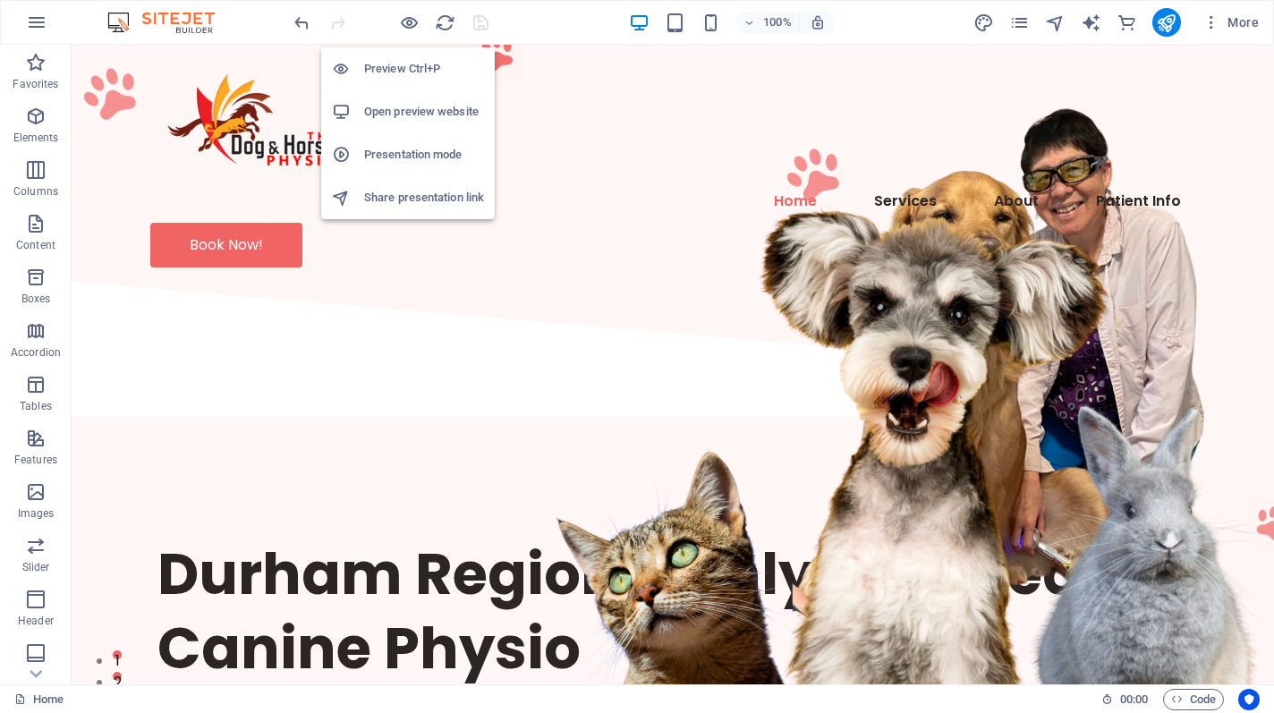
click at [396, 78] on h6 "Preview Ctrl+P" at bounding box center [424, 68] width 120 height 21
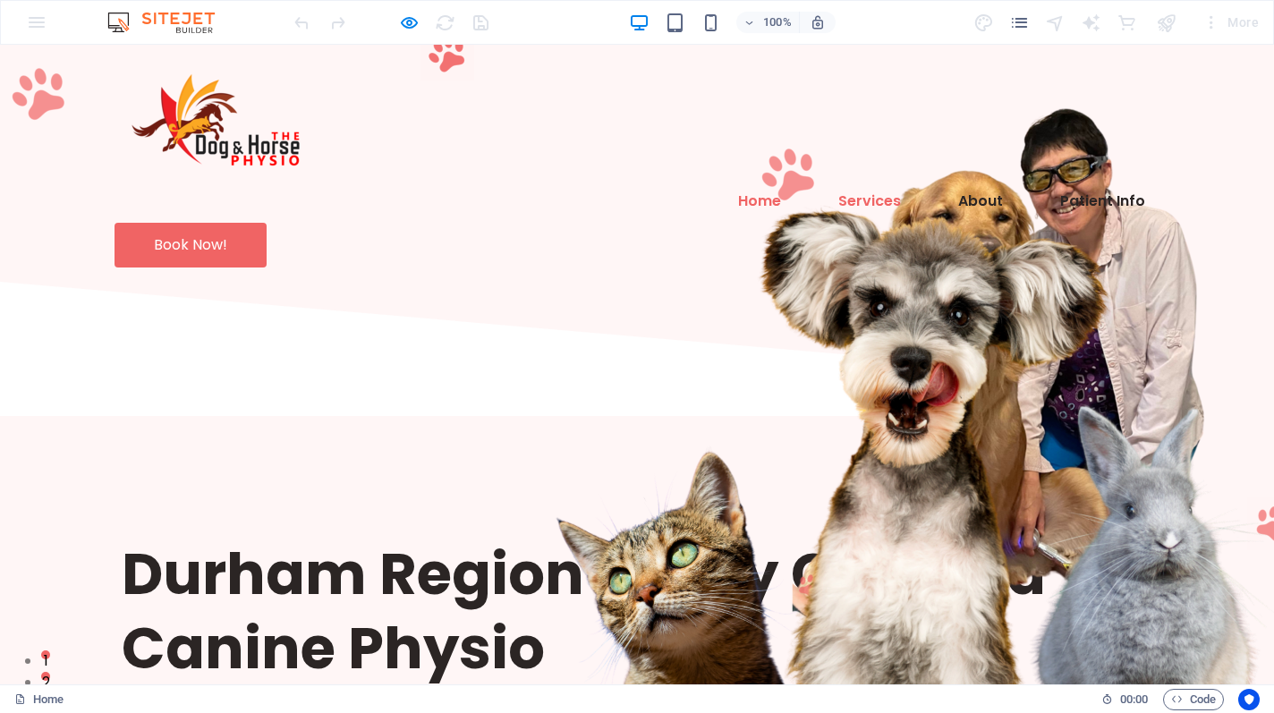
click at [824, 180] on link "Services" at bounding box center [869, 201] width 91 height 43
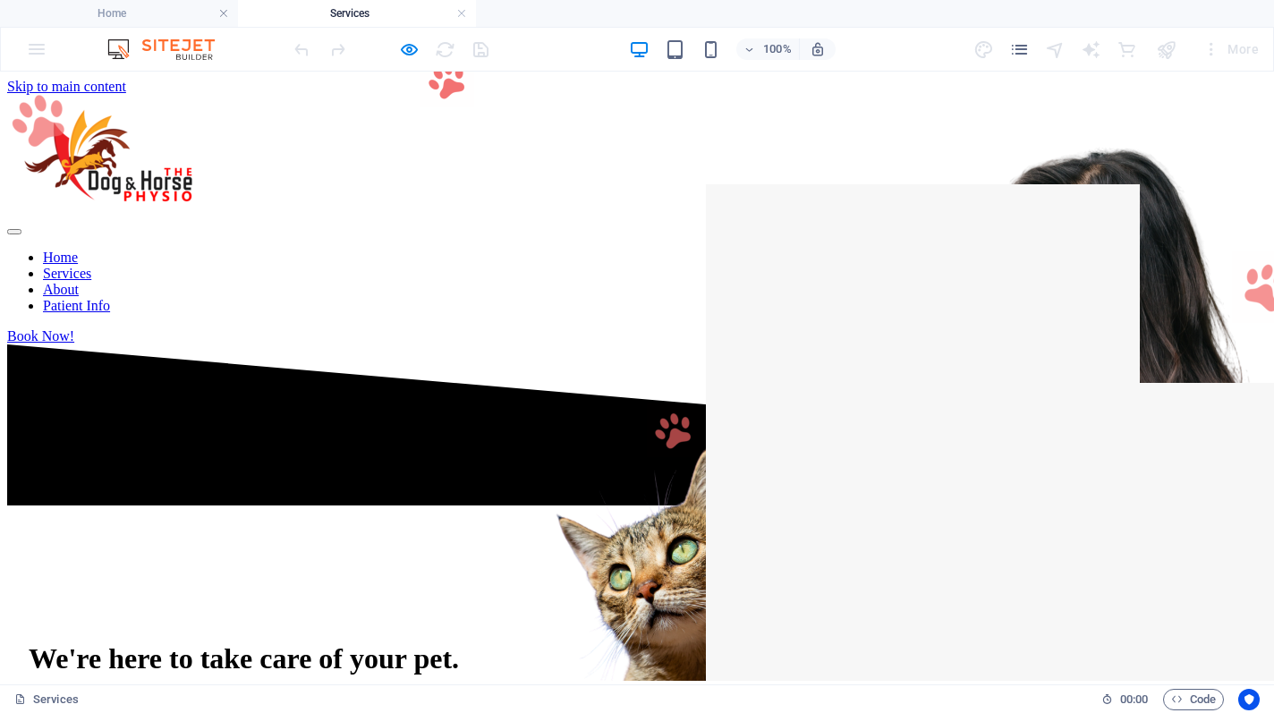
click at [491, 250] on nav "Home Services About Patient Info" at bounding box center [637, 282] width 1260 height 64
click at [472, 250] on nav "Home Services About Patient Info" at bounding box center [637, 282] width 1260 height 64
click at [473, 250] on nav "Home Services About Patient Info" at bounding box center [637, 282] width 1260 height 64
click at [203, 161] on div at bounding box center [637, 157] width 1260 height 124
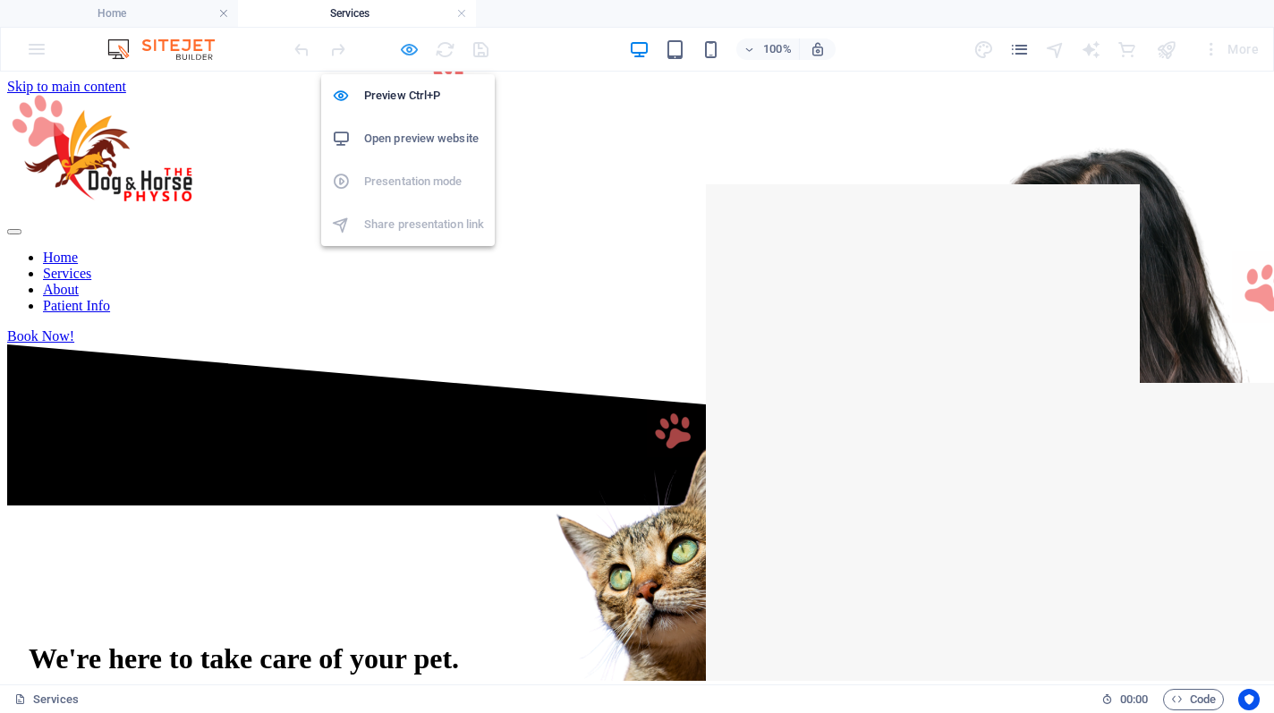
click at [406, 48] on icon "button" at bounding box center [409, 49] width 21 height 21
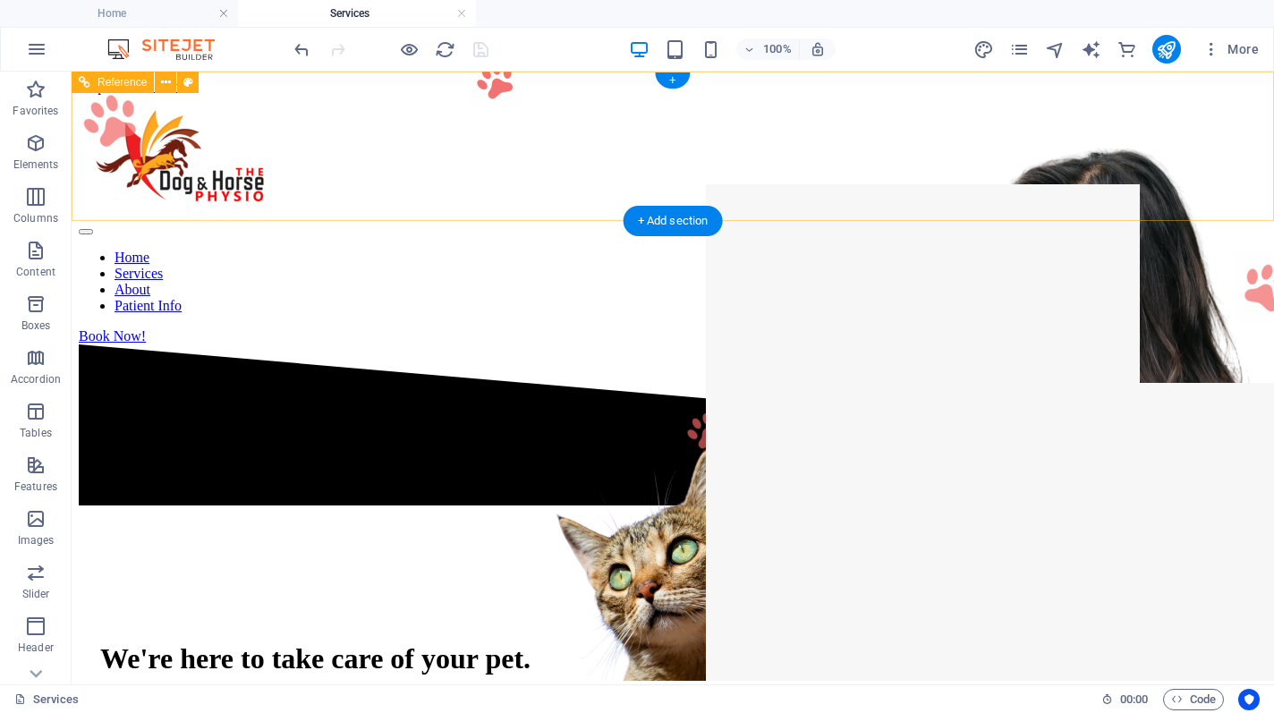
click at [510, 250] on nav "Home Services About Patient Info" at bounding box center [673, 282] width 1188 height 64
click at [253, 155] on div at bounding box center [673, 157] width 1188 height 124
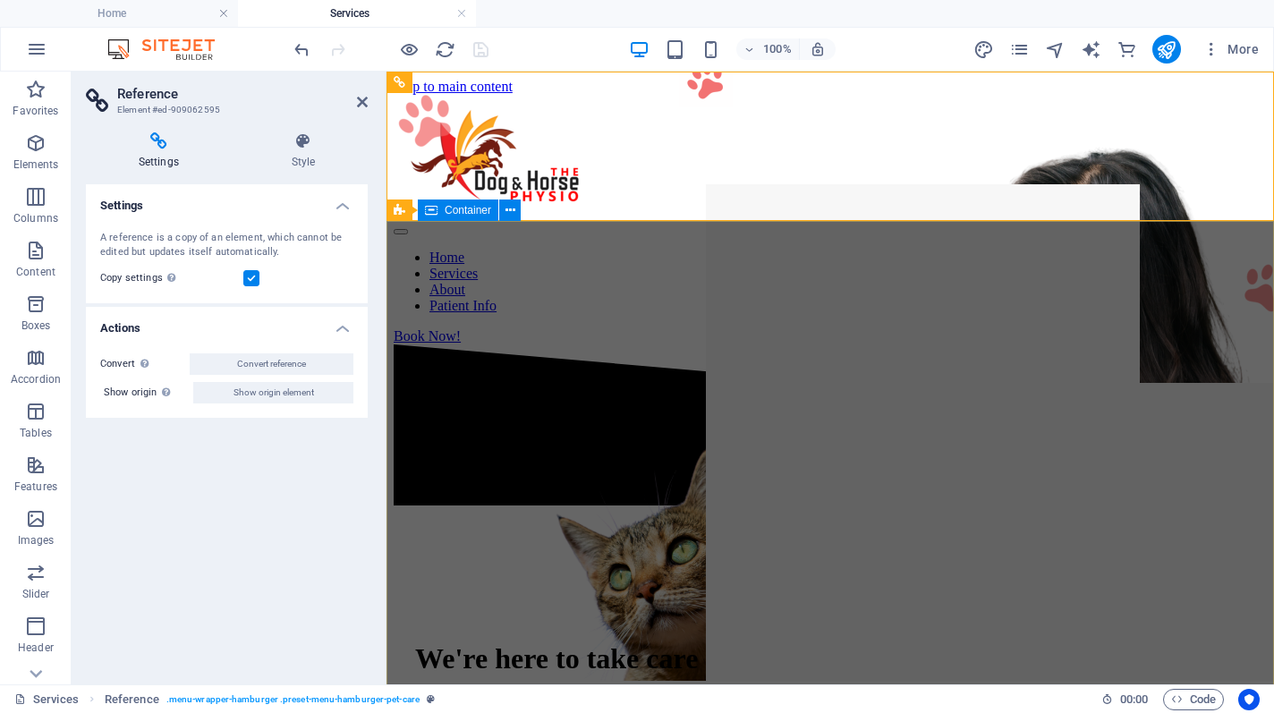
click at [446, 509] on div "We're here to take care of your pet. We know you love your pets. We love them t…" at bounding box center [830, 723] width 873 height 429
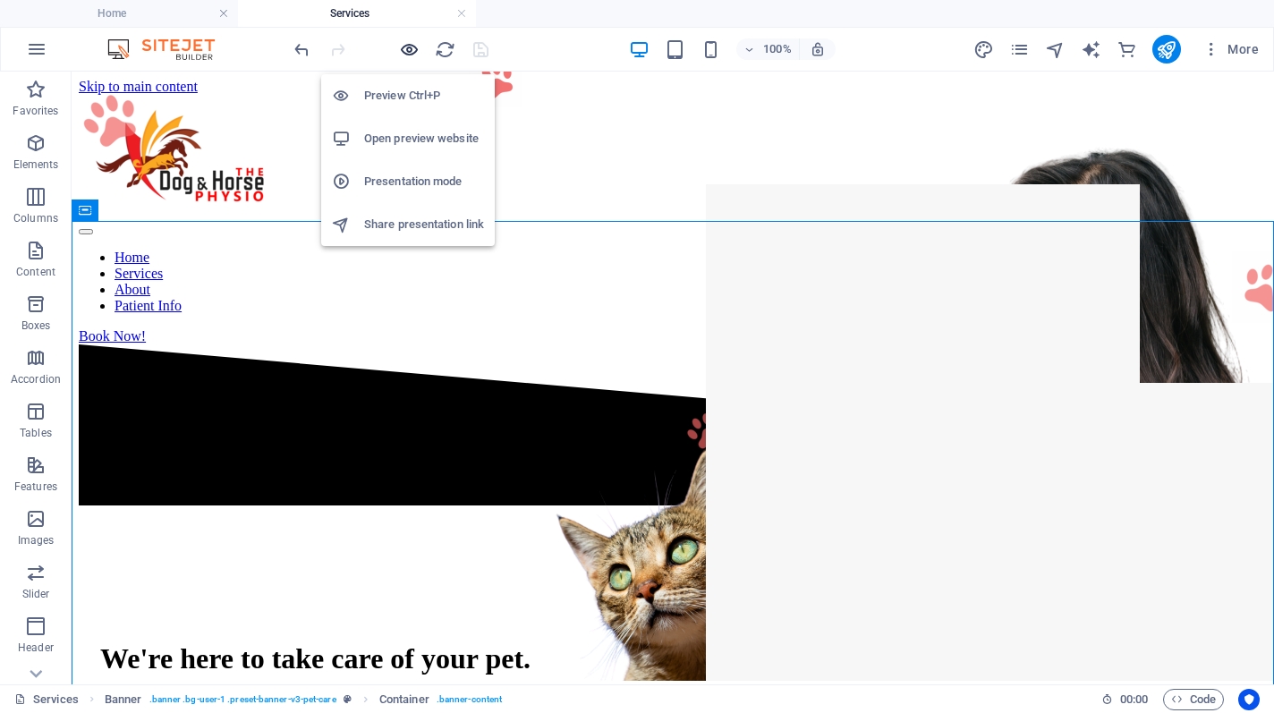
click at [406, 49] on icon "button" at bounding box center [409, 49] width 21 height 21
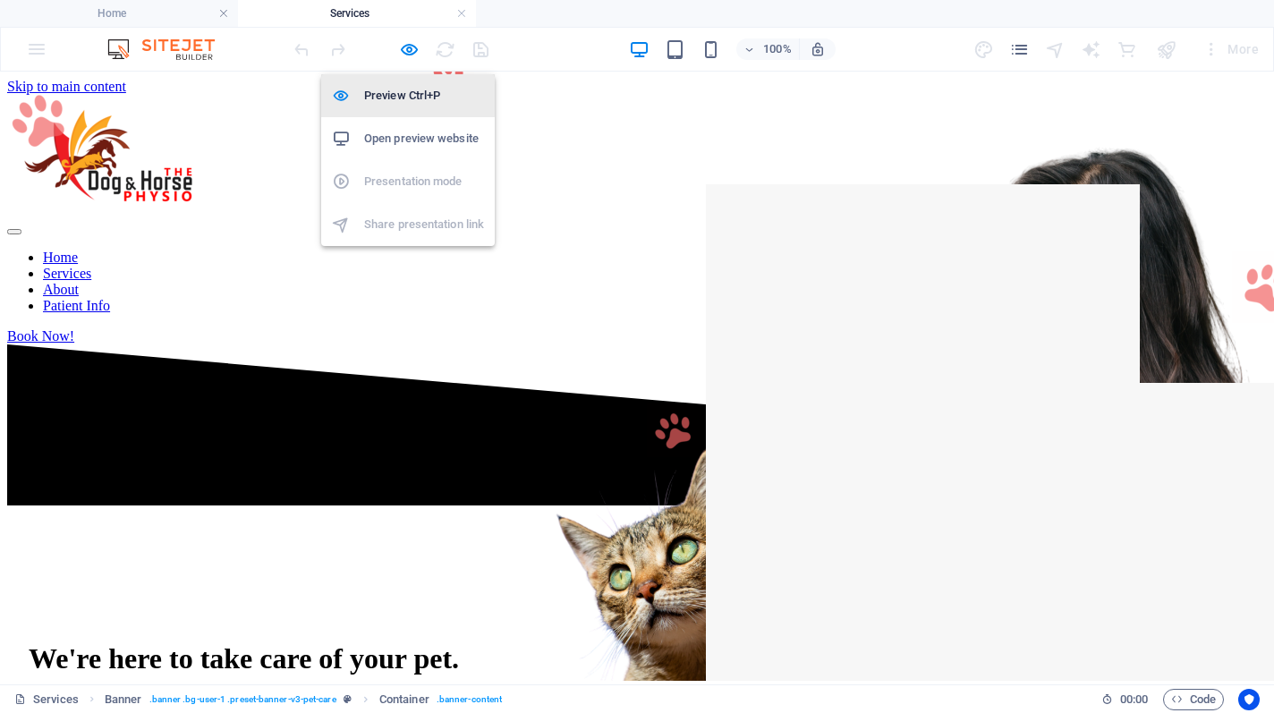
click at [404, 96] on h6 "Preview Ctrl+P" at bounding box center [424, 95] width 120 height 21
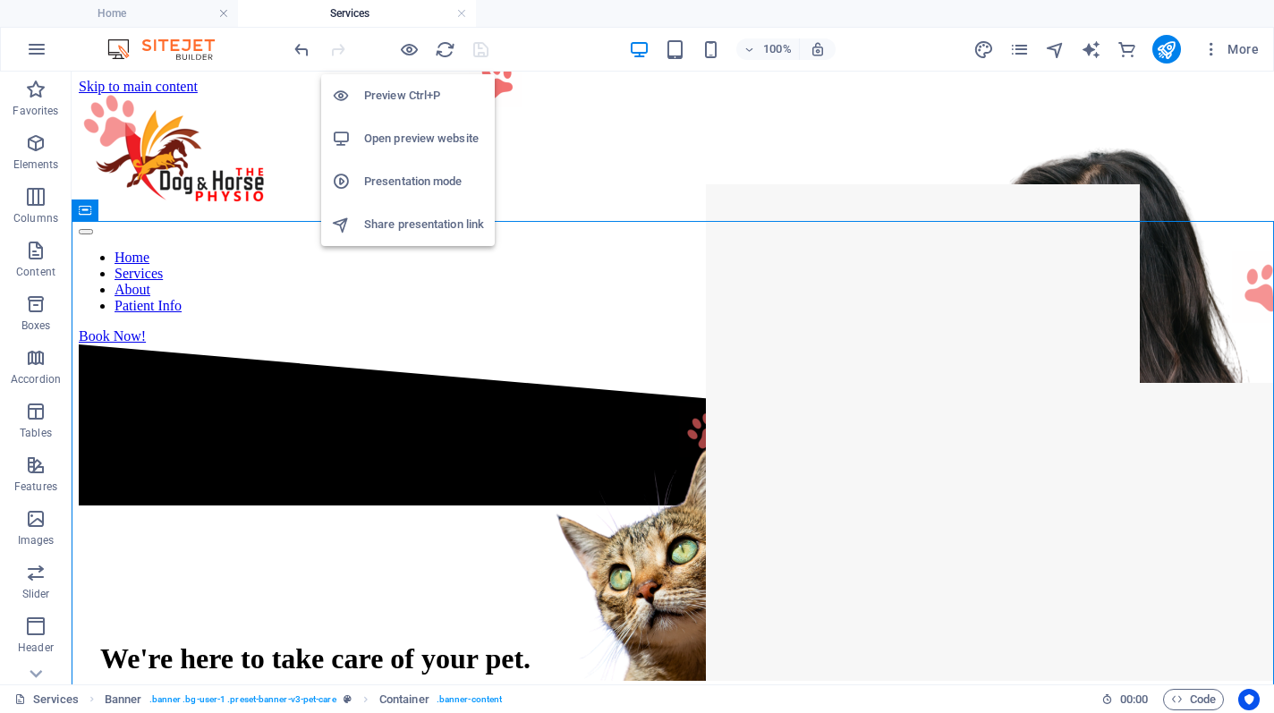
click at [415, 99] on h6 "Preview Ctrl+P" at bounding box center [424, 95] width 120 height 21
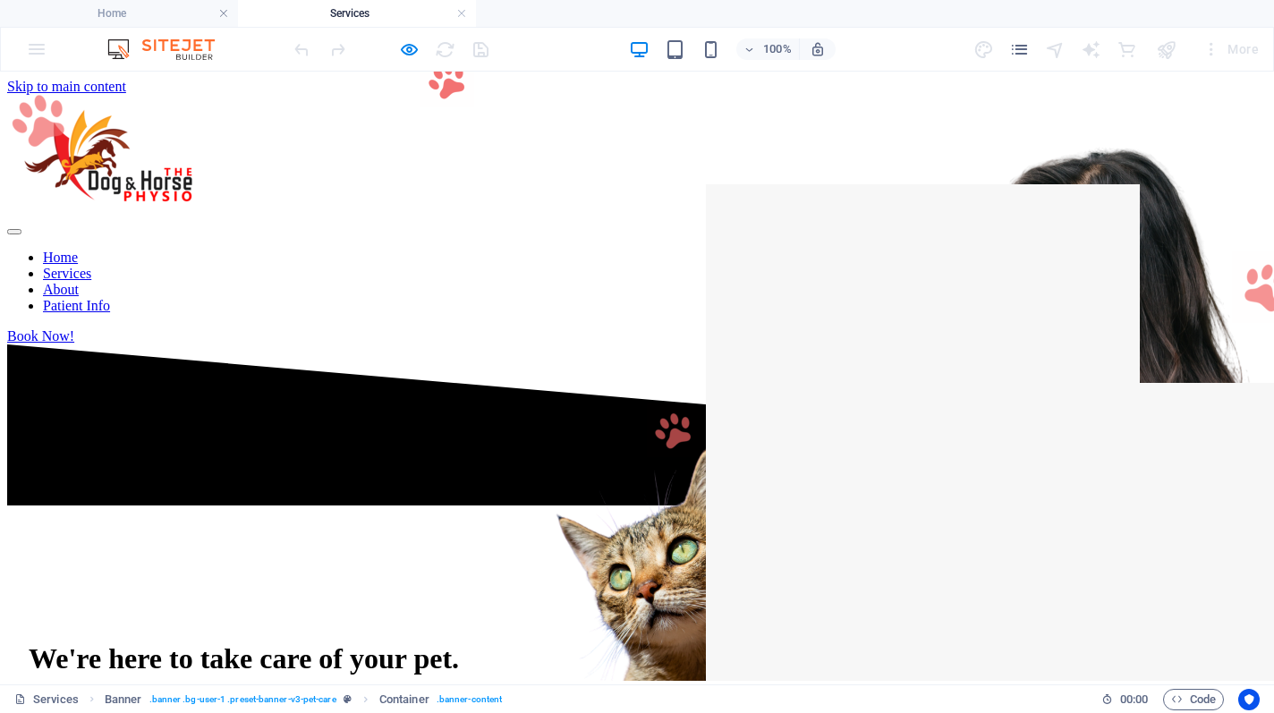
drag, startPoint x: 544, startPoint y: 147, endPoint x: 531, endPoint y: 147, distance: 12.5
click at [544, 250] on ul "Home Services About Patient Info" at bounding box center [637, 282] width 1260 height 64
click at [78, 250] on link "Home" at bounding box center [60, 257] width 35 height 15
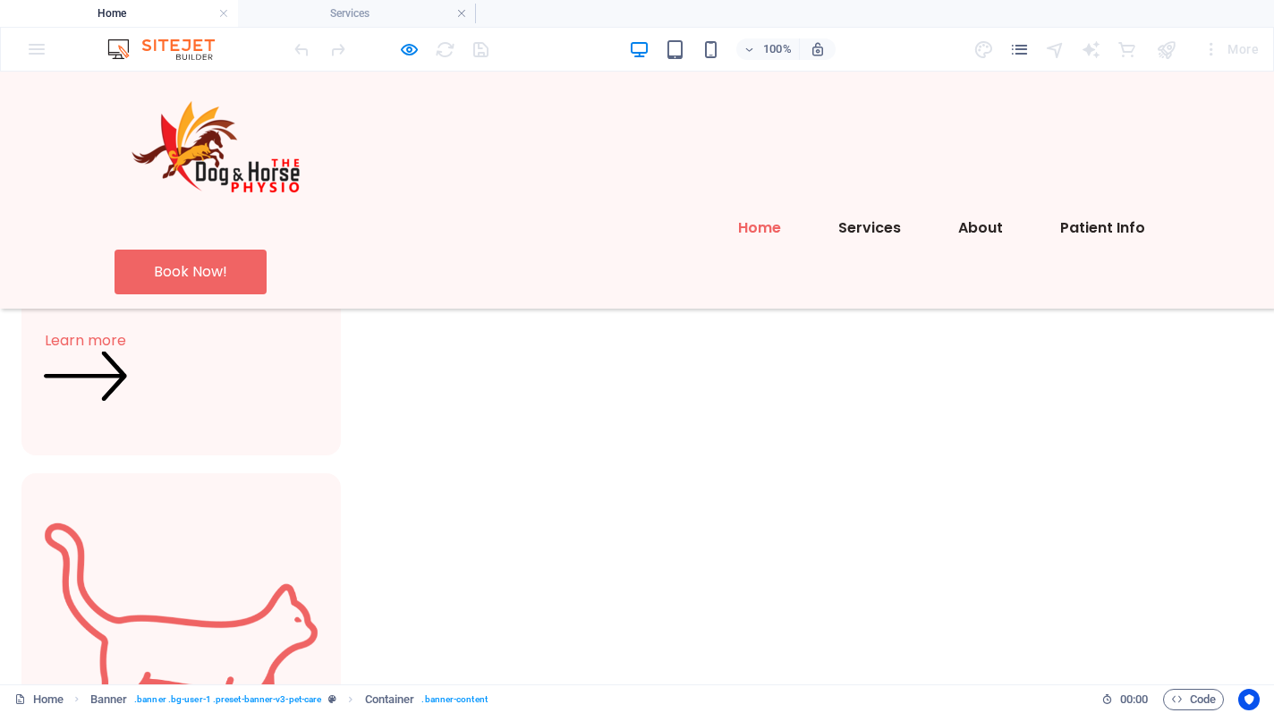
scroll to position [1318, 0]
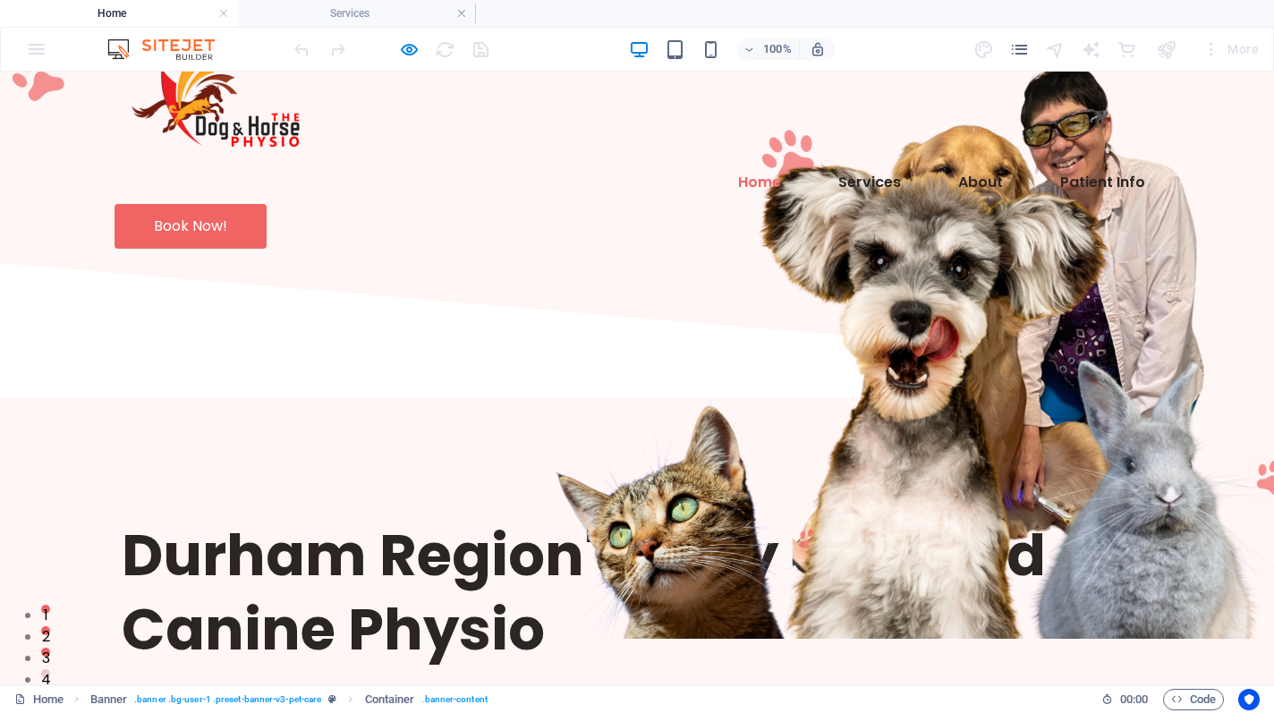
scroll to position [49, 0]
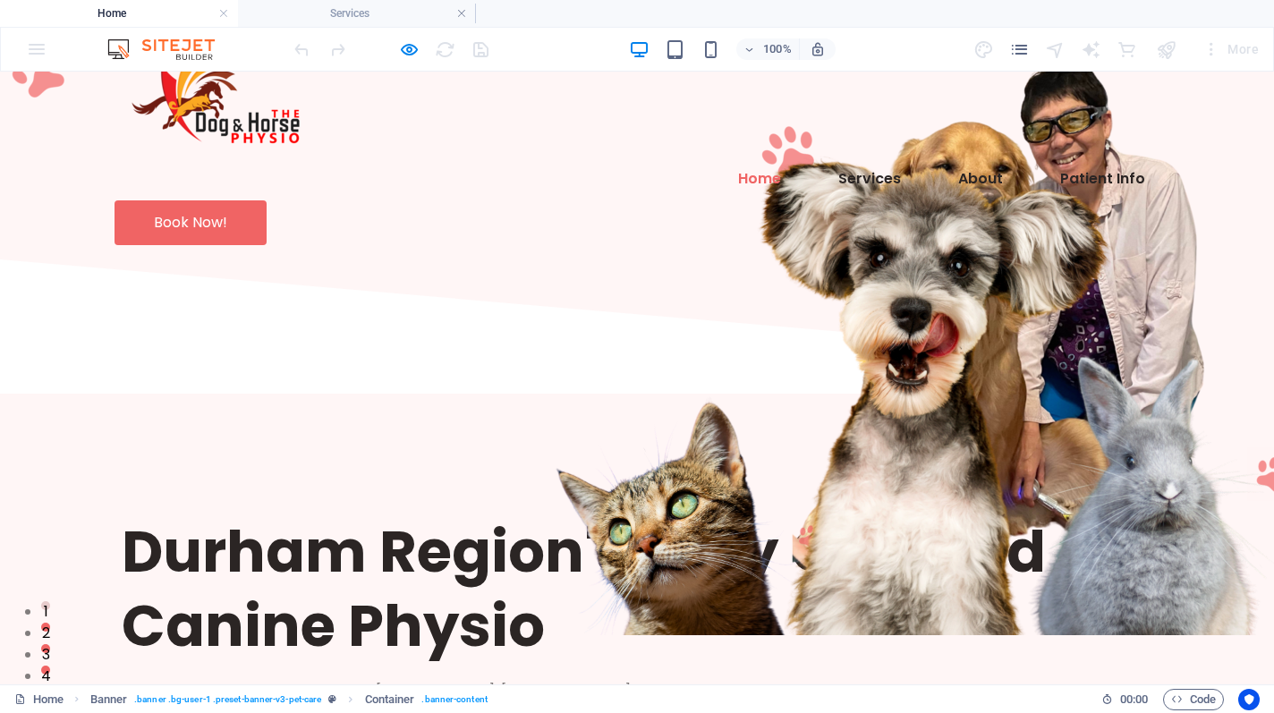
click at [390, 681] on p "If your best friend is in pain, contact [PERSON_NAME], [PHONE_NUMBER]" at bounding box center [637, 691] width 1031 height 21
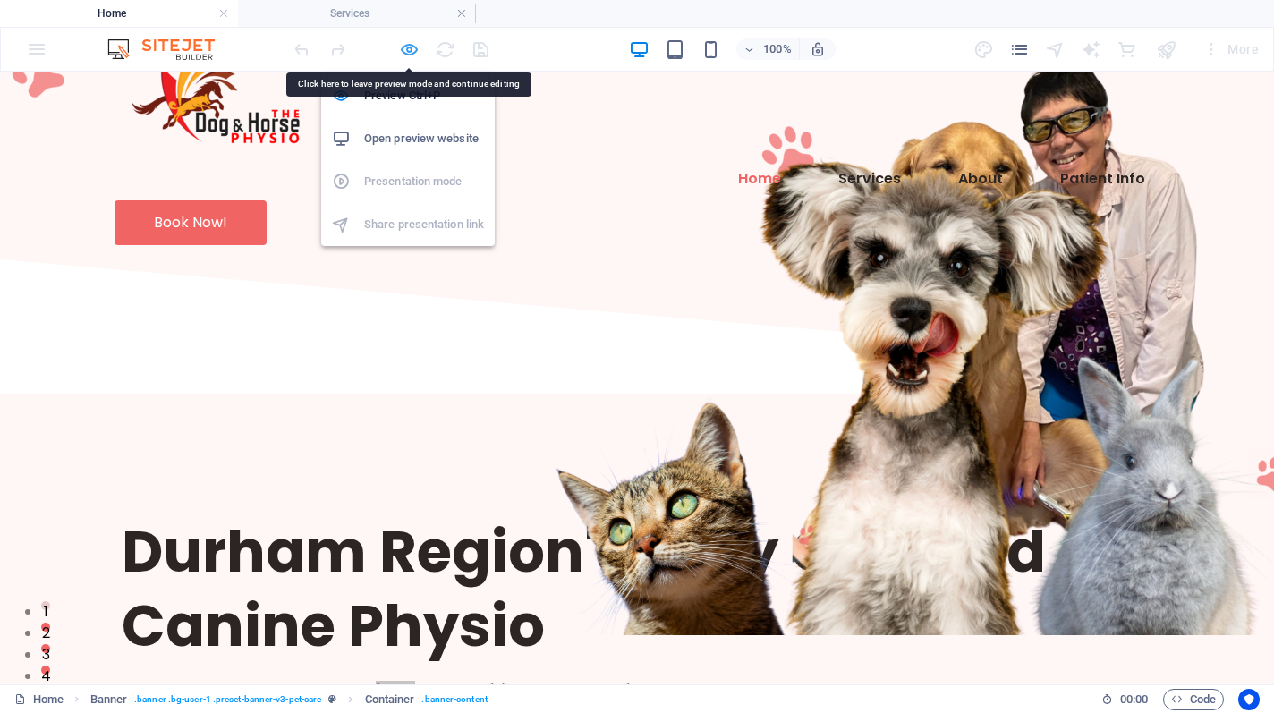
click at [522, 293] on icon "button" at bounding box center [669, 428] width 295 height 271
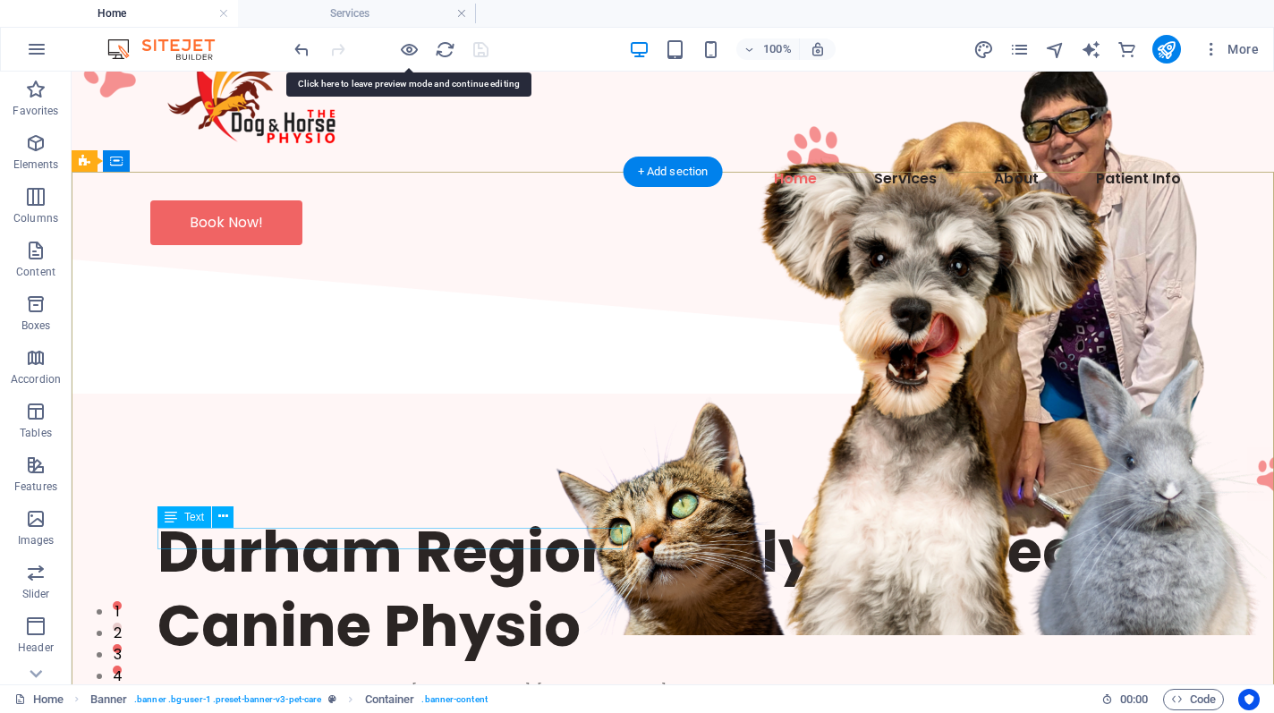
click at [456, 681] on div "If your best friend is in pain, contact [PERSON_NAME], [PHONE_NUMBER]" at bounding box center [672, 691] width 1031 height 21
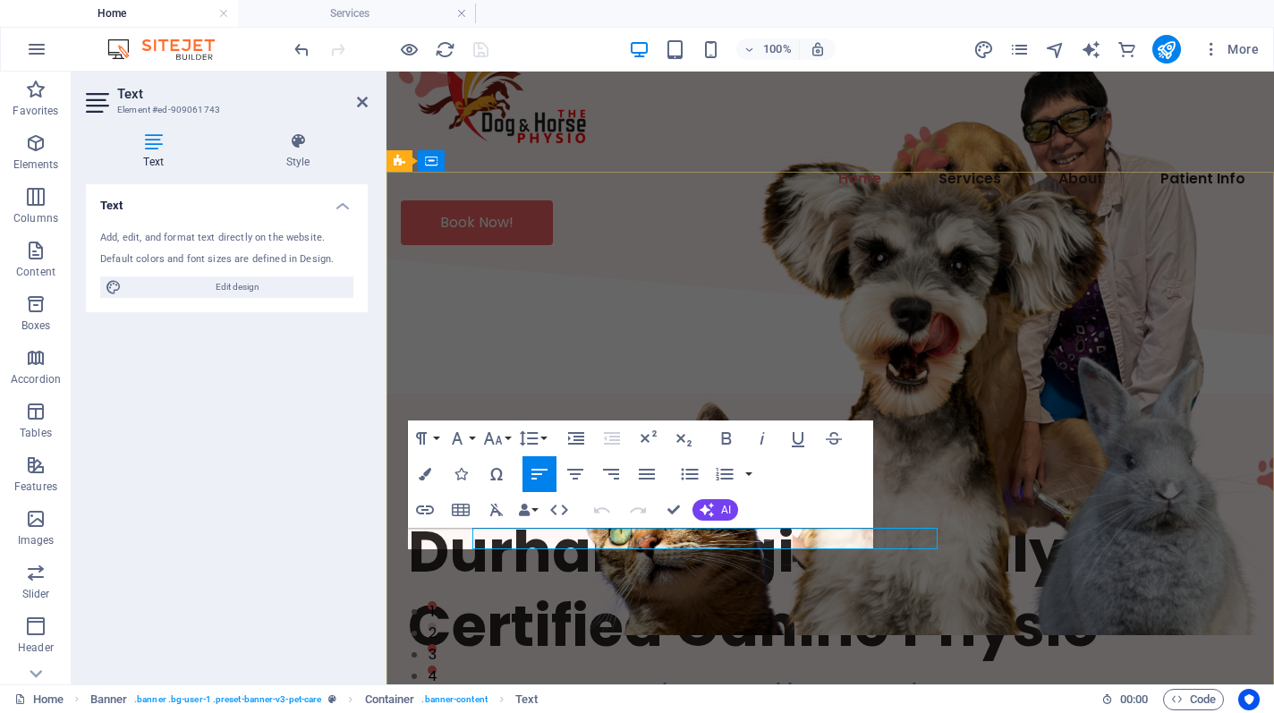
click at [456, 681] on p "If your best friend is in pain, contact [PERSON_NAME], [PHONE_NUMBER]" at bounding box center [830, 691] width 844 height 21
click at [503, 437] on icon "button" at bounding box center [492, 438] width 21 height 21
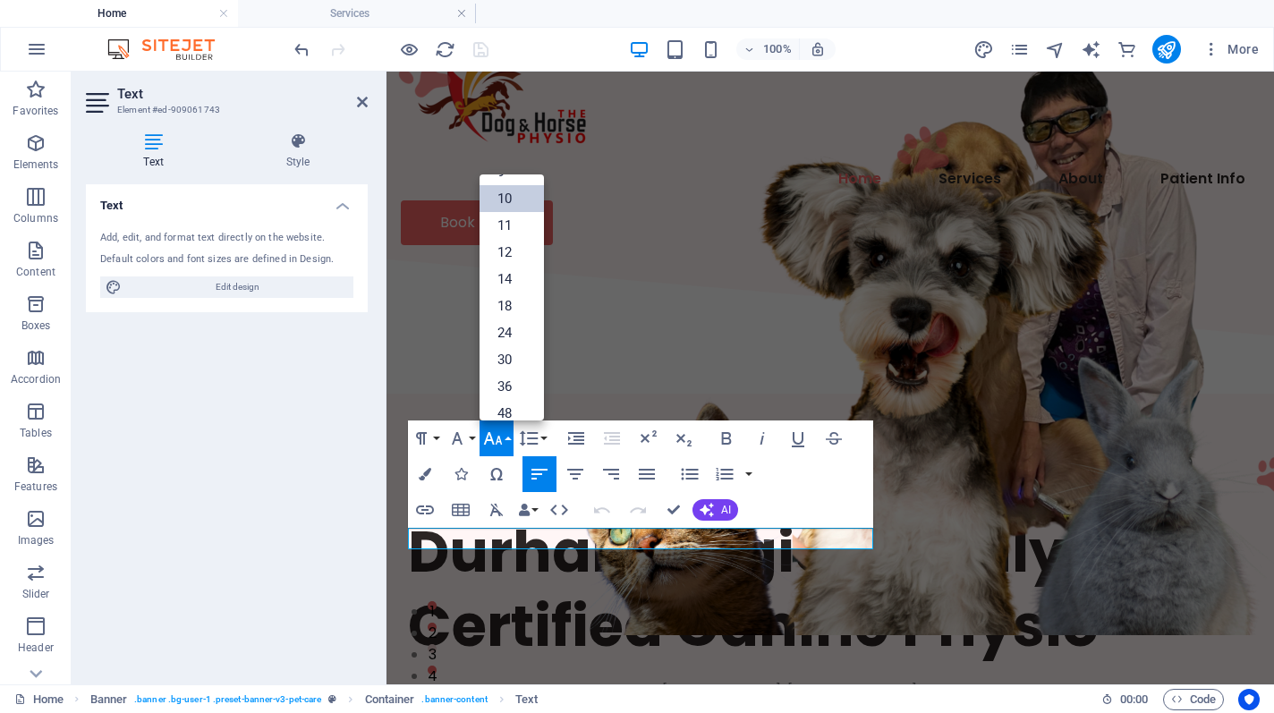
scroll to position [0, 0]
click at [510, 343] on link "18" at bounding box center [511, 356] width 64 height 27
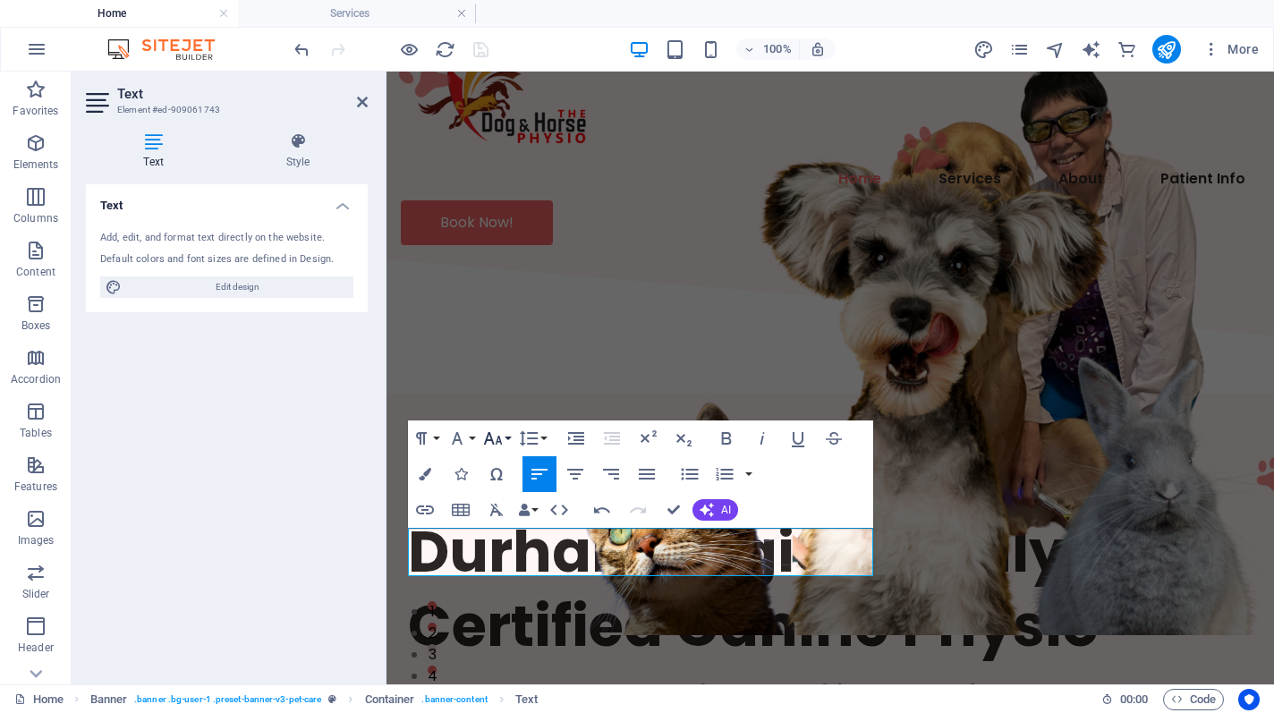
click at [496, 440] on icon "button" at bounding box center [492, 438] width 21 height 21
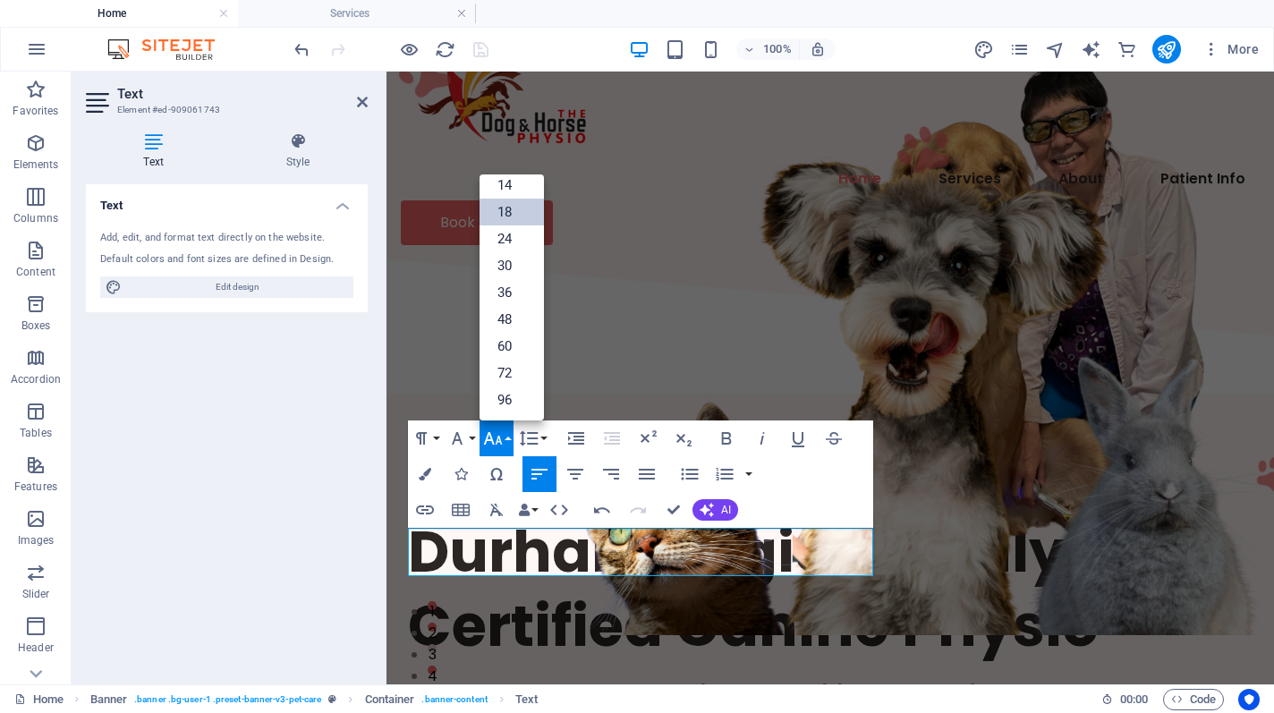
scroll to position [144, 0]
click at [498, 250] on link "24" at bounding box center [511, 238] width 64 height 27
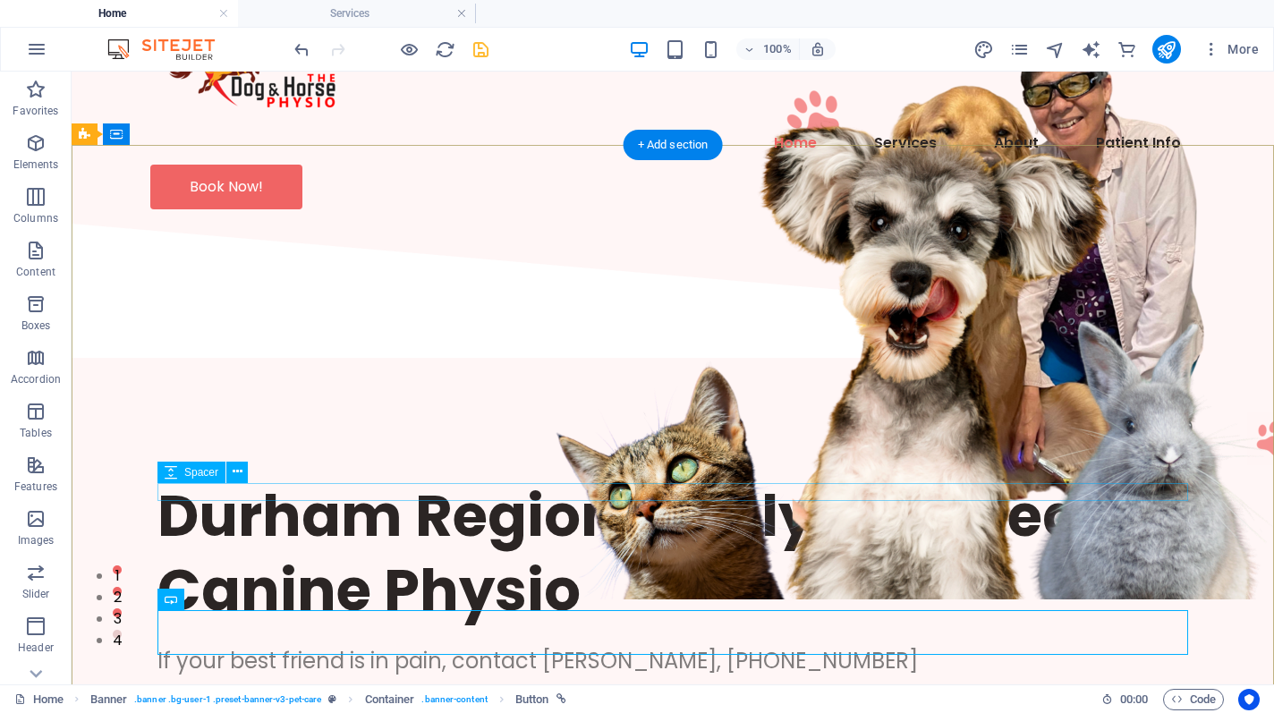
scroll to position [104, 0]
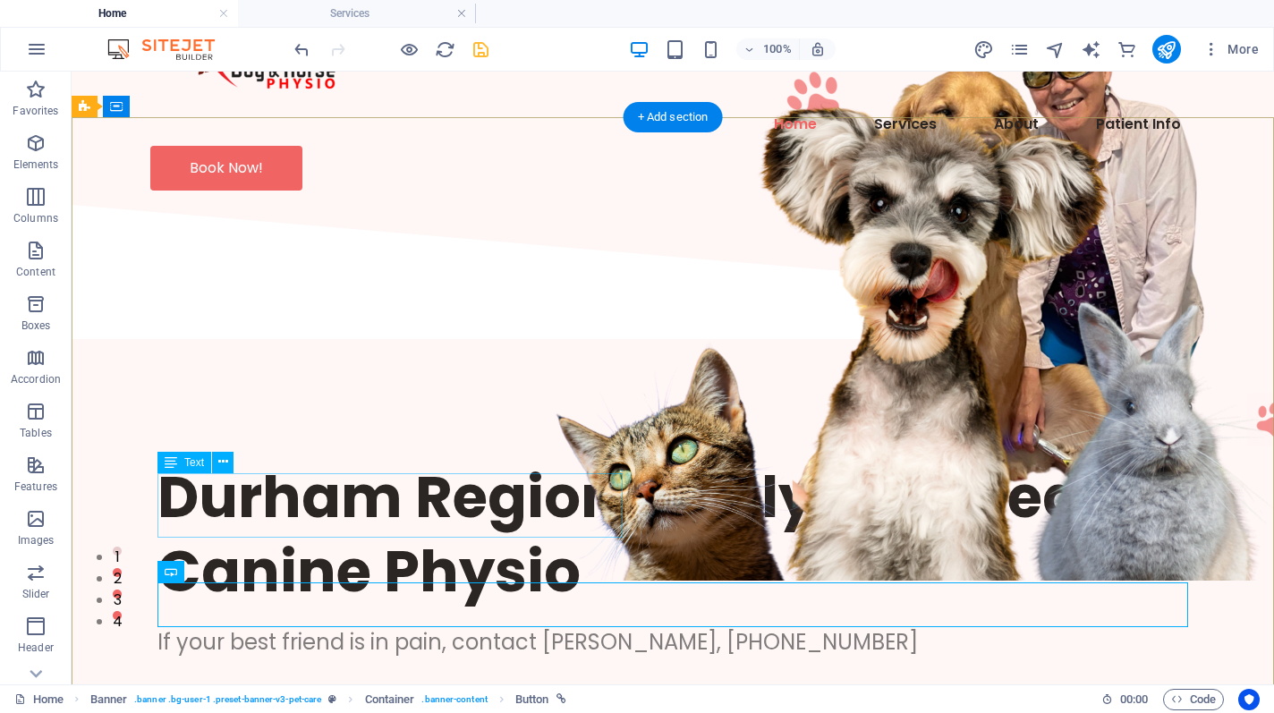
click at [426, 626] on div "If your best friend is in pain, contact [PERSON_NAME], [PHONE_NUMBER]" at bounding box center [672, 642] width 1031 height 32
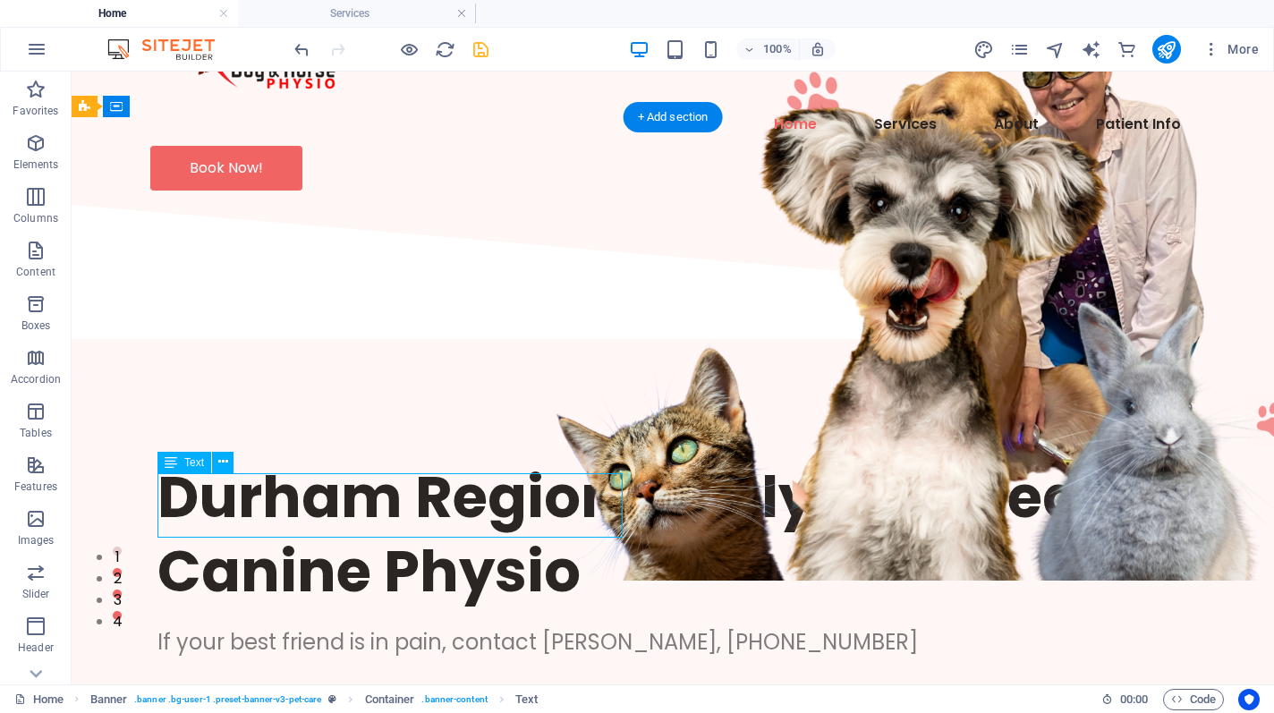
click at [426, 626] on div "If your best friend is in pain, contact [PERSON_NAME], [PHONE_NUMBER]" at bounding box center [672, 642] width 1031 height 32
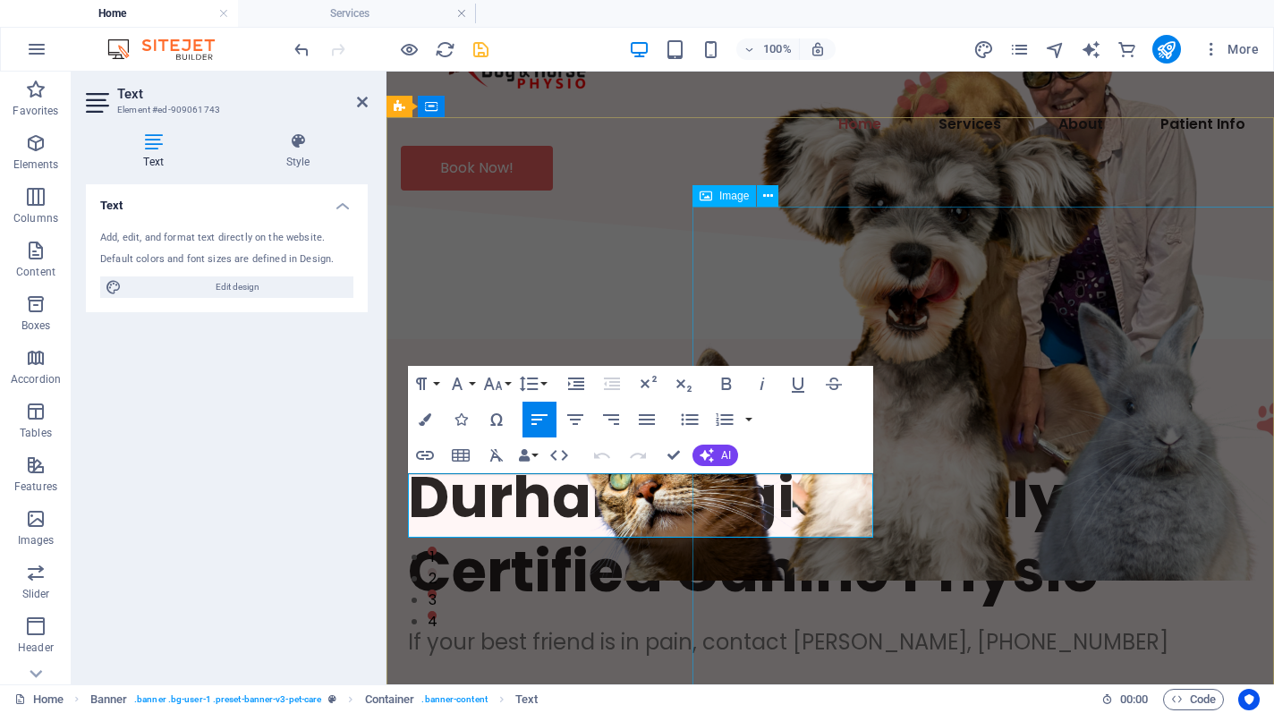
click at [912, 286] on figure at bounding box center [1005, 267] width 626 height 626
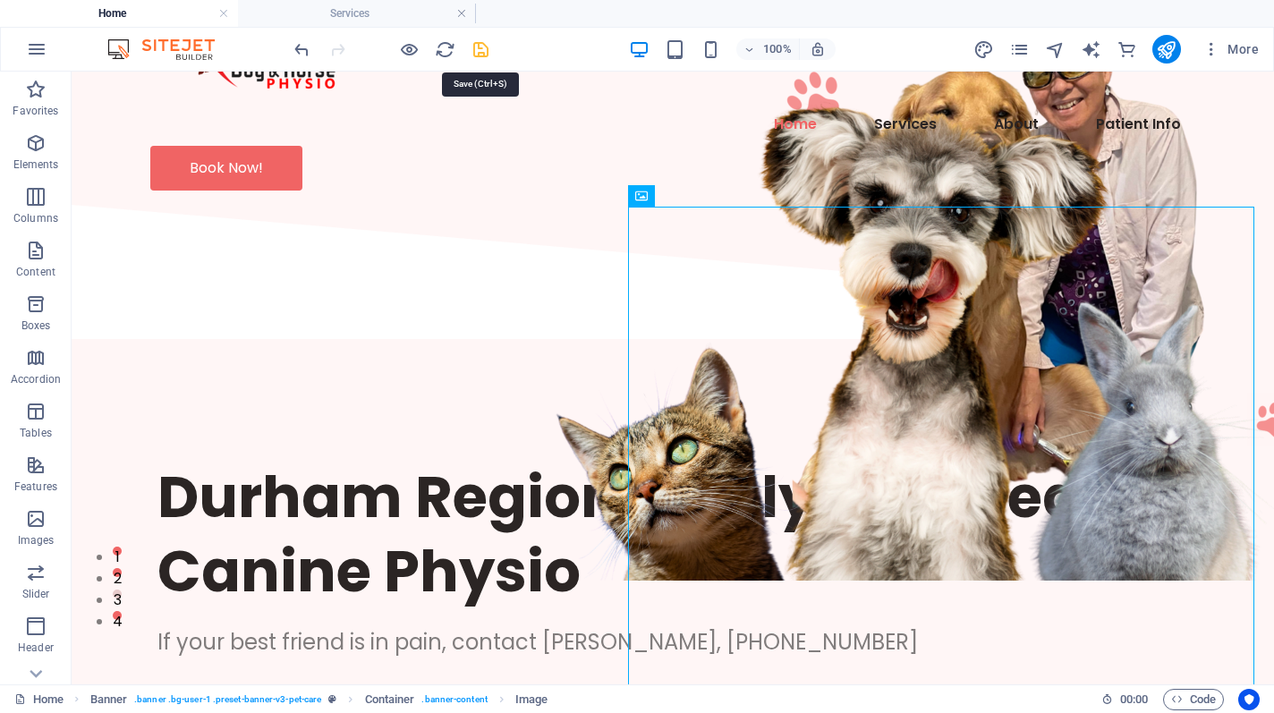
click at [483, 57] on icon "save" at bounding box center [481, 49] width 21 height 21
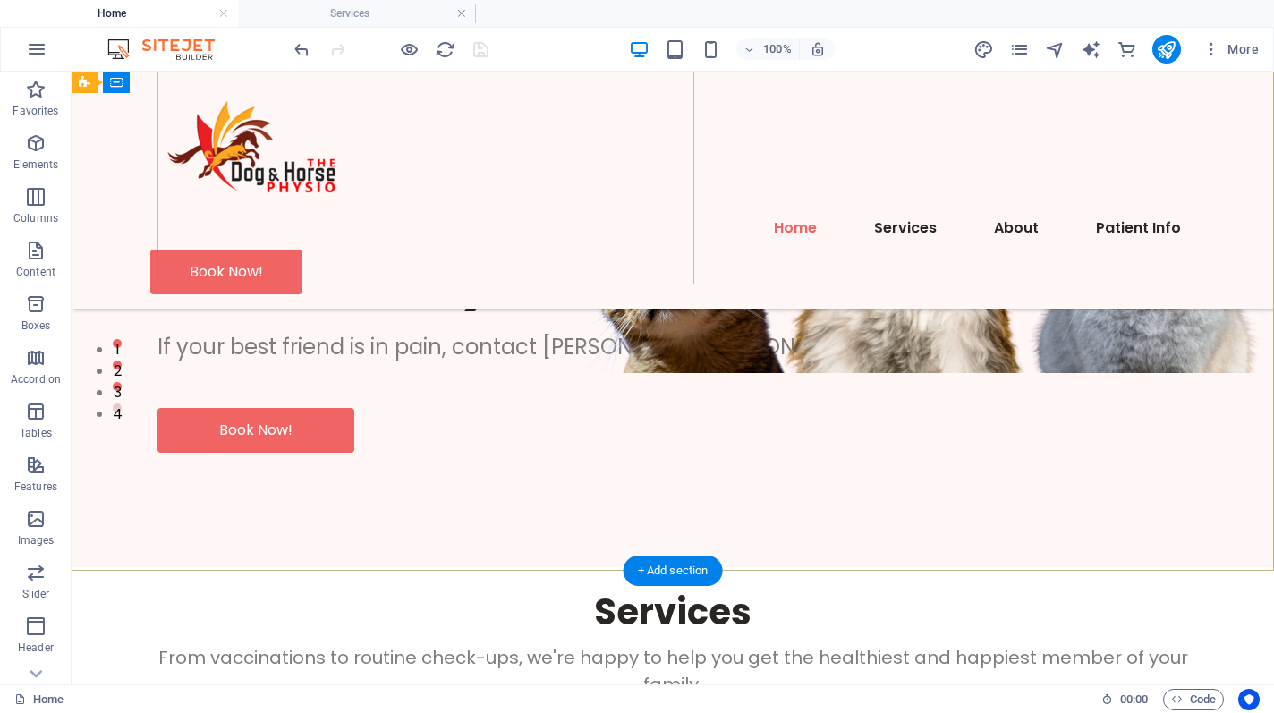
scroll to position [354, 0]
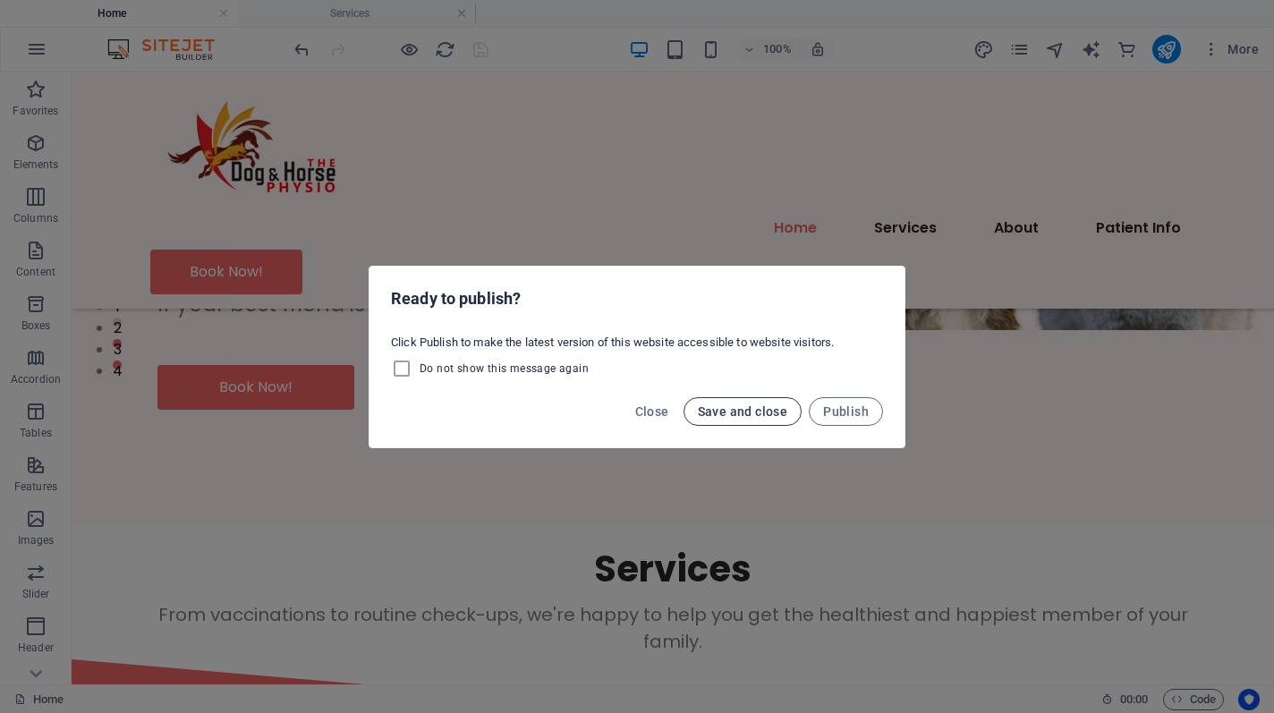
click at [773, 410] on span "Save and close" at bounding box center [743, 411] width 90 height 14
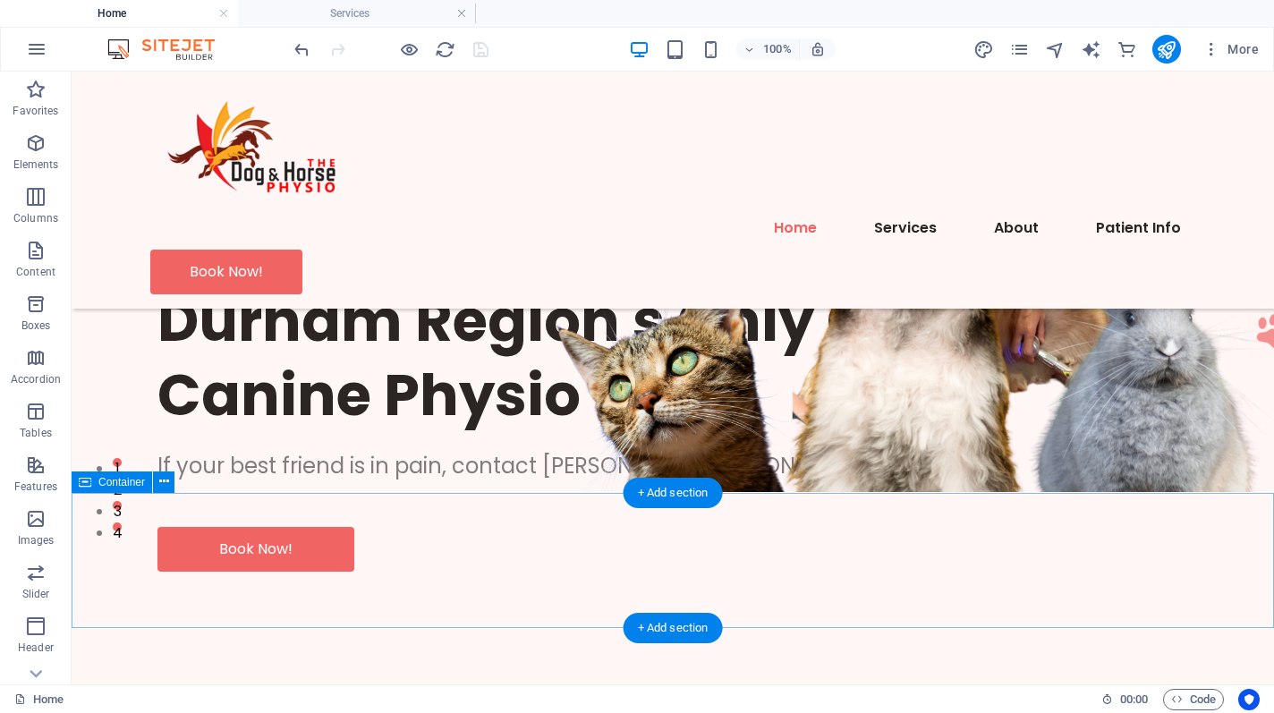
scroll to position [0, 0]
